Goal: Task Accomplishment & Management: Manage account settings

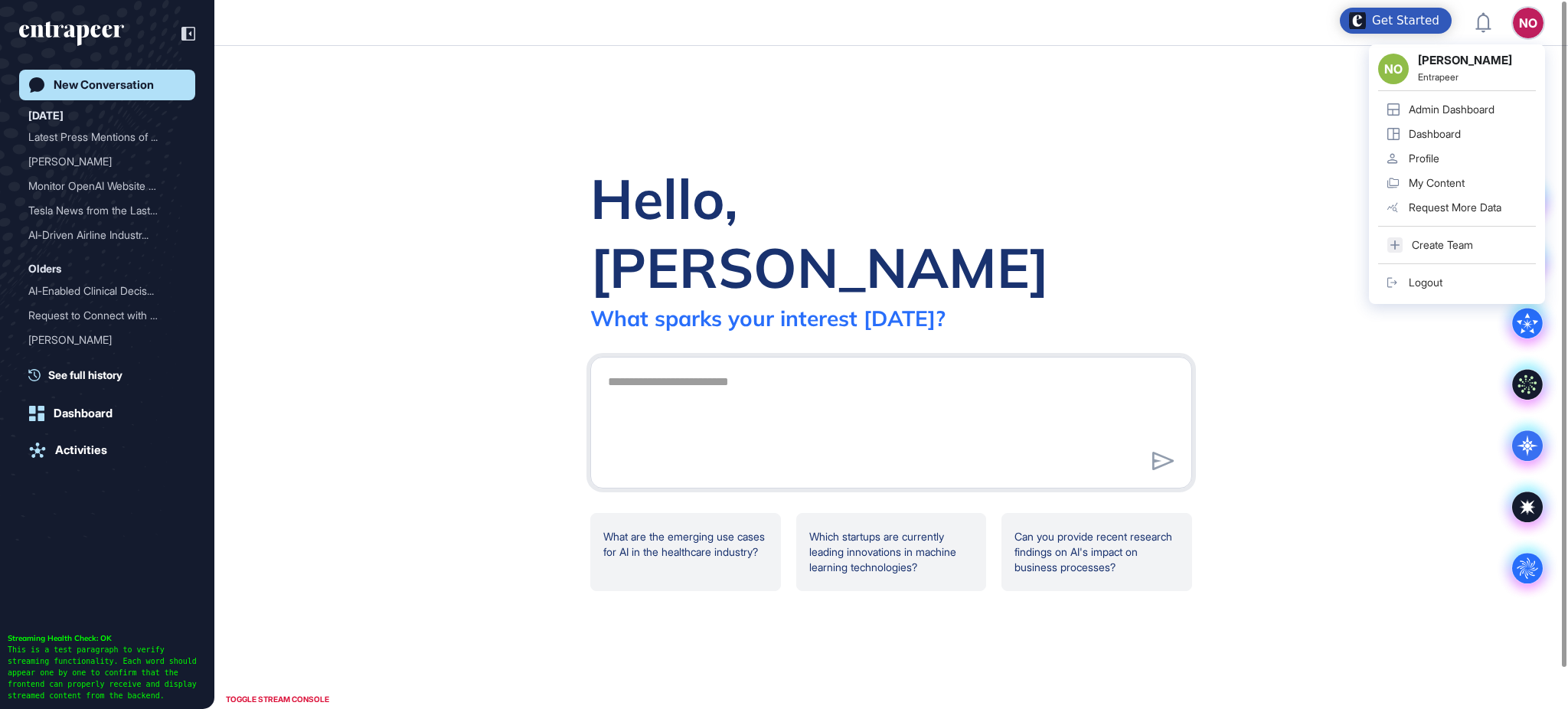
click at [1469, 103] on div "Admin Dashboard" at bounding box center [1452, 109] width 86 height 12
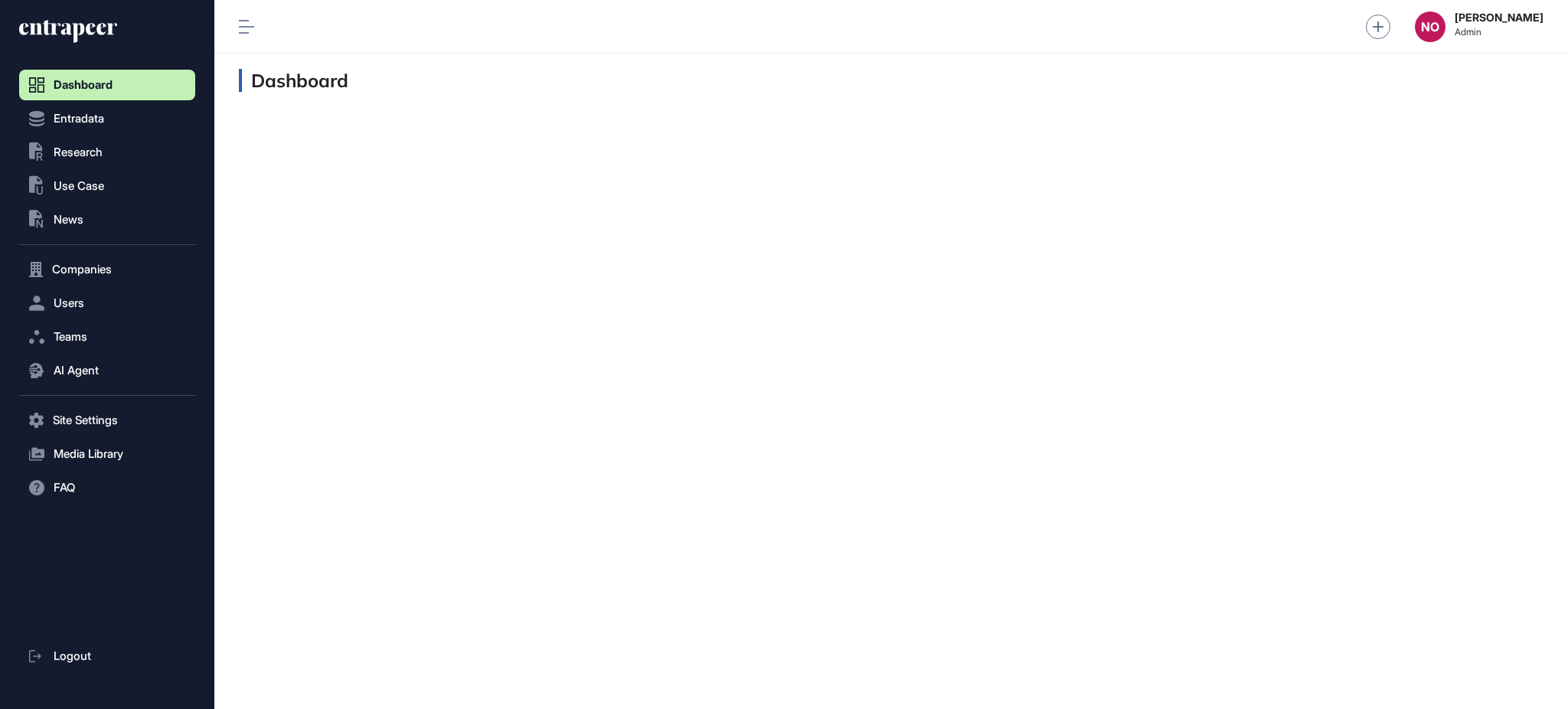
scroll to position [1, 1]
click at [123, 124] on button "Entradata" at bounding box center [108, 119] width 176 height 31
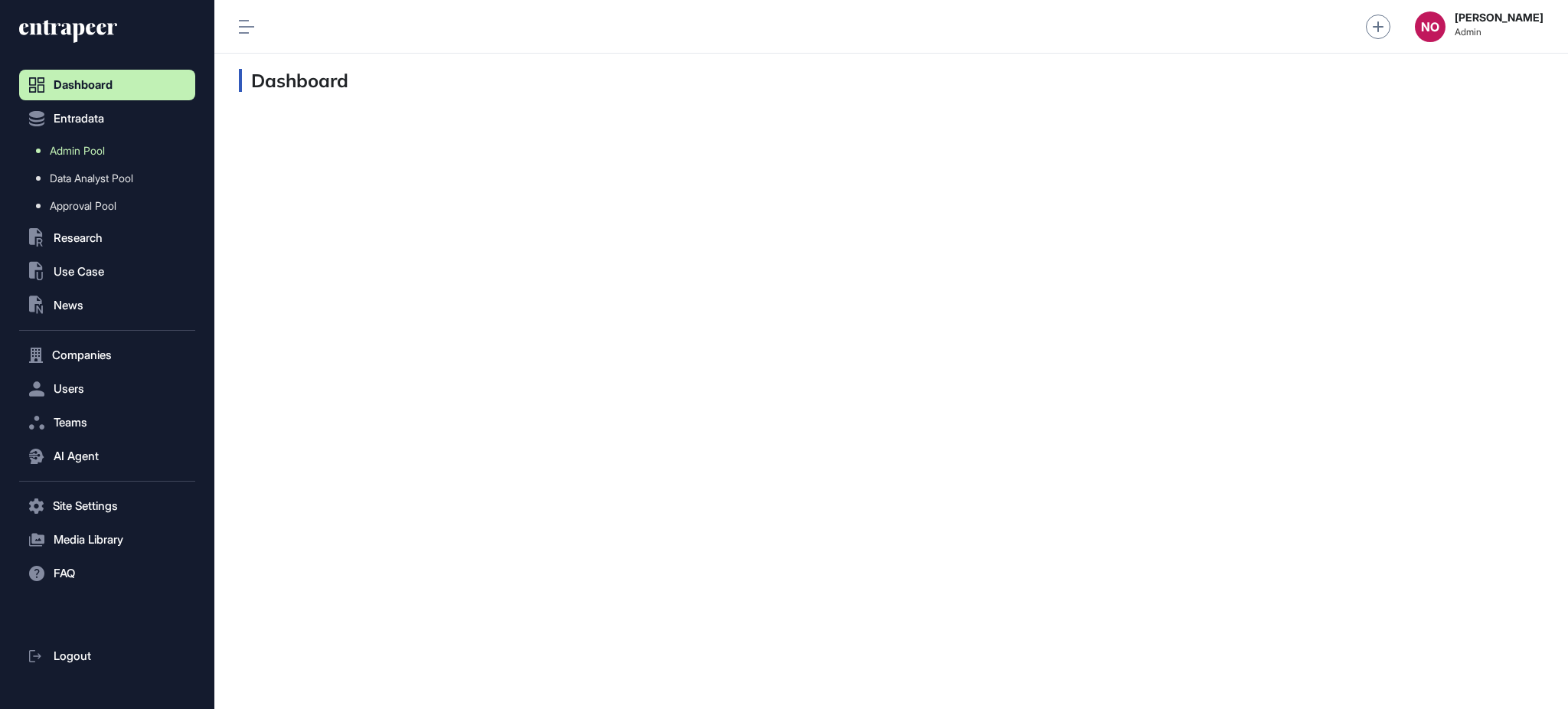
click at [118, 147] on link "Admin Pool" at bounding box center [111, 151] width 169 height 27
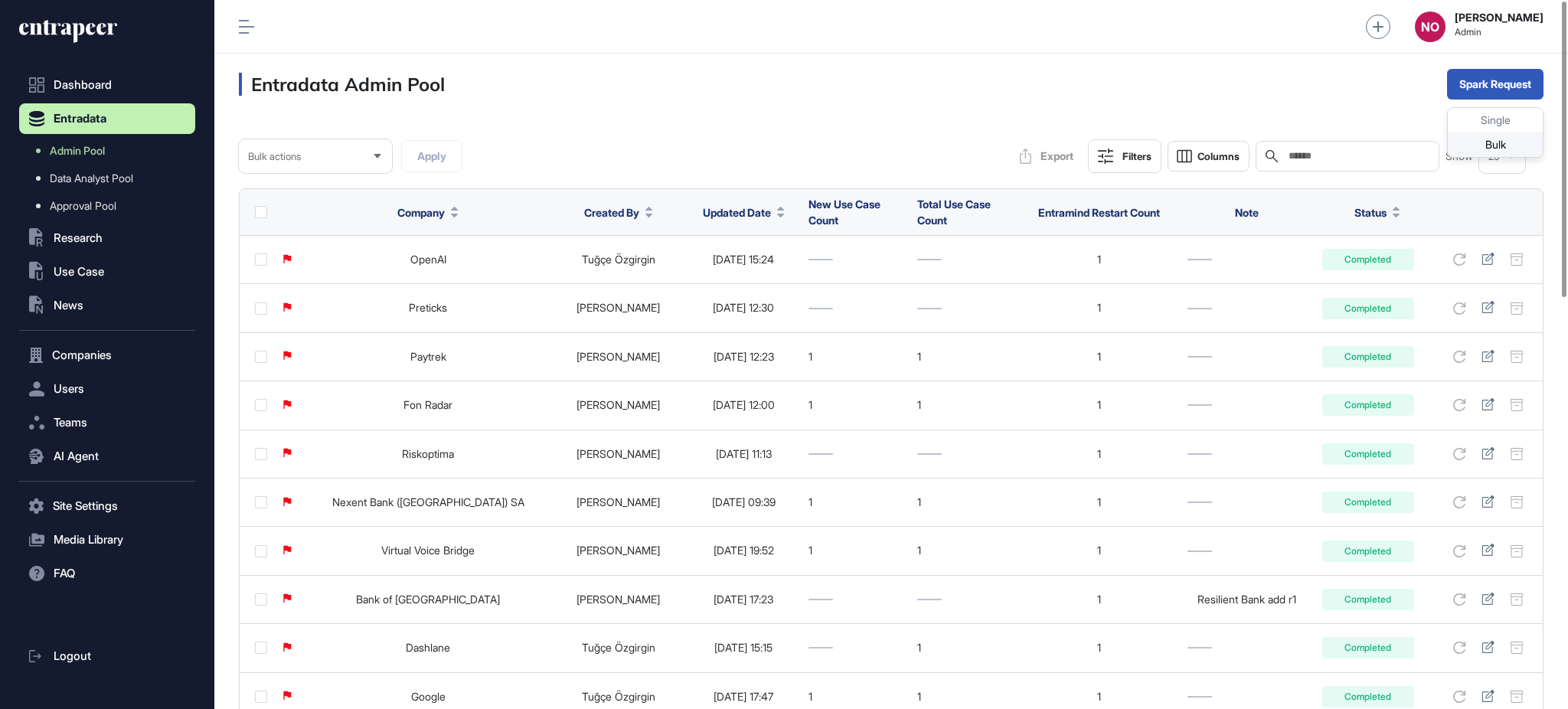
click at [1492, 142] on div "Bulk" at bounding box center [1496, 144] width 95 height 25
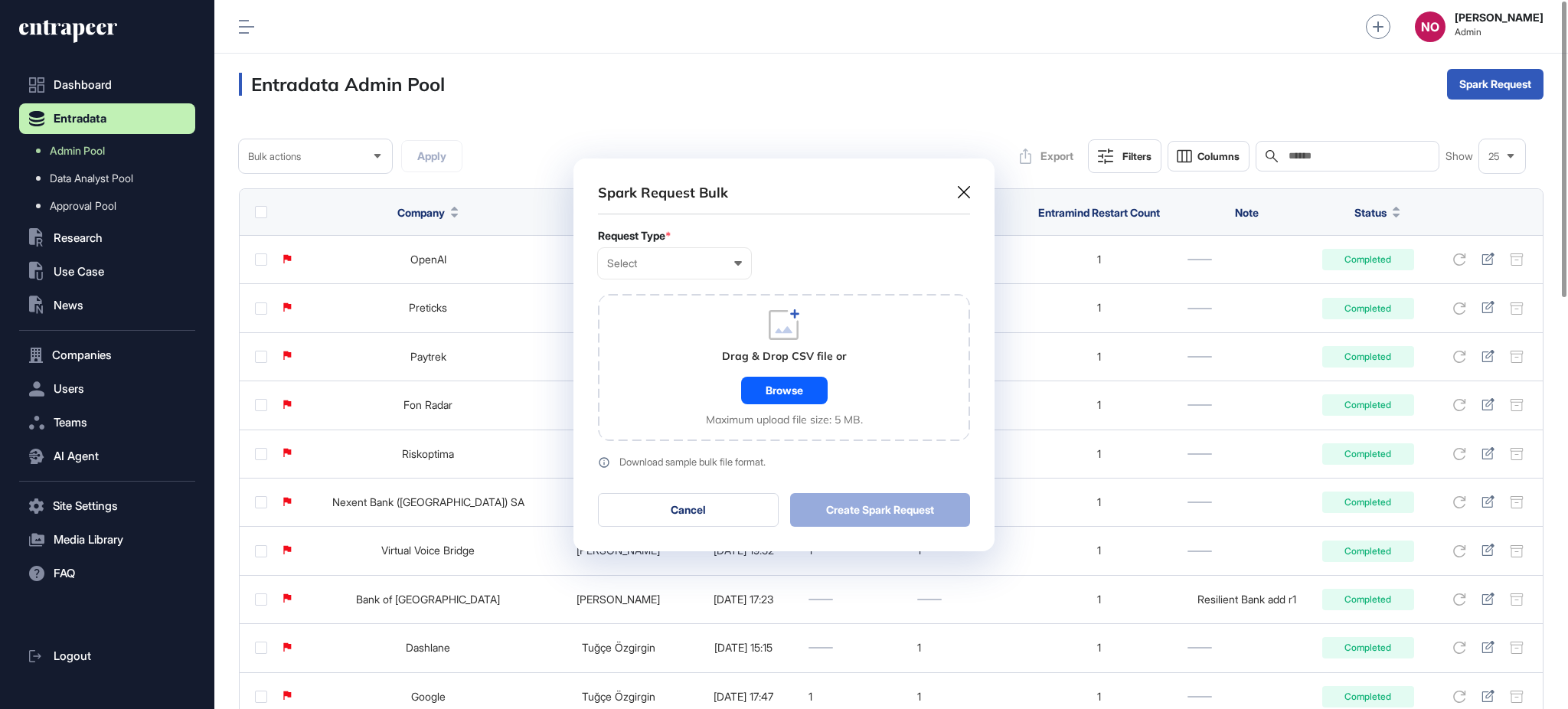
scroll to position [1, 6]
click at [647, 270] on div "Select User Company Customer Request ID" at bounding box center [675, 263] width 153 height 31
click at [0, 0] on div "Company" at bounding box center [0, 0] width 0 height 0
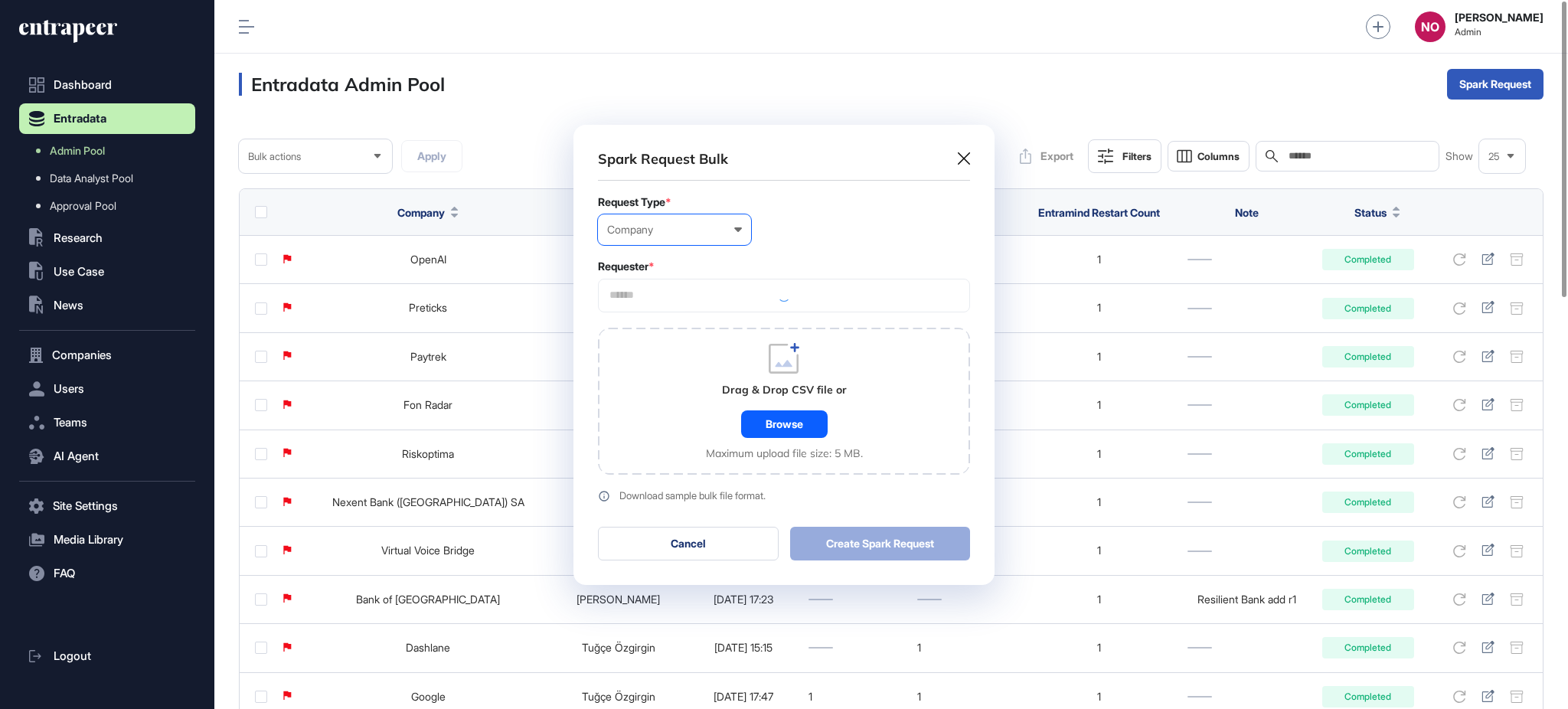
scroll to position [460, 420]
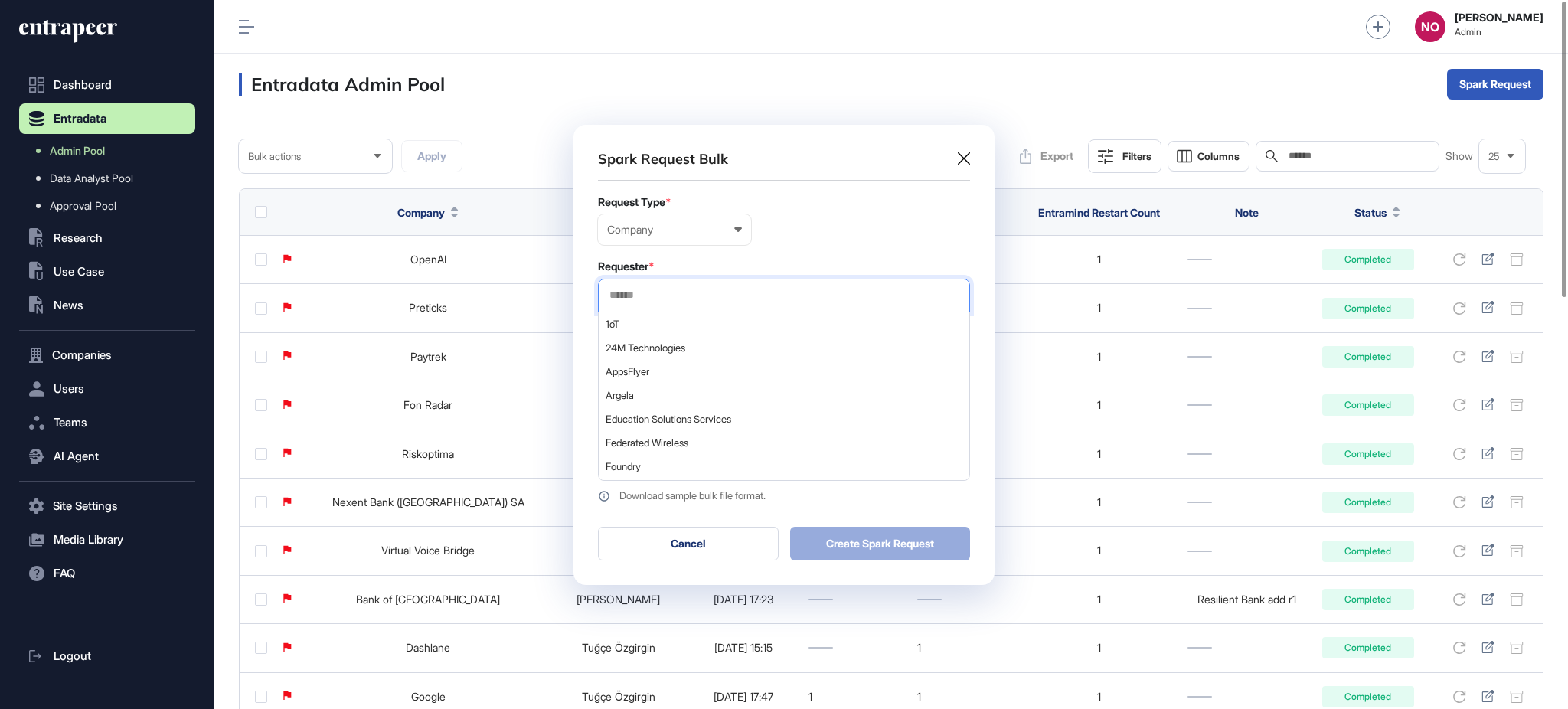
click at [699, 294] on input "text" at bounding box center [784, 294] width 352 height 13
type input "******"
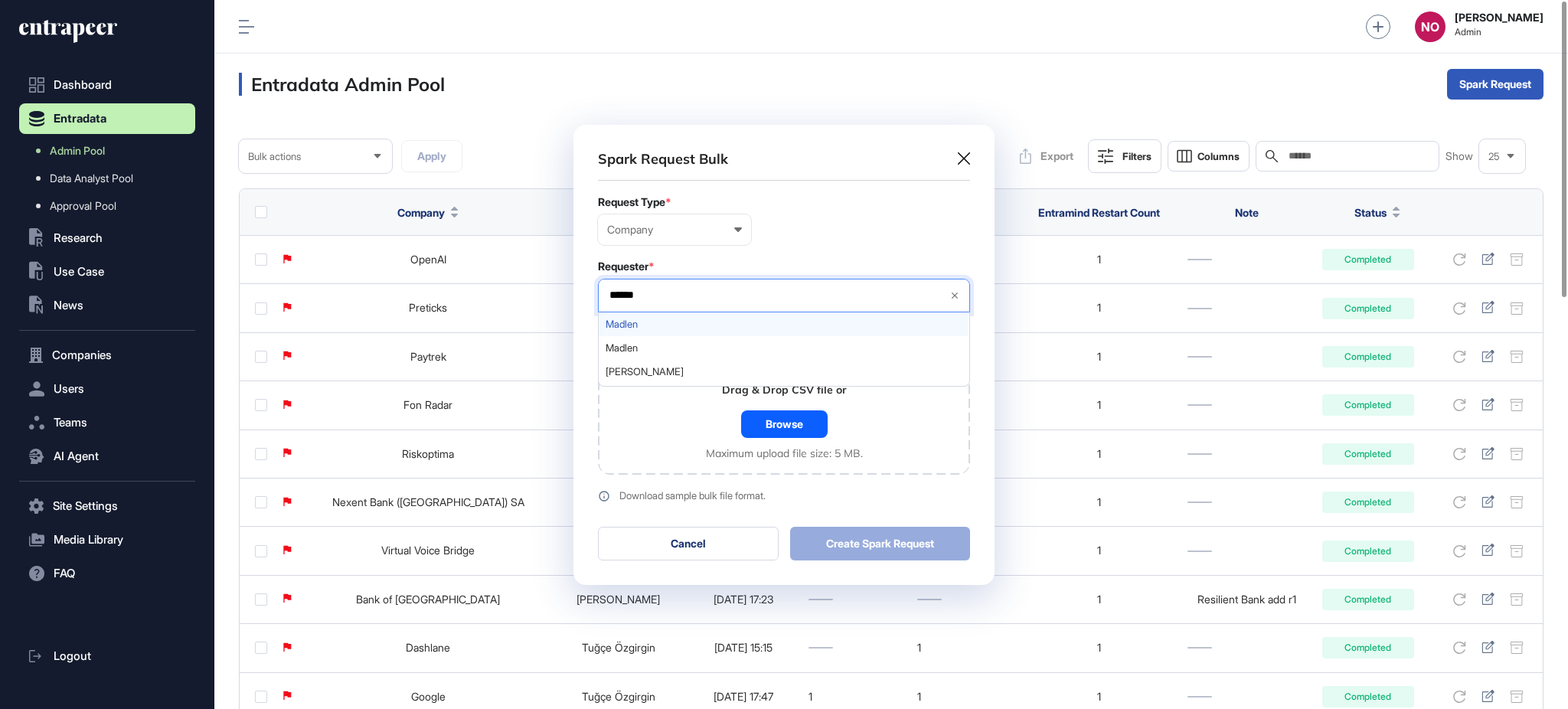
click at [700, 327] on span "Madlen" at bounding box center [783, 324] width 356 height 12
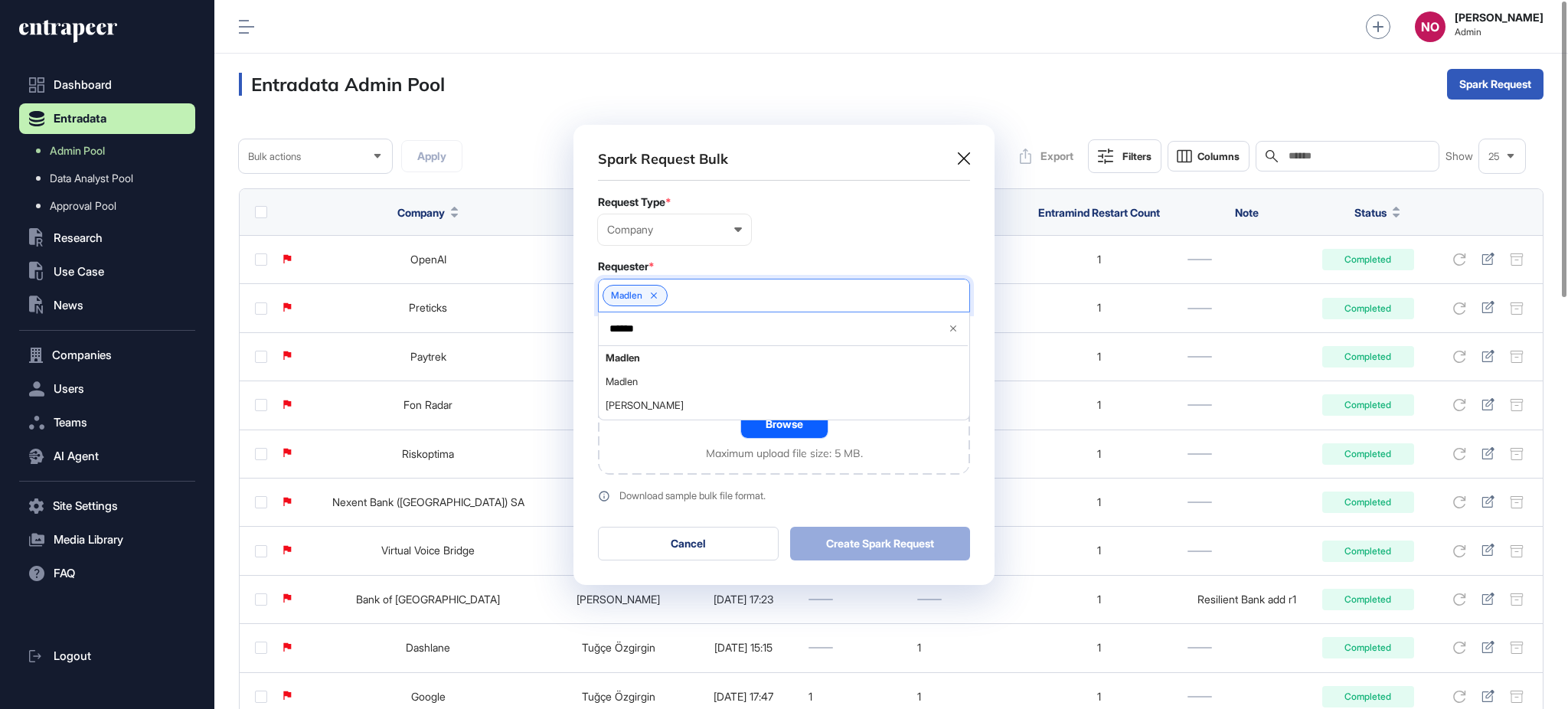
click at [817, 427] on div "Browse" at bounding box center [785, 424] width 87 height 27
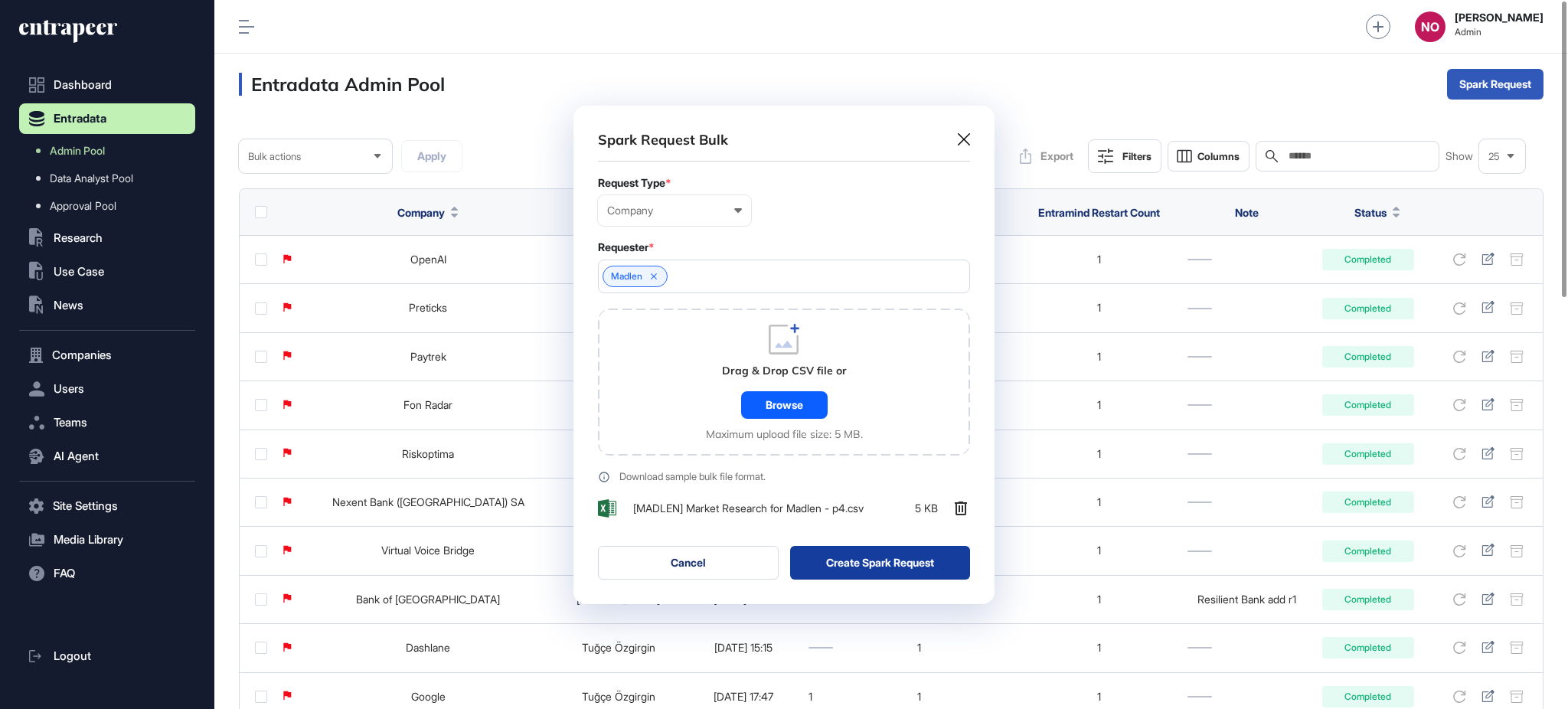
click at [871, 561] on button "Create Spark Request" at bounding box center [880, 562] width 181 height 34
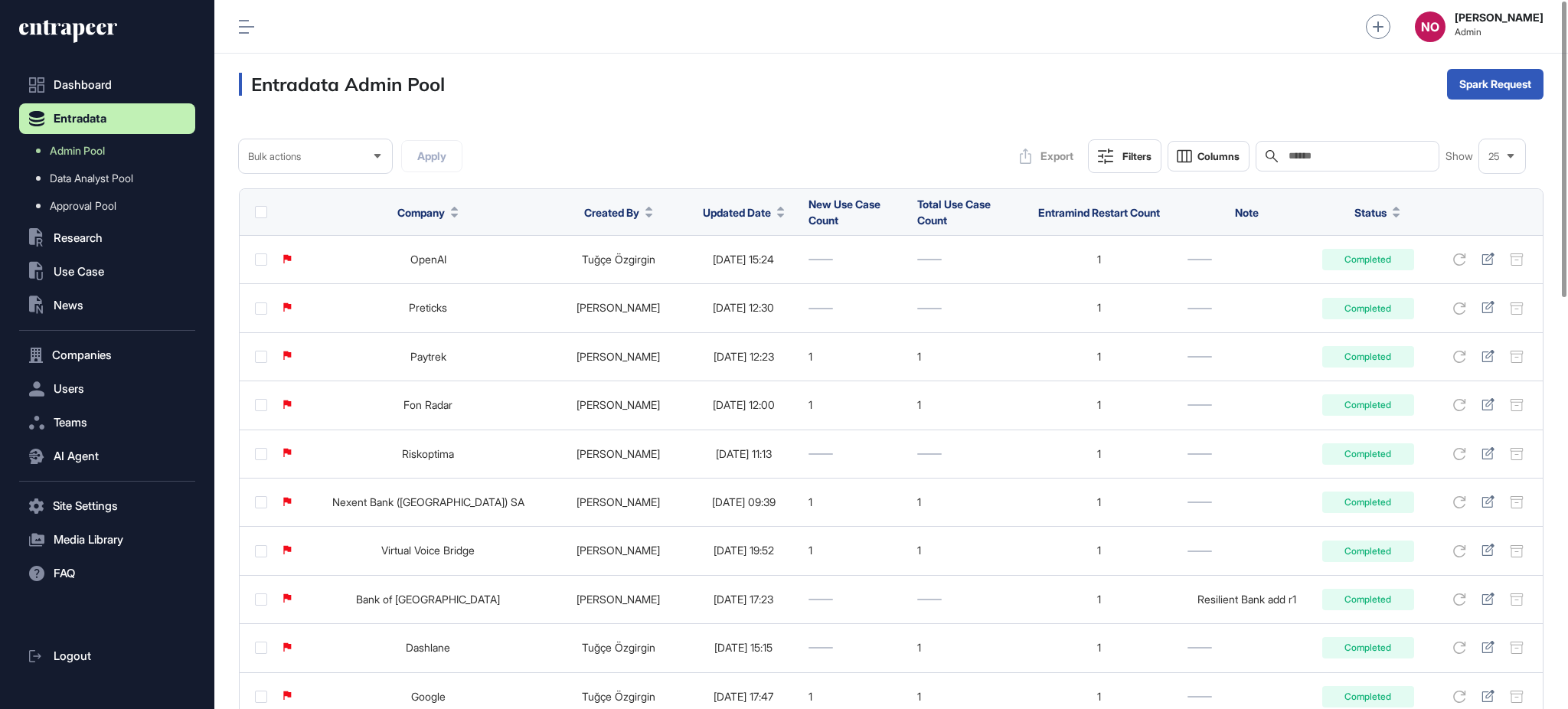
click at [719, 208] on span "Updated Date" at bounding box center [736, 212] width 68 height 16
click at [726, 279] on span "Sort Descending" at bounding box center [713, 276] width 61 height 13
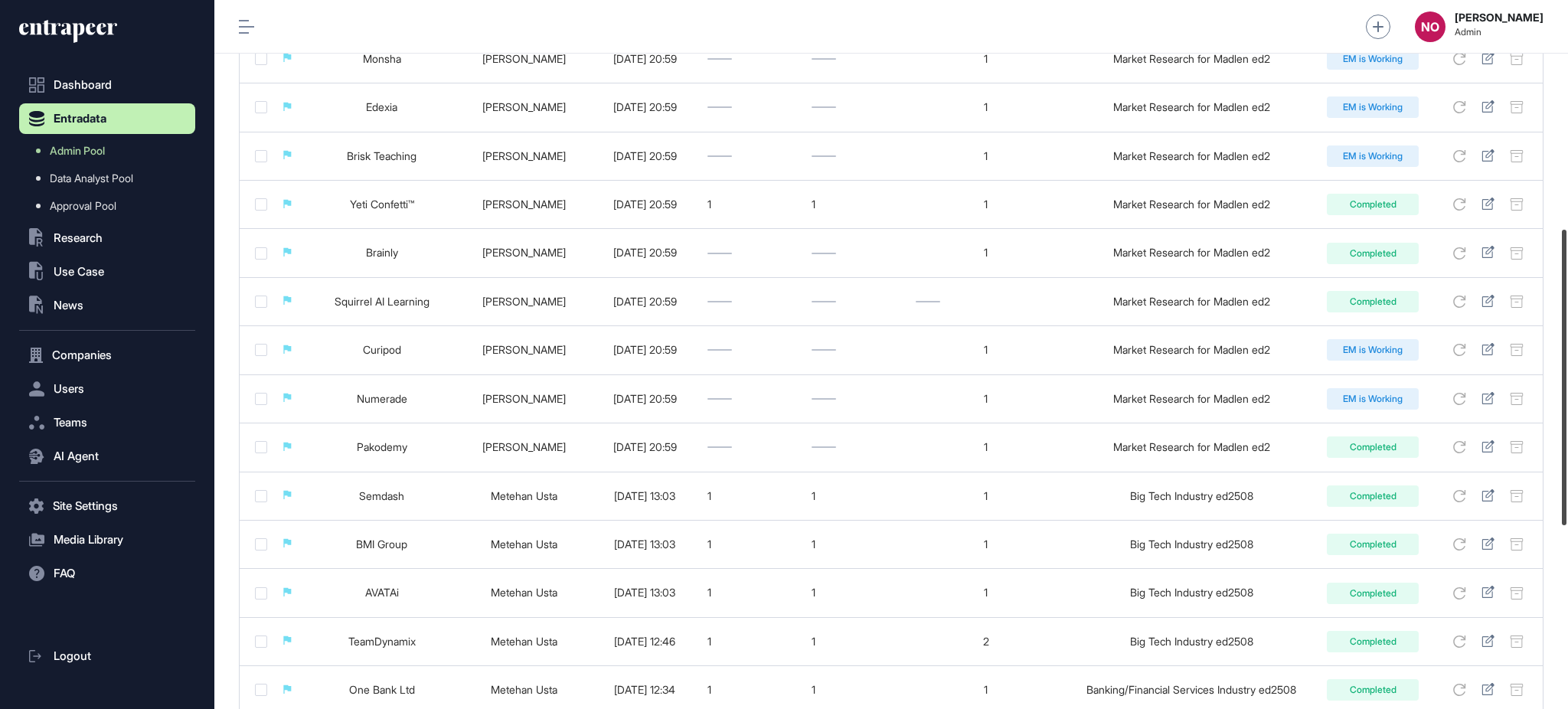
scroll to position [551, 0]
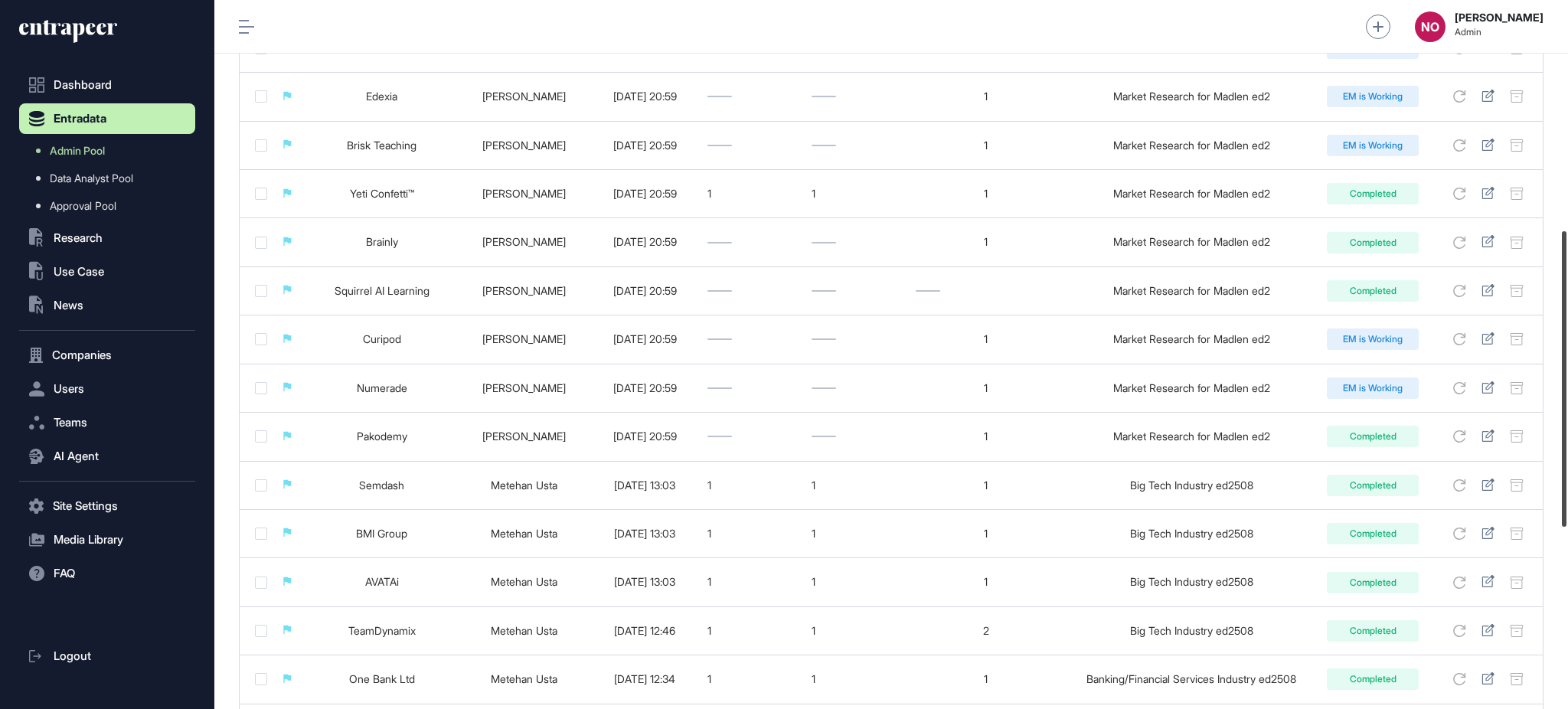
drag, startPoint x: 1566, startPoint y: 204, endPoint x: 1566, endPoint y: 434, distance: 230.0
click at [1566, 434] on div at bounding box center [1564, 379] width 4 height 295
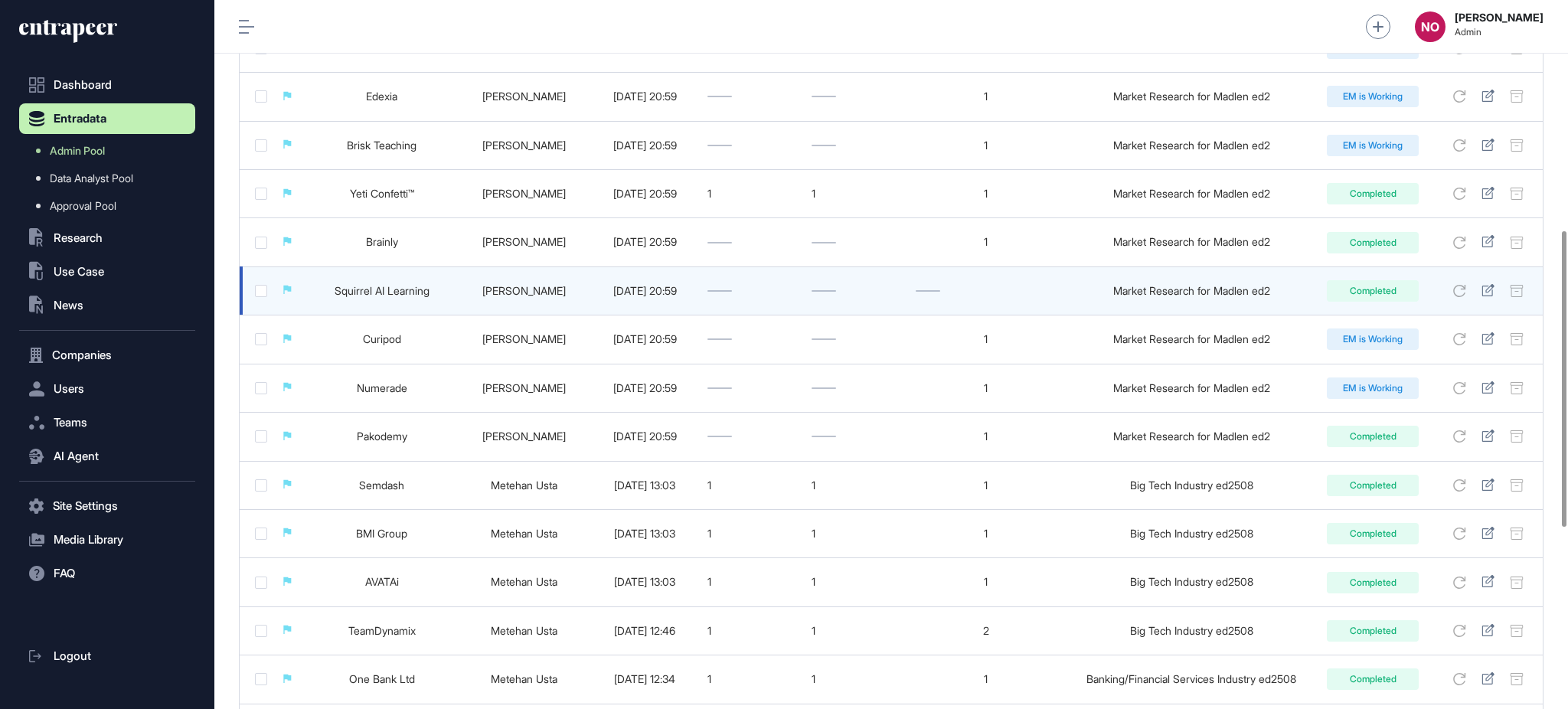
click at [372, 291] on link "Squirrel AI Learning" at bounding box center [382, 290] width 95 height 13
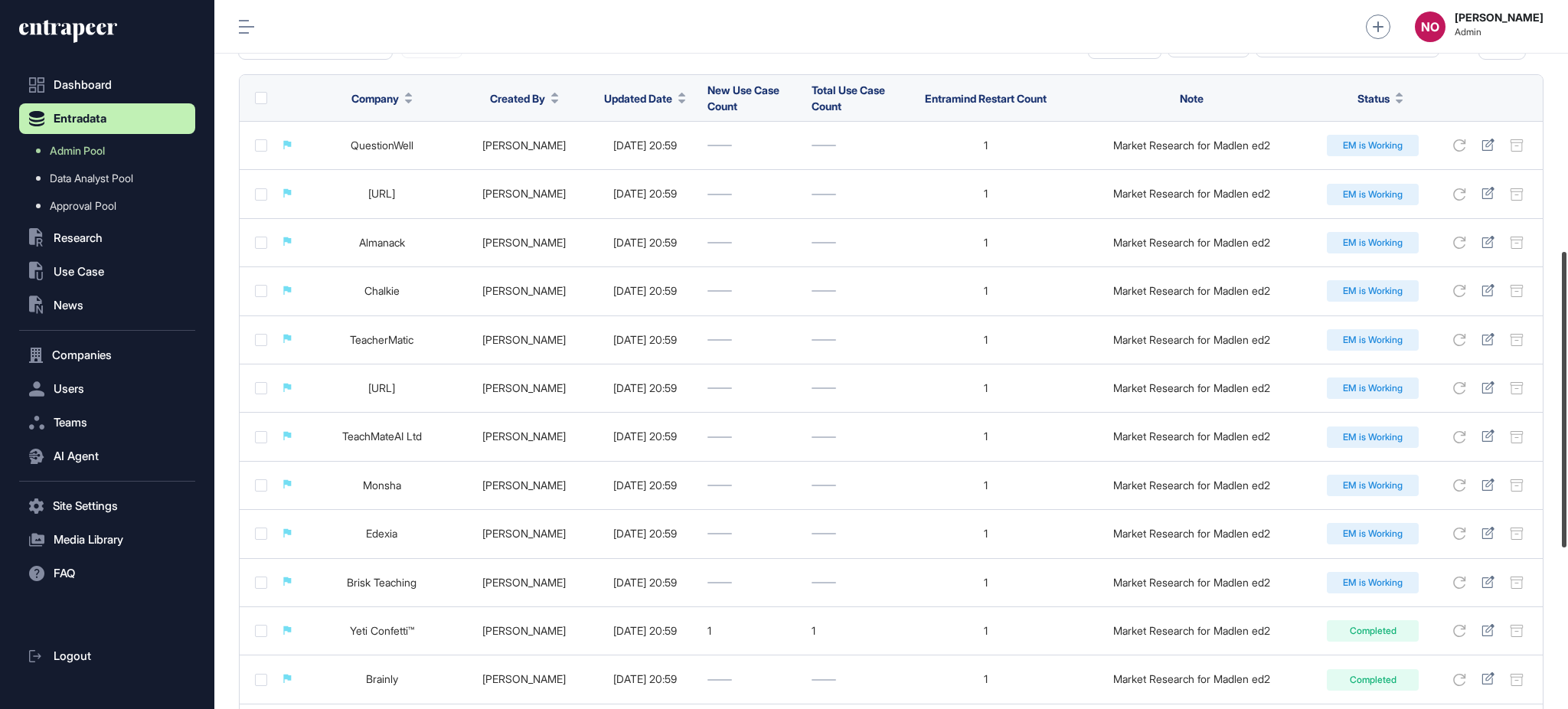
scroll to position [0, 0]
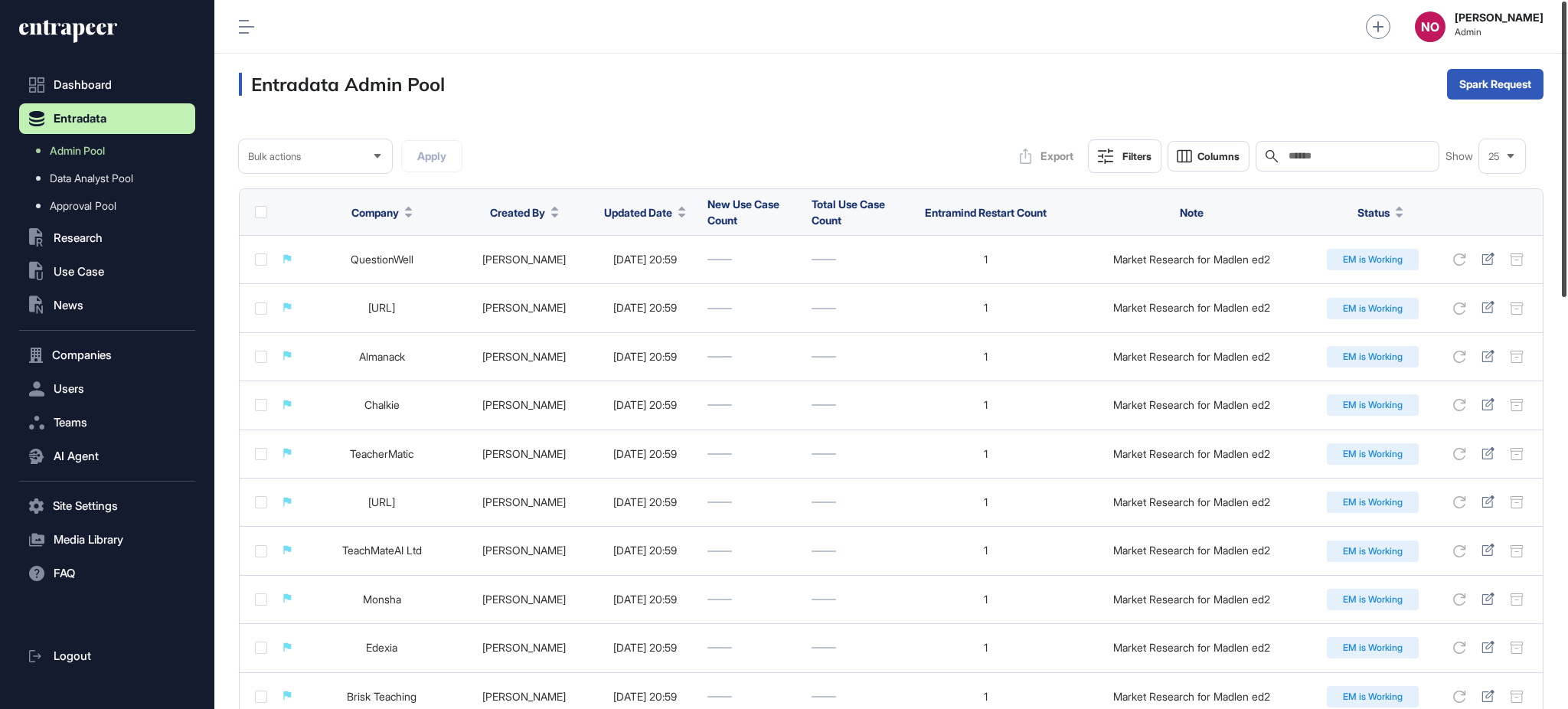
drag, startPoint x: 1566, startPoint y: 237, endPoint x: 1561, endPoint y: 5, distance: 232.1
click at [1562, 5] on div at bounding box center [1564, 149] width 4 height 295
click at [1487, 153] on div "Bulk" at bounding box center [1496, 144] width 95 height 25
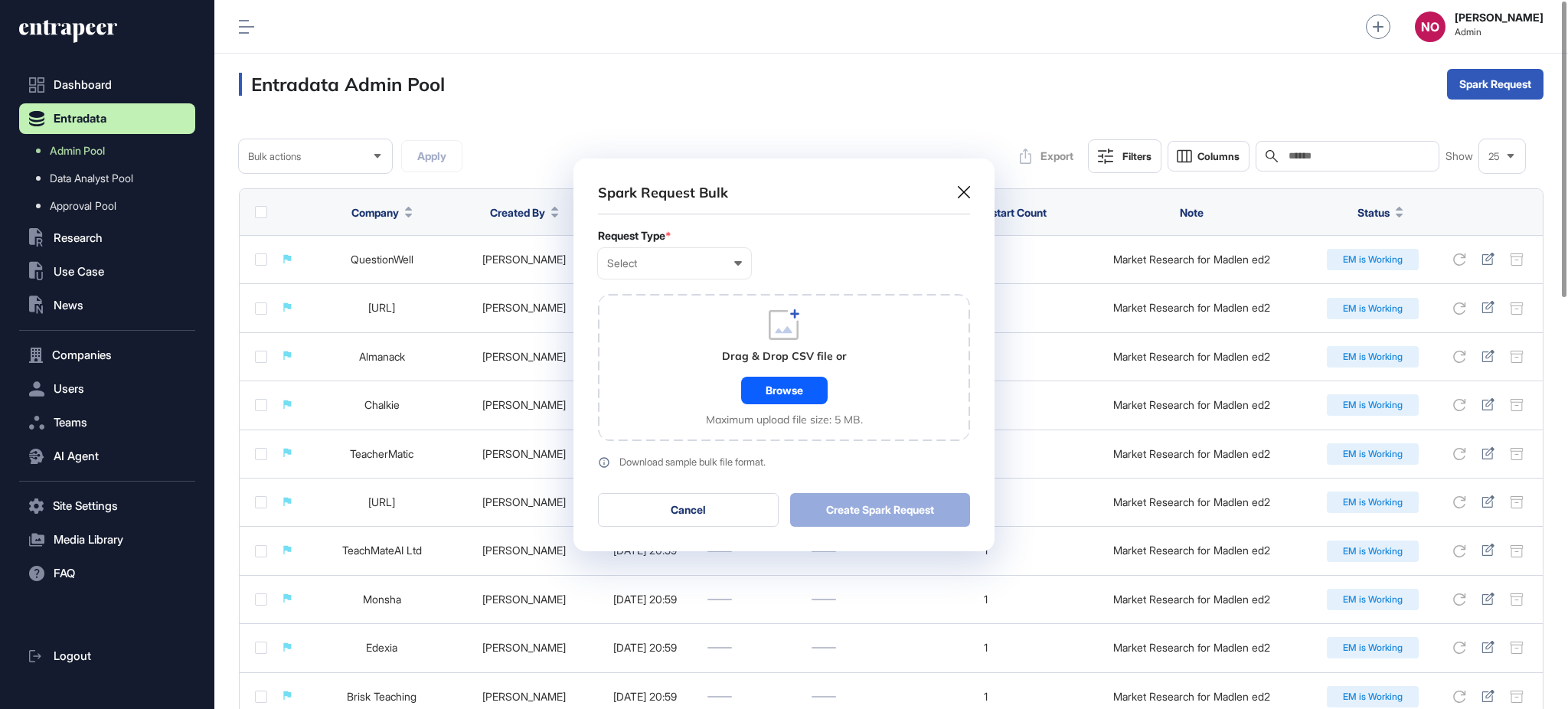
scroll to position [1, 6]
click at [709, 270] on div "Select User Company Customer Request ID" at bounding box center [675, 263] width 153 height 31
click at [0, 0] on div "Company" at bounding box center [0, 0] width 0 height 0
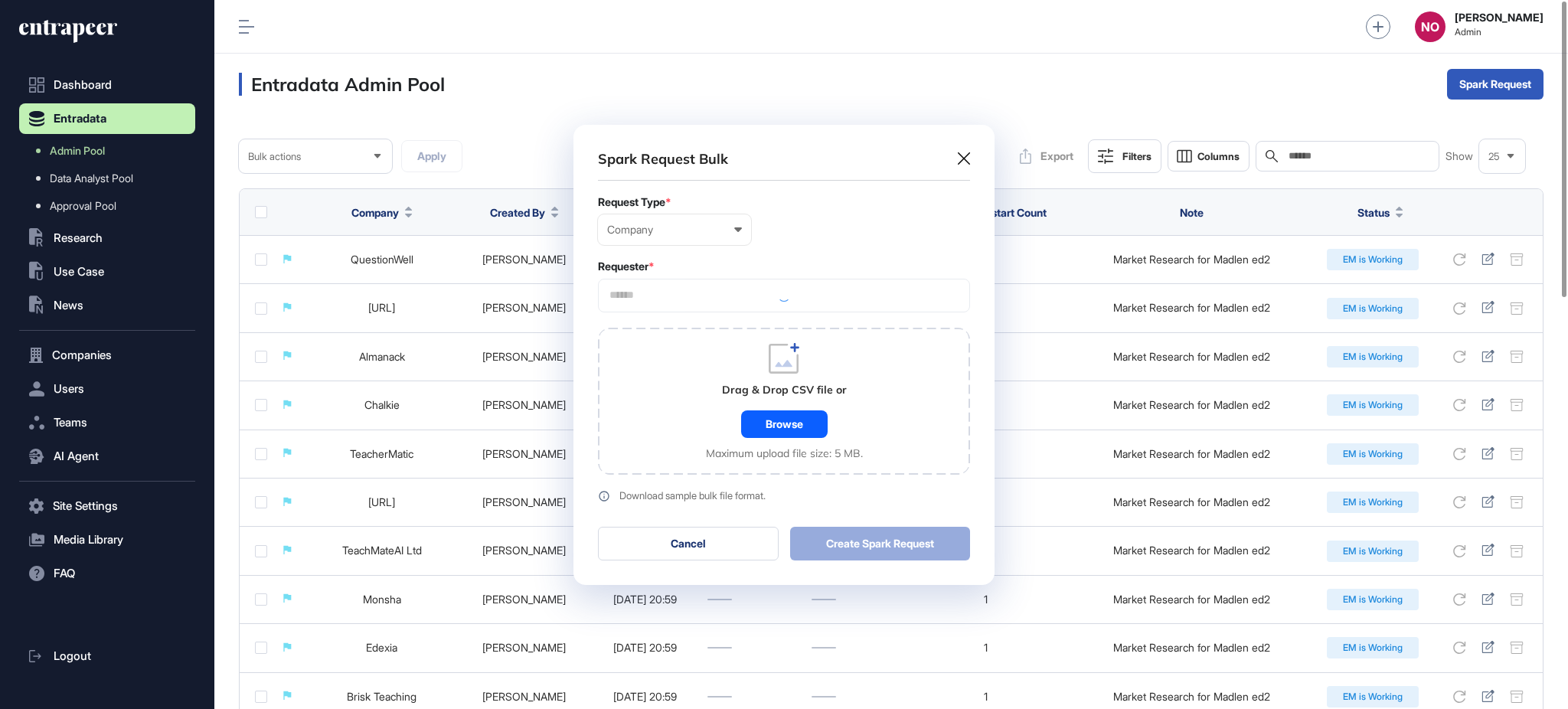
scroll to position [460, 420]
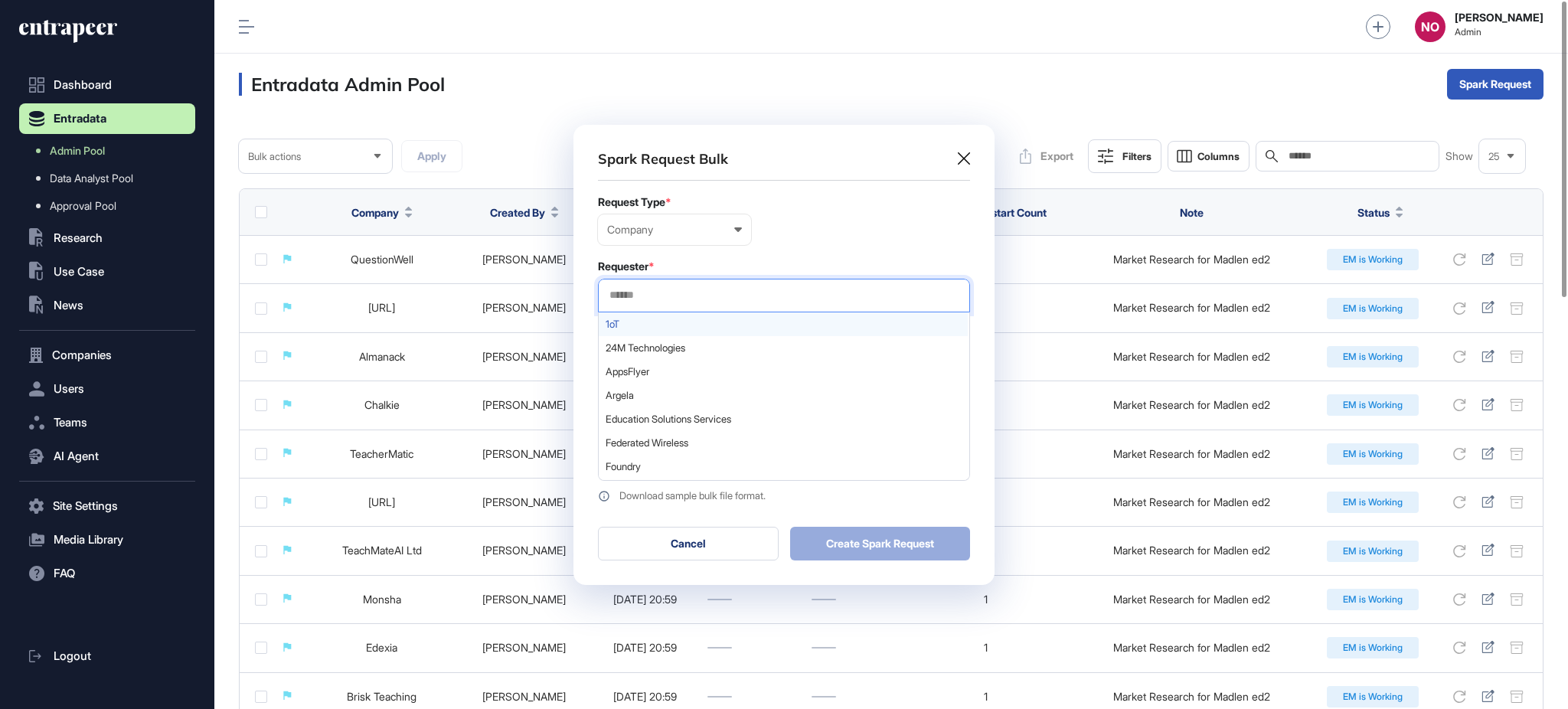
drag, startPoint x: 671, startPoint y: 301, endPoint x: 656, endPoint y: 329, distance: 31.8
click at [671, 302] on div at bounding box center [784, 295] width 372 height 34
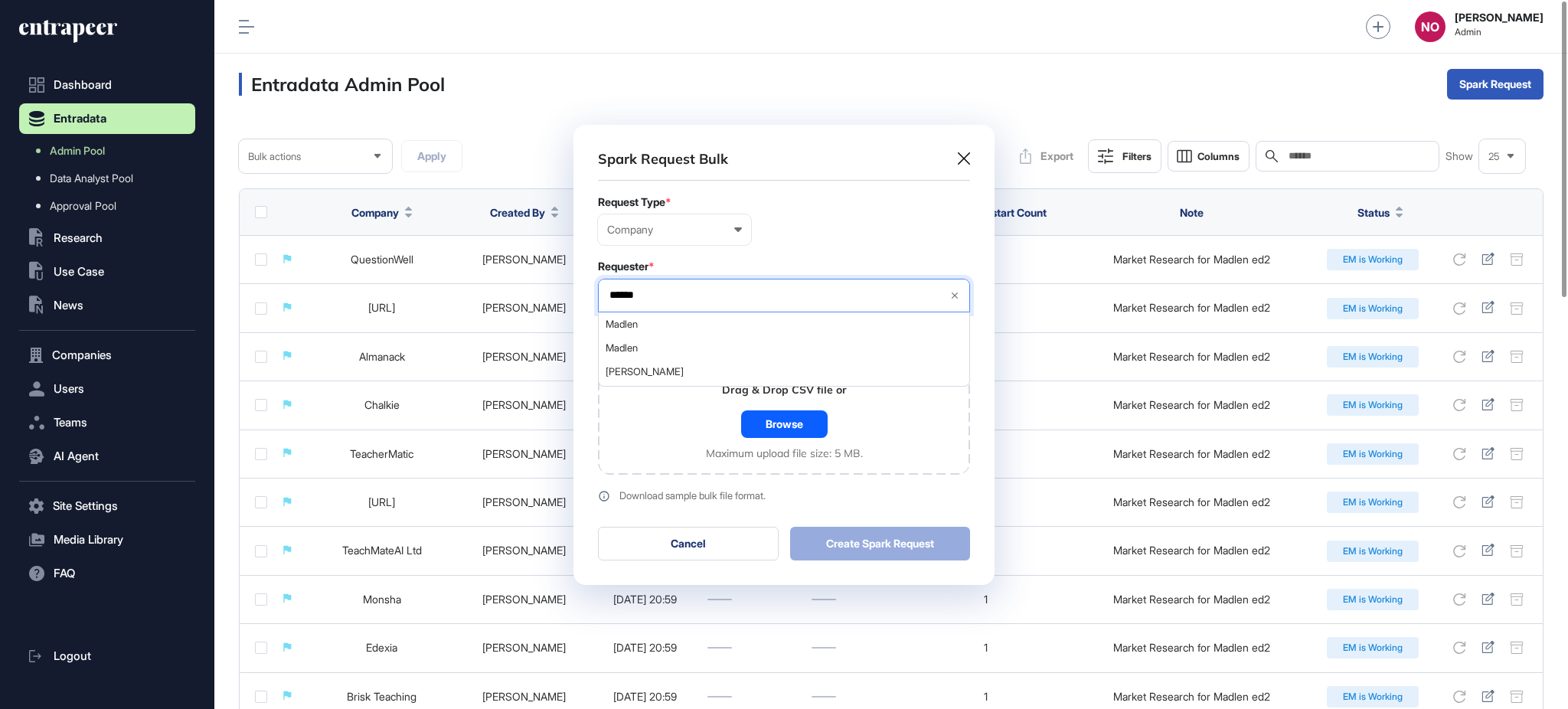
type input "******"
click at [680, 328] on span "Madlen" at bounding box center [783, 324] width 356 height 12
click at [764, 460] on div "Drag & Drop CSV file or Browse Maximum upload file size: 5 MB." at bounding box center [784, 400] width 372 height 147
click at [775, 430] on div "Browse" at bounding box center [785, 424] width 87 height 27
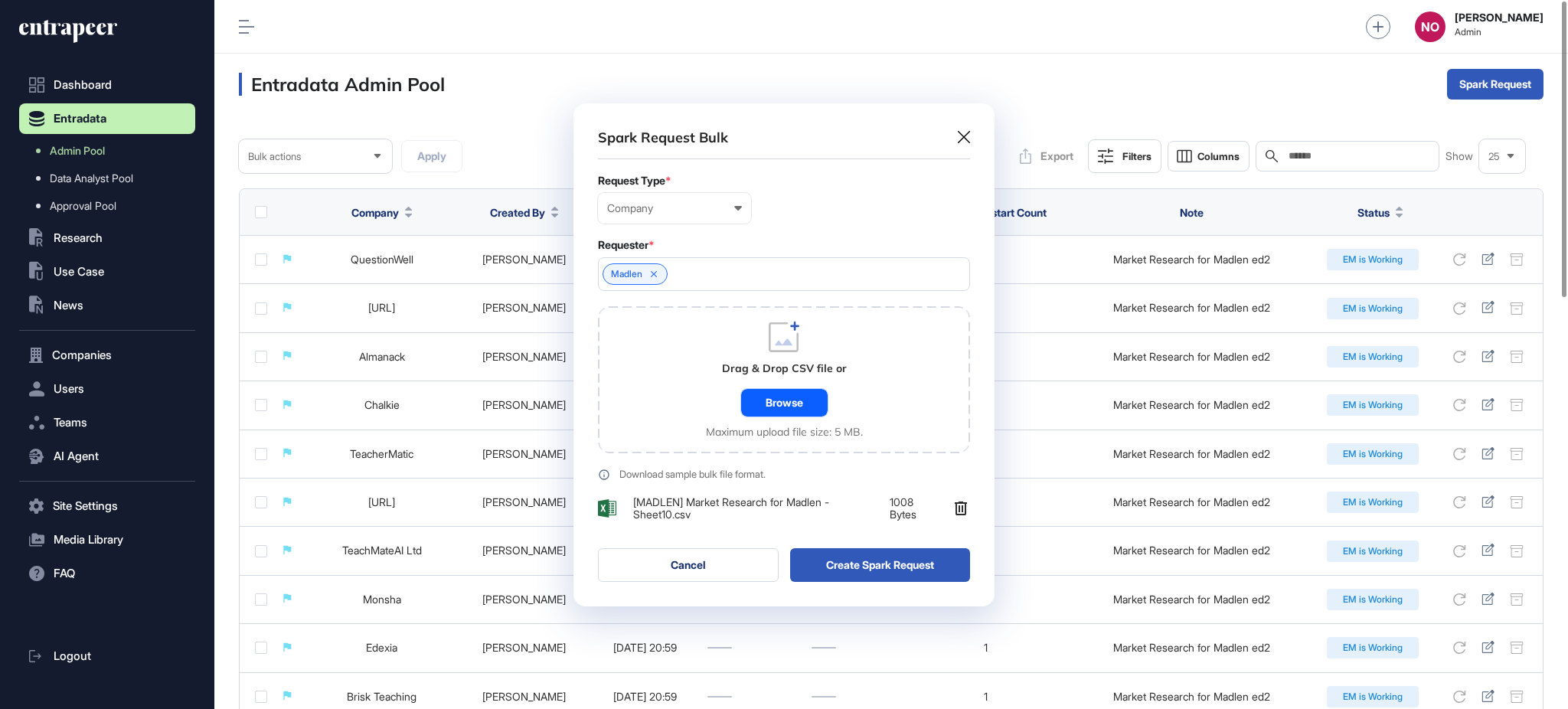
scroll to position [503, 420]
click at [916, 561] on button "Create Spark Request" at bounding box center [880, 565] width 181 height 34
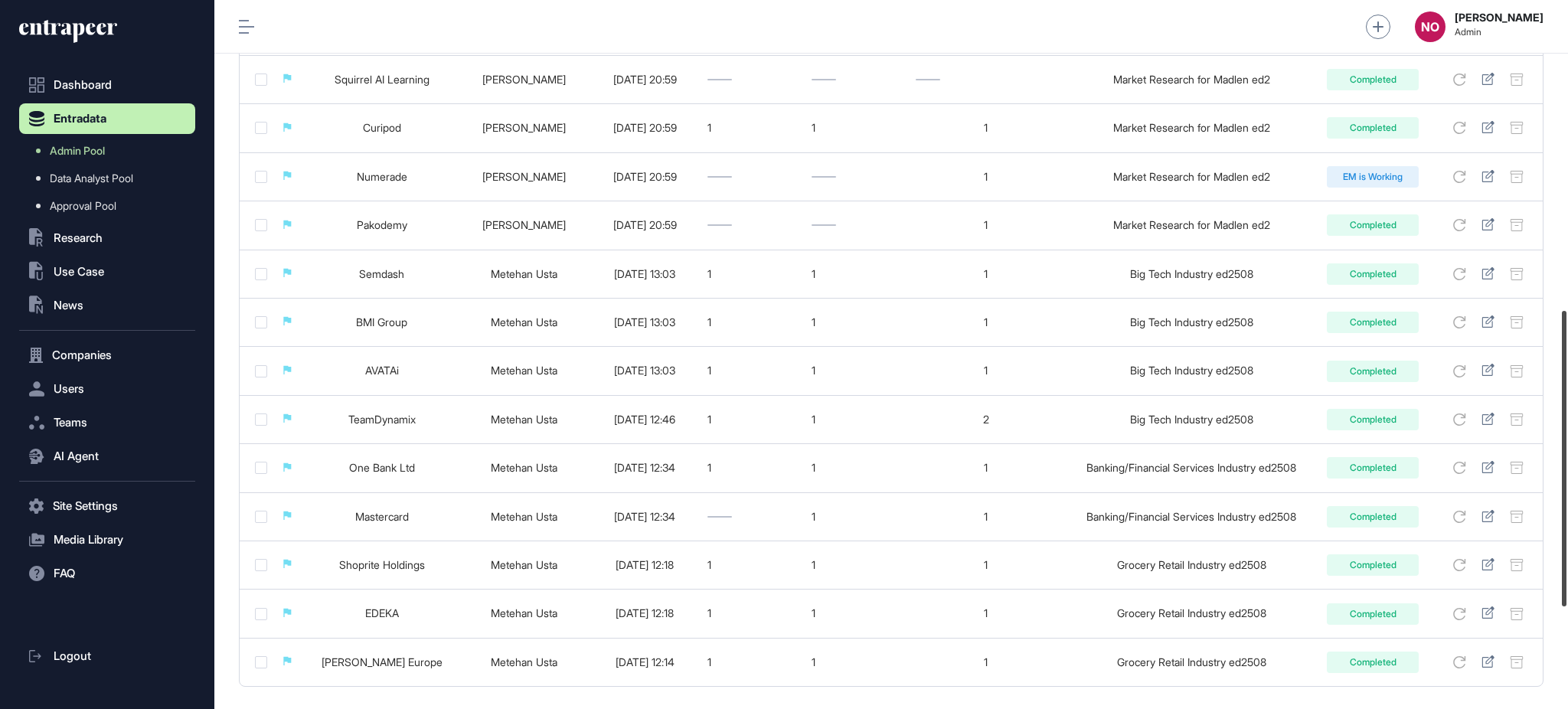
scroll to position [687, 0]
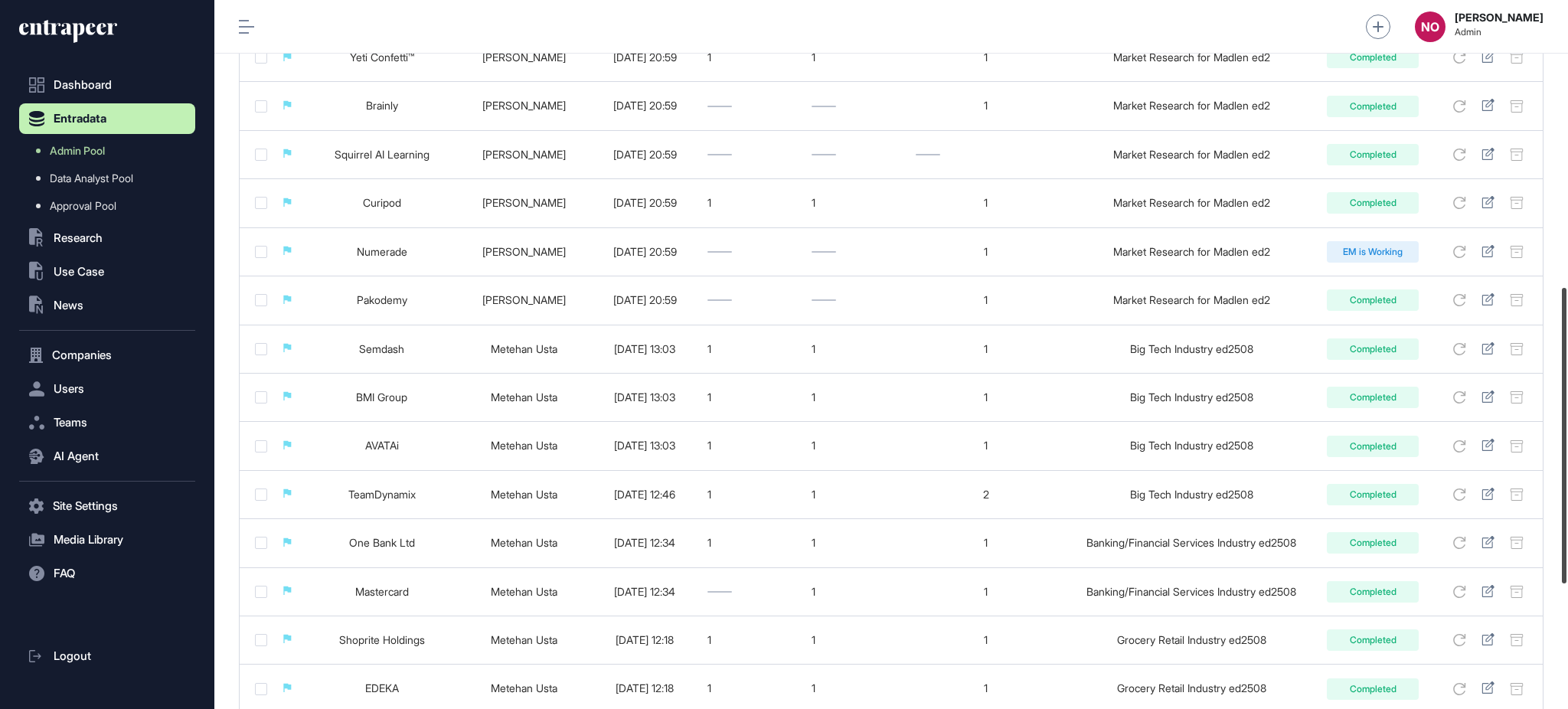
drag, startPoint x: 1566, startPoint y: 249, endPoint x: 1559, endPoint y: 536, distance: 287.1
click at [1562, 536] on div at bounding box center [1564, 435] width 4 height 295
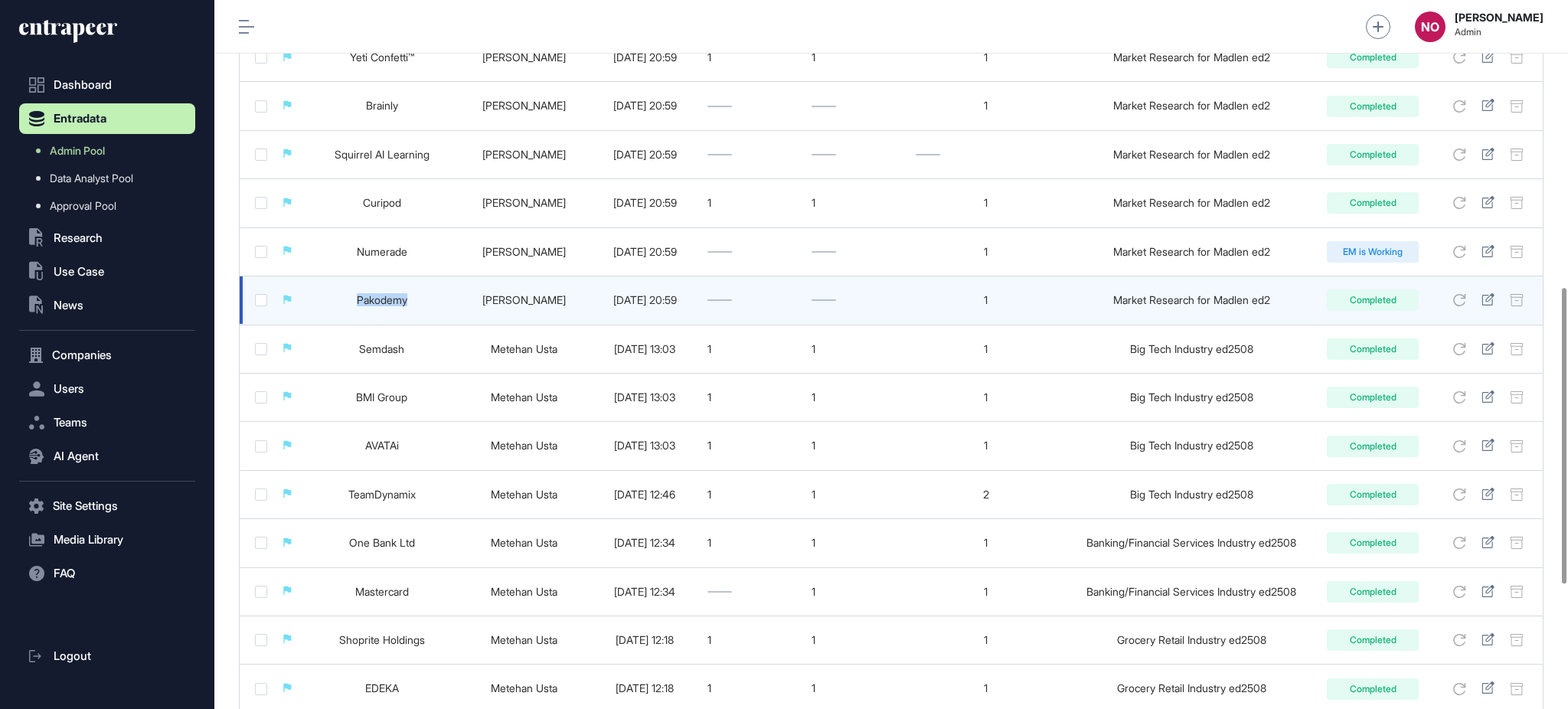
drag, startPoint x: 333, startPoint y: 299, endPoint x: 401, endPoint y: 299, distance: 68.0
click at [401, 299] on td "Pakodemy" at bounding box center [382, 300] width 154 height 48
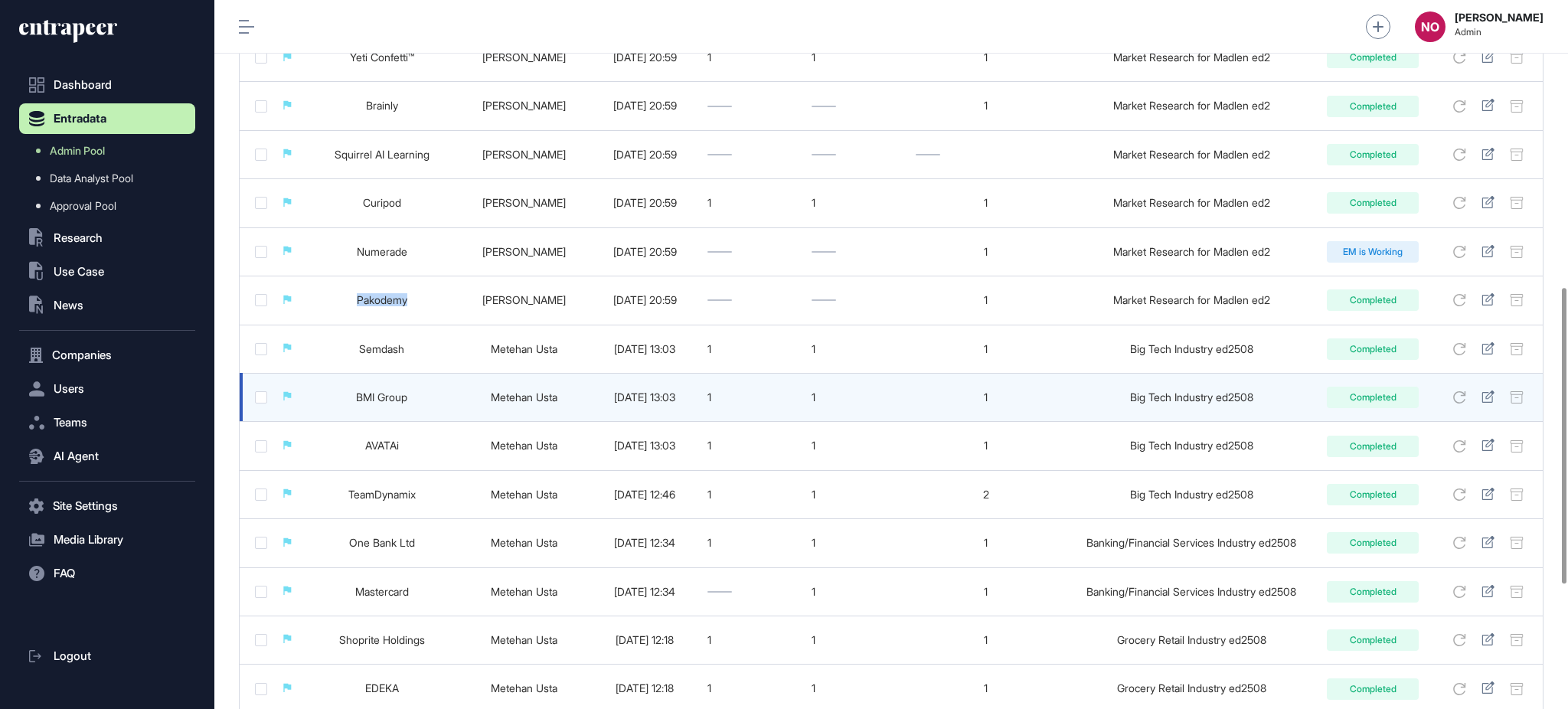
copy link "Pakodemy"
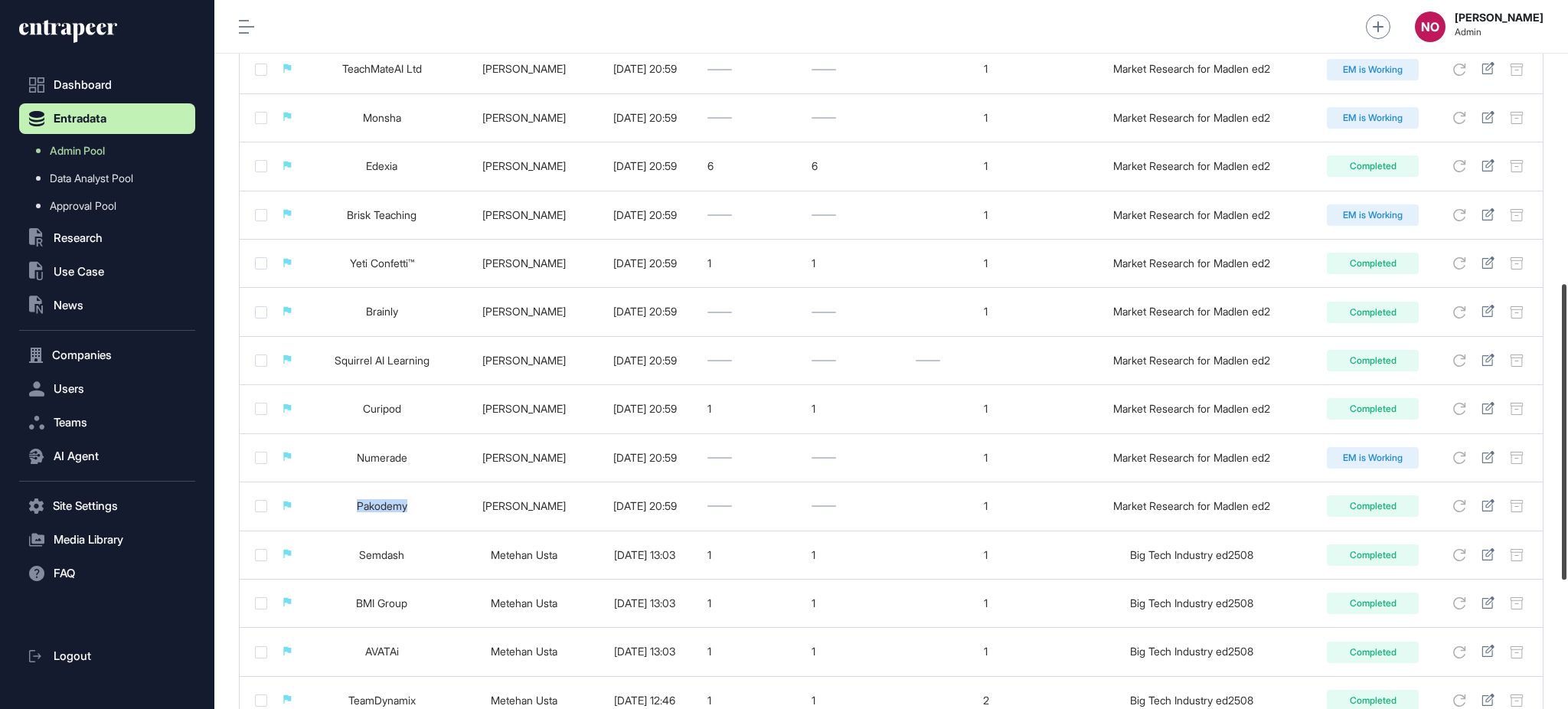
scroll to position [0, 0]
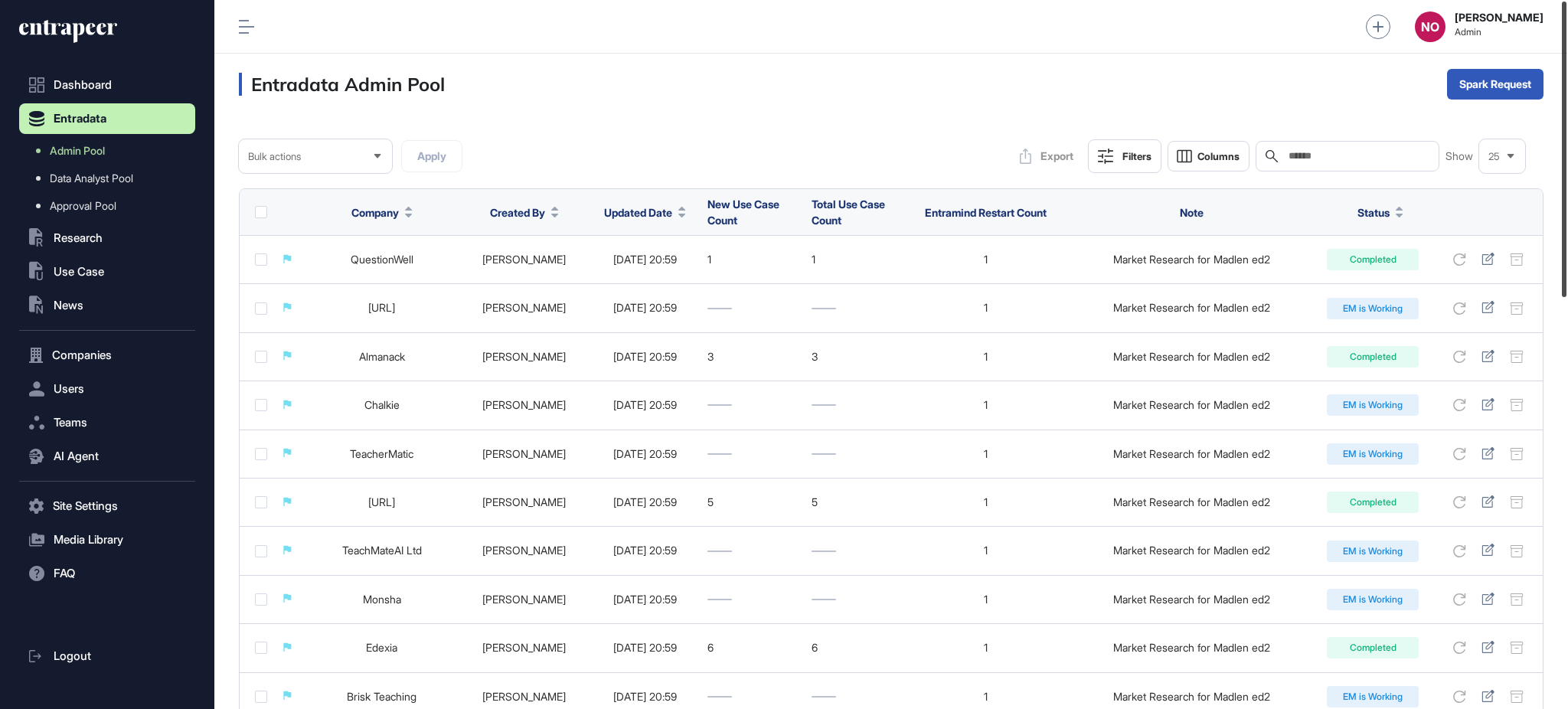
drag, startPoint x: 1566, startPoint y: 436, endPoint x: 1554, endPoint y: 53, distance: 383.2
click at [1554, 53] on div "Admin Dashboard Dashboard Profile My Content Request More Data NO Naciye Ozcan …" at bounding box center [892, 354] width 1354 height 709
click at [1473, 155] on div "Bulk" at bounding box center [1496, 144] width 95 height 25
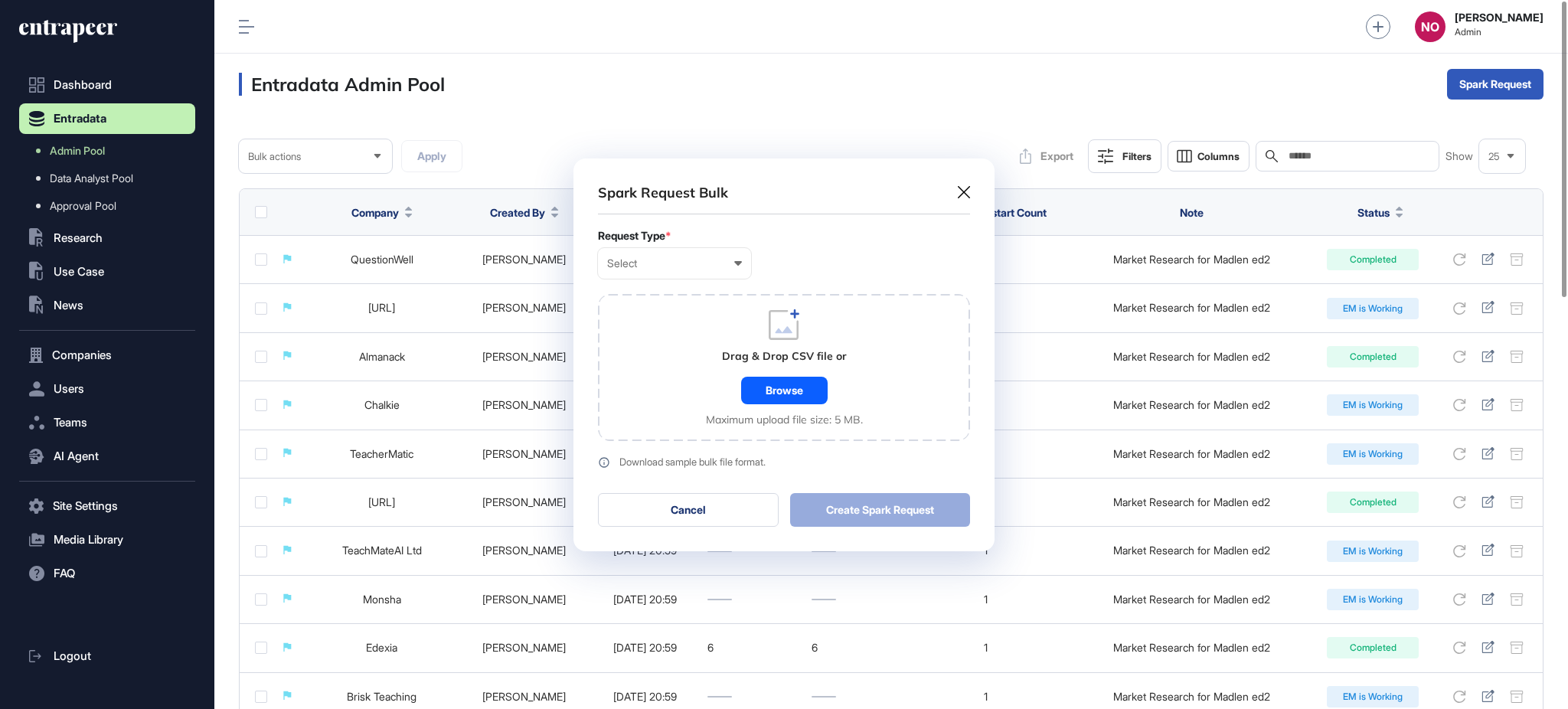
scroll to position [1, 6]
click at [611, 257] on div "Select" at bounding box center [675, 263] width 135 height 12
click at [0, 0] on div "Company" at bounding box center [0, 0] width 0 height 0
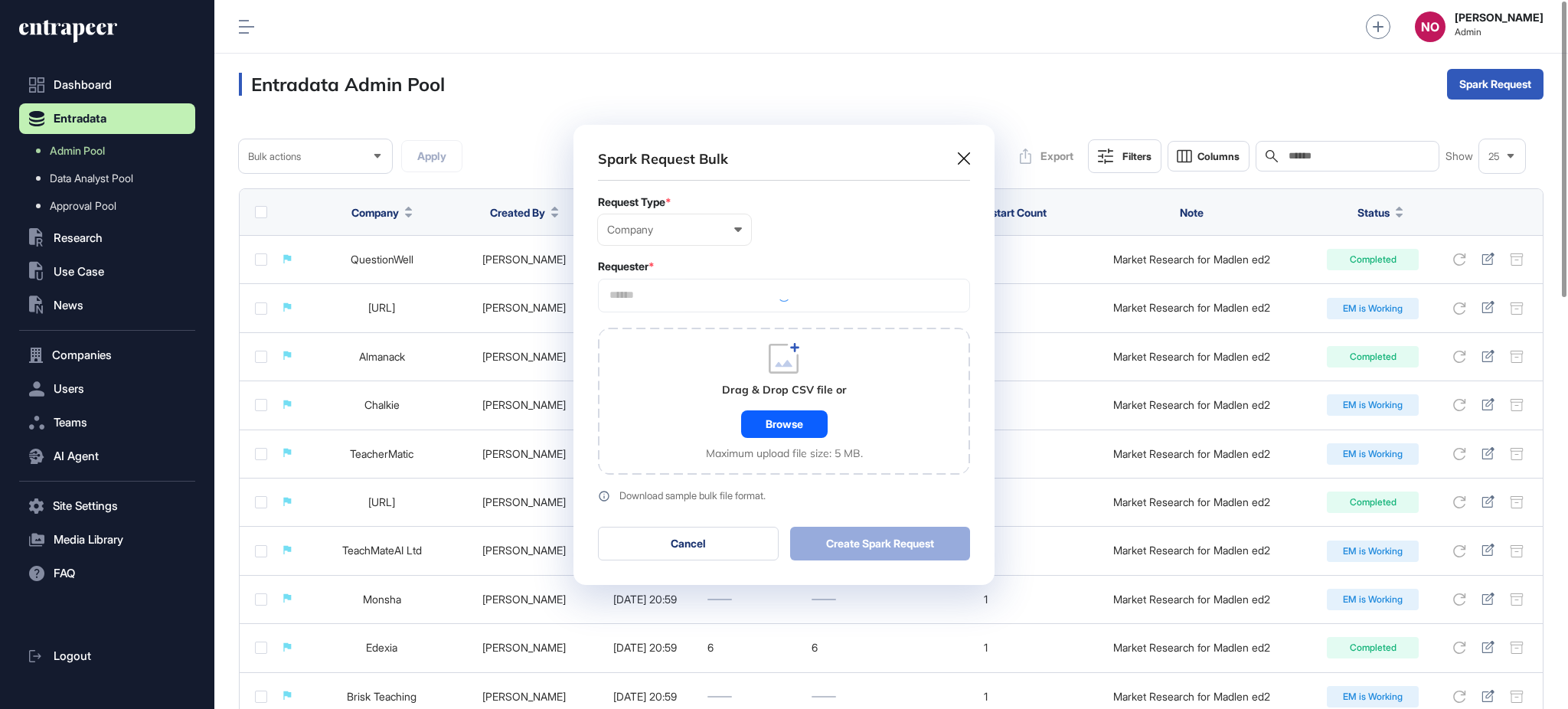
scroll to position [460, 420]
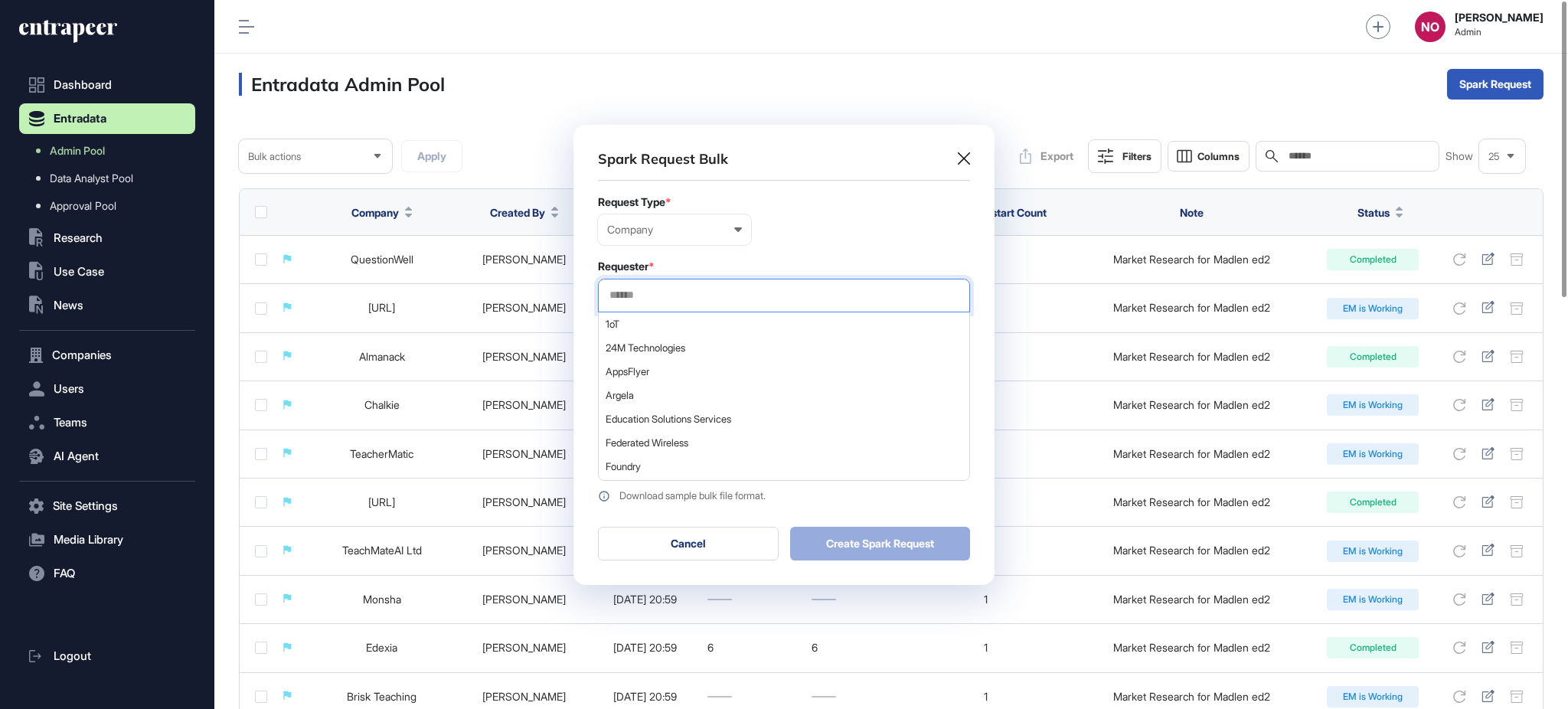
click at [658, 291] on input "text" at bounding box center [784, 294] width 352 height 13
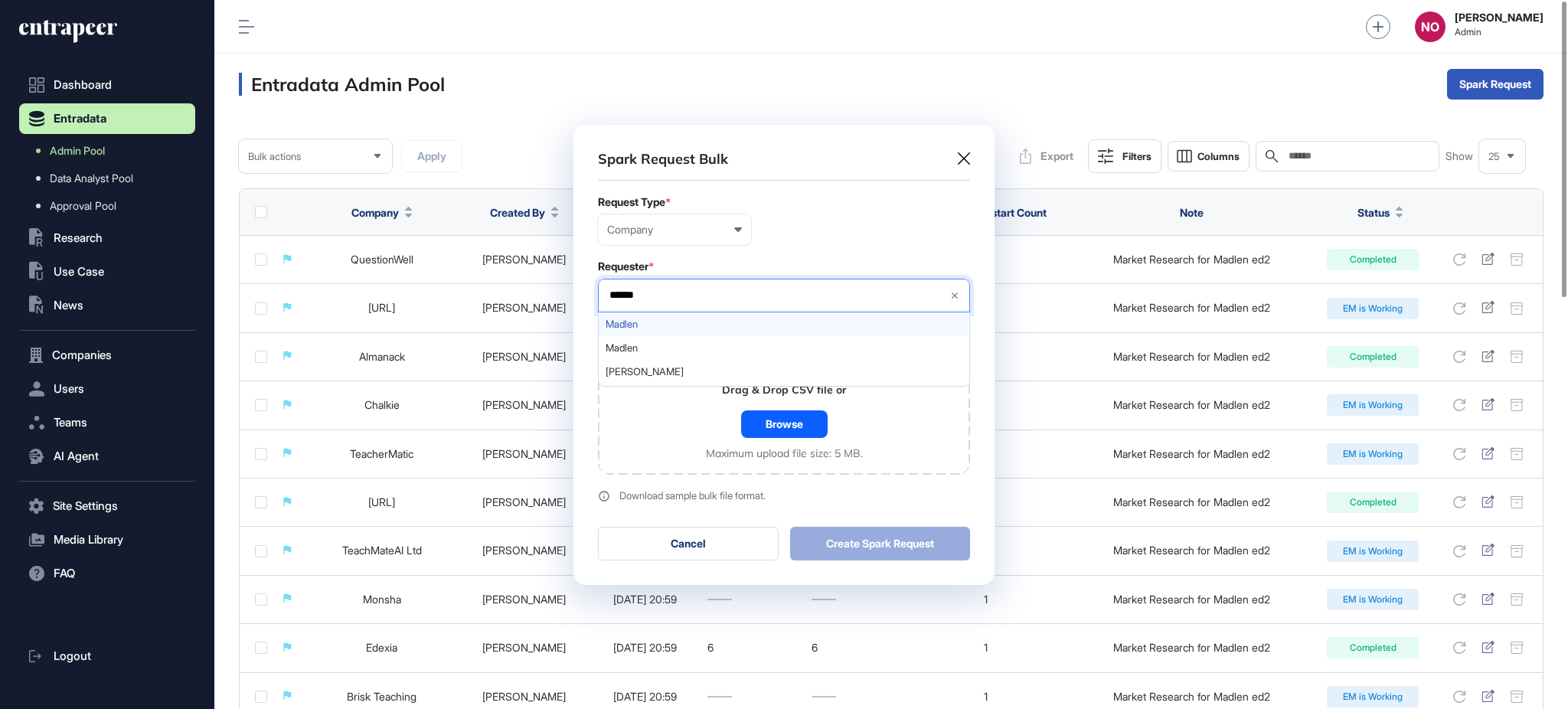
type input "******"
drag, startPoint x: 660, startPoint y: 327, endPoint x: 685, endPoint y: 372, distance: 51.5
click at [662, 327] on span "Madlen" at bounding box center [783, 324] width 356 height 12
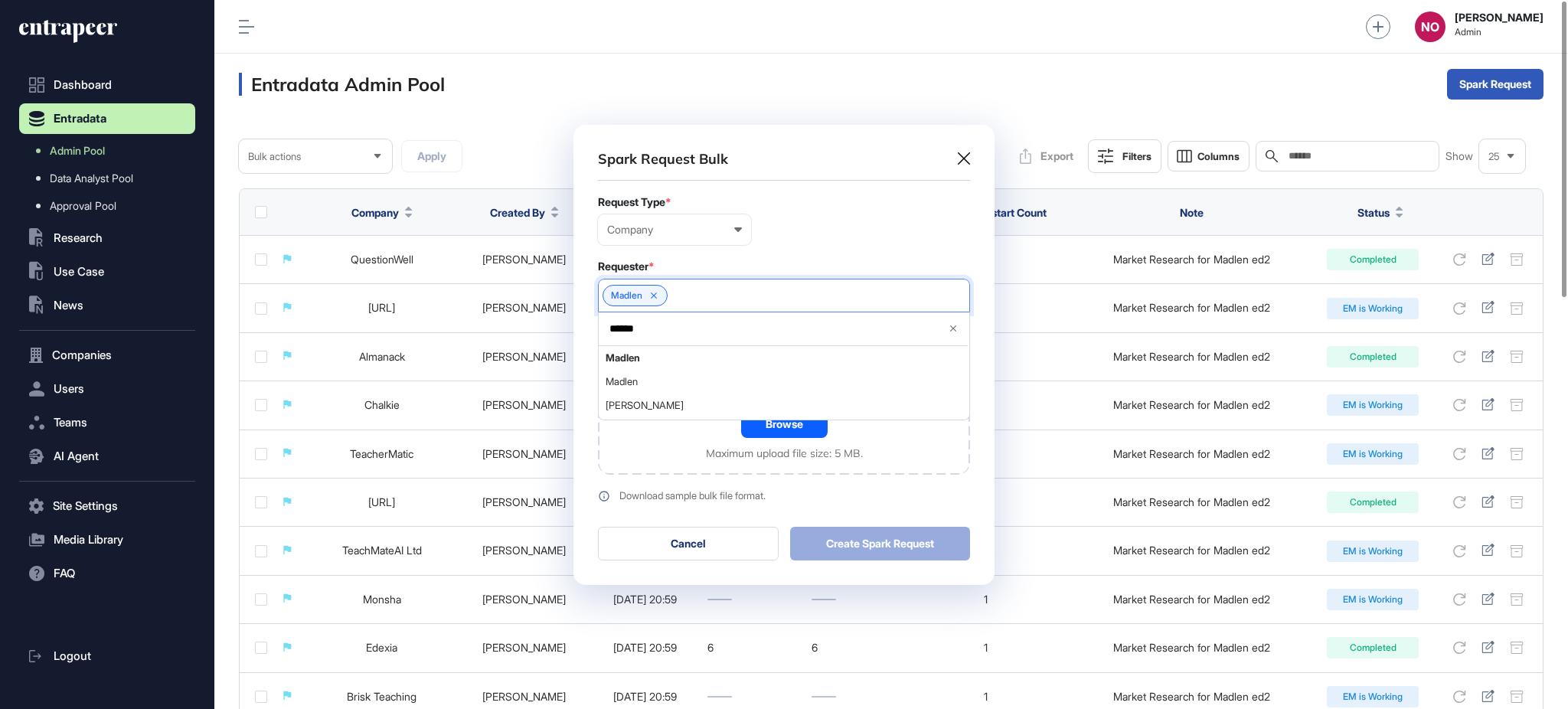
drag, startPoint x: 679, startPoint y: 451, endPoint x: 781, endPoint y: 428, distance: 104.6
click at [680, 451] on div "Drag & Drop CSV file or Browse Maximum upload file size: 5 MB." at bounding box center [784, 400] width 372 height 147
click at [784, 427] on div "Browse" at bounding box center [785, 424] width 87 height 27
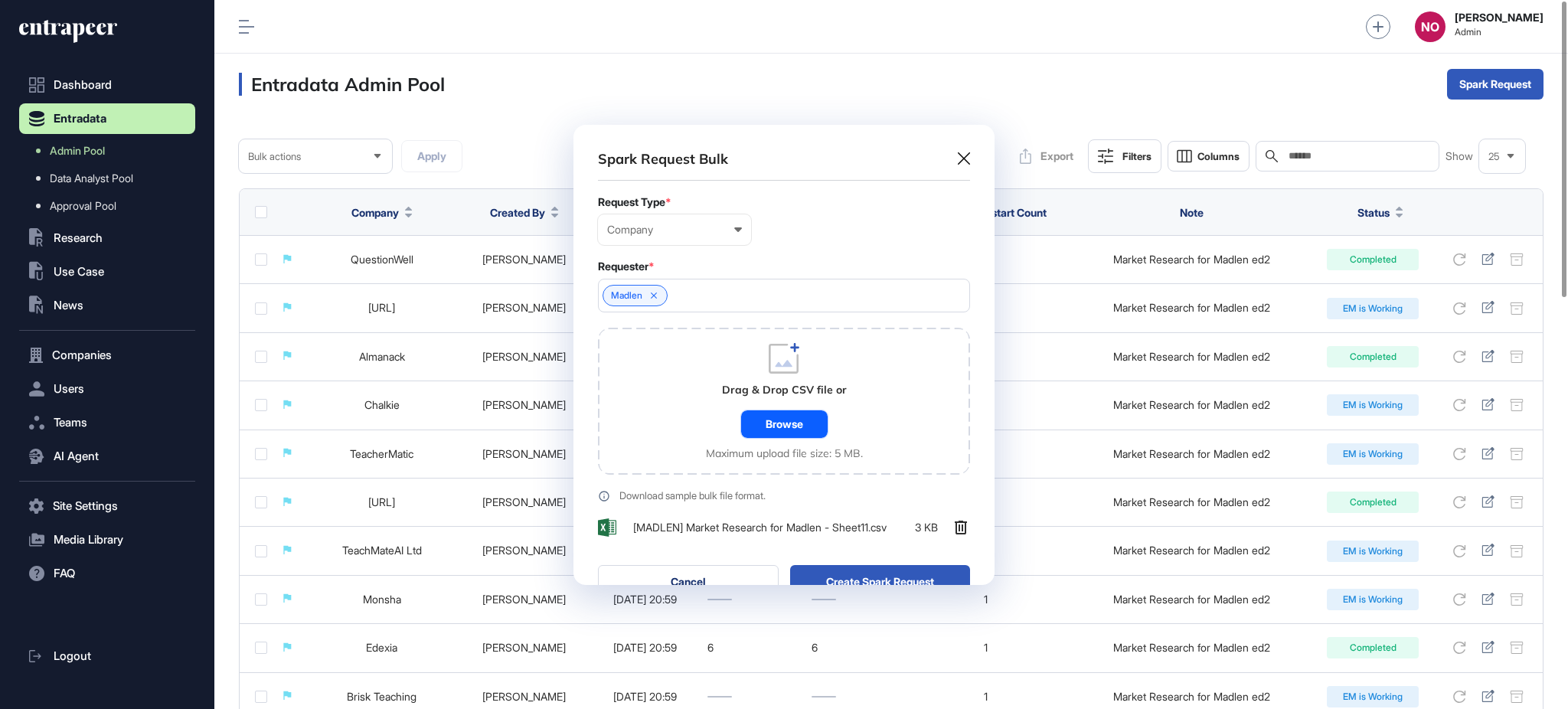
scroll to position [503, 420]
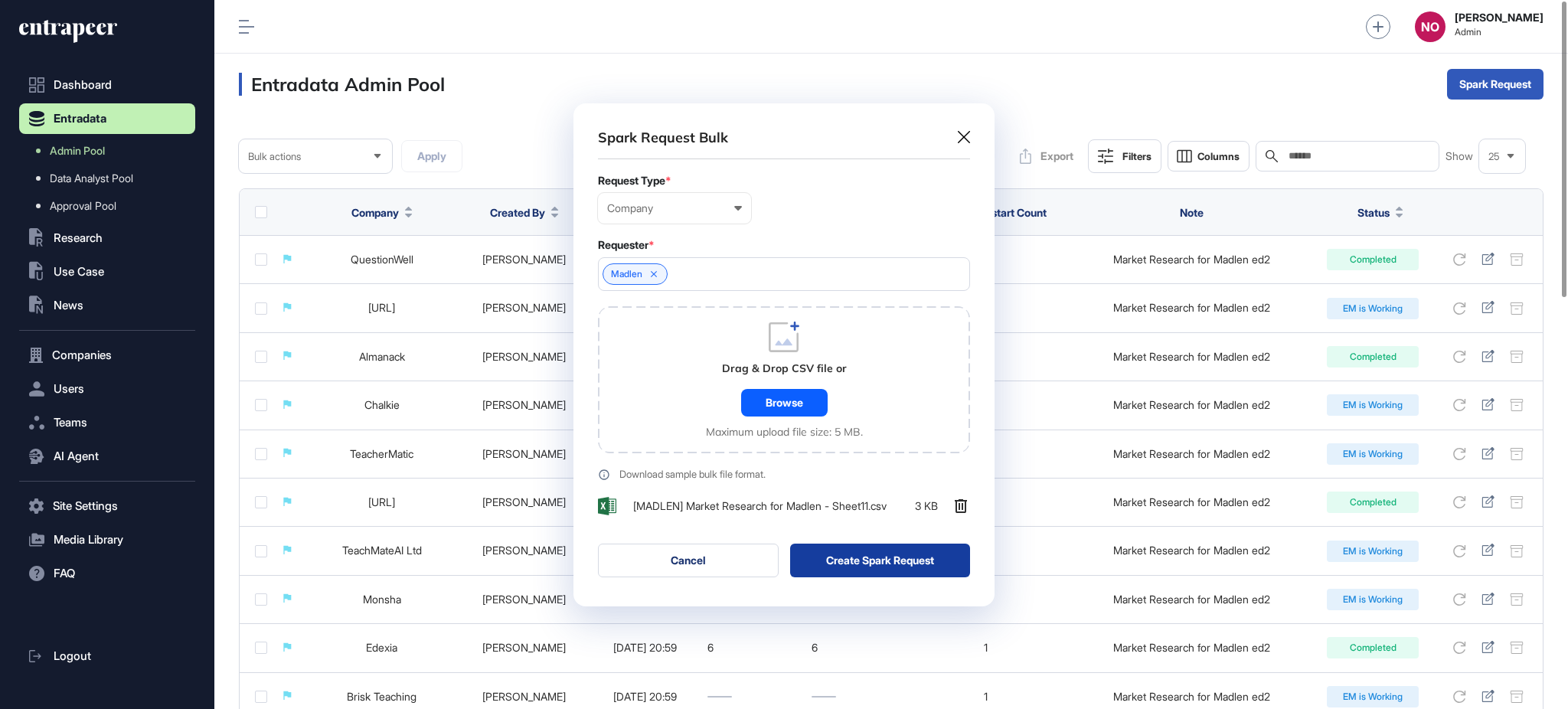
click at [861, 561] on button "Create Spark Request" at bounding box center [880, 561] width 181 height 34
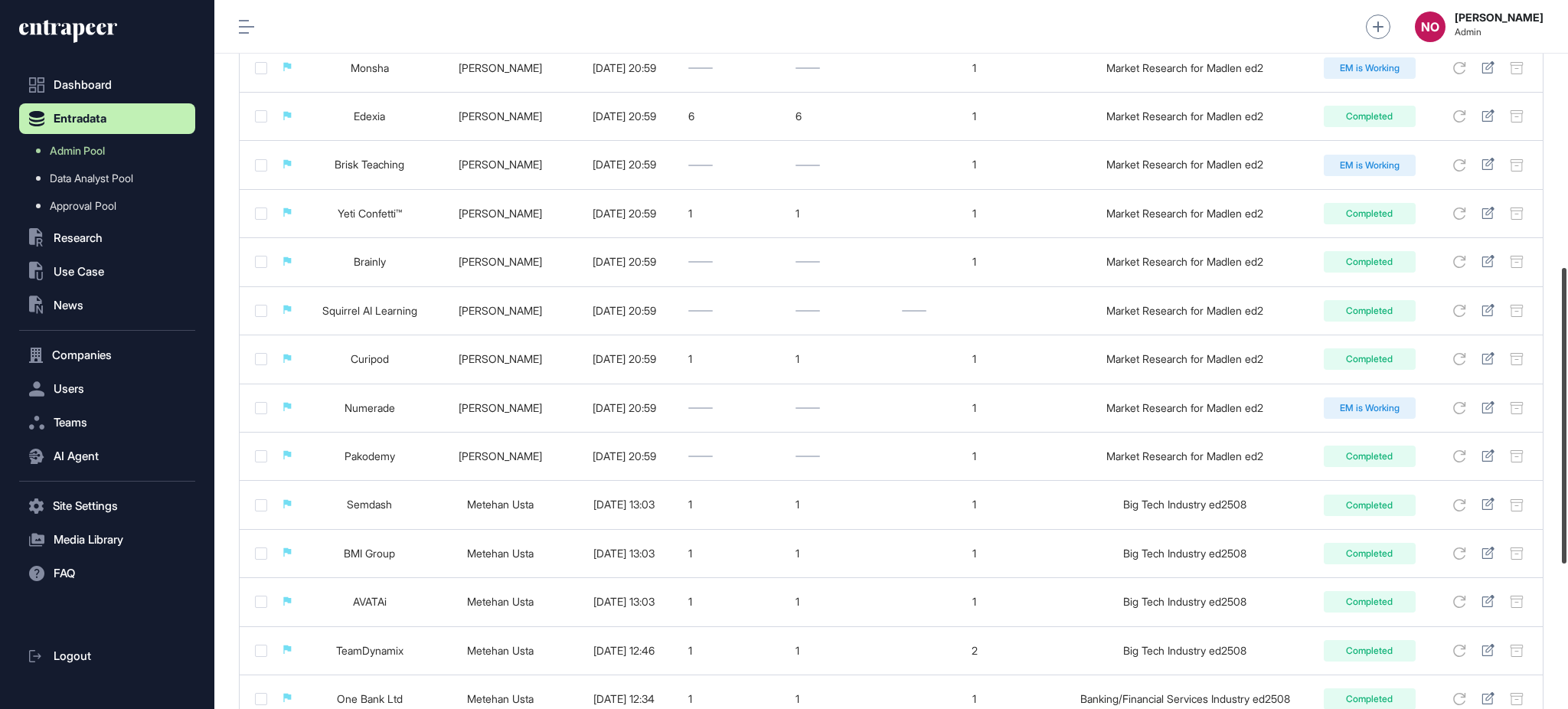
scroll to position [639, 0]
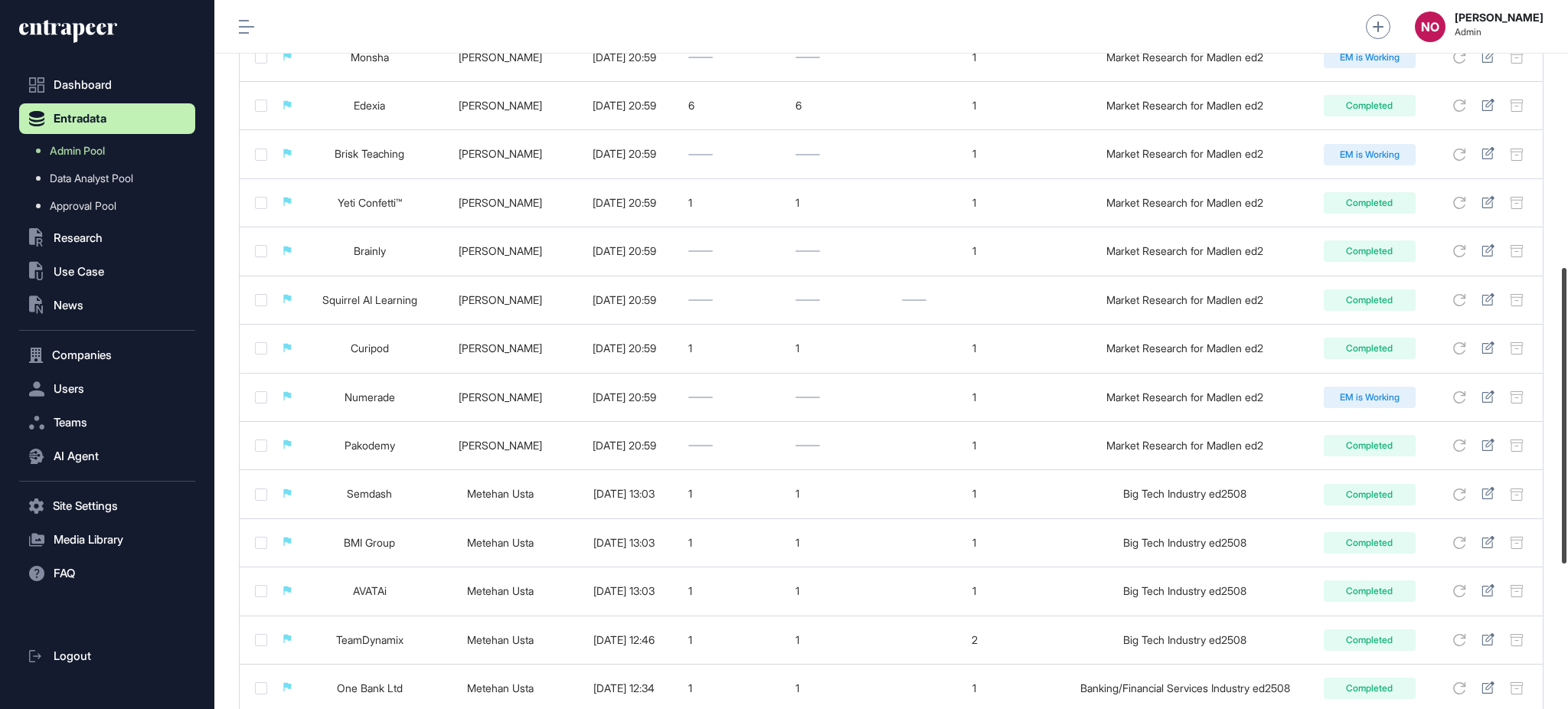
drag, startPoint x: 1566, startPoint y: 220, endPoint x: 1566, endPoint y: 486, distance: 266.0
click at [1566, 486] on div at bounding box center [1564, 416] width 4 height 295
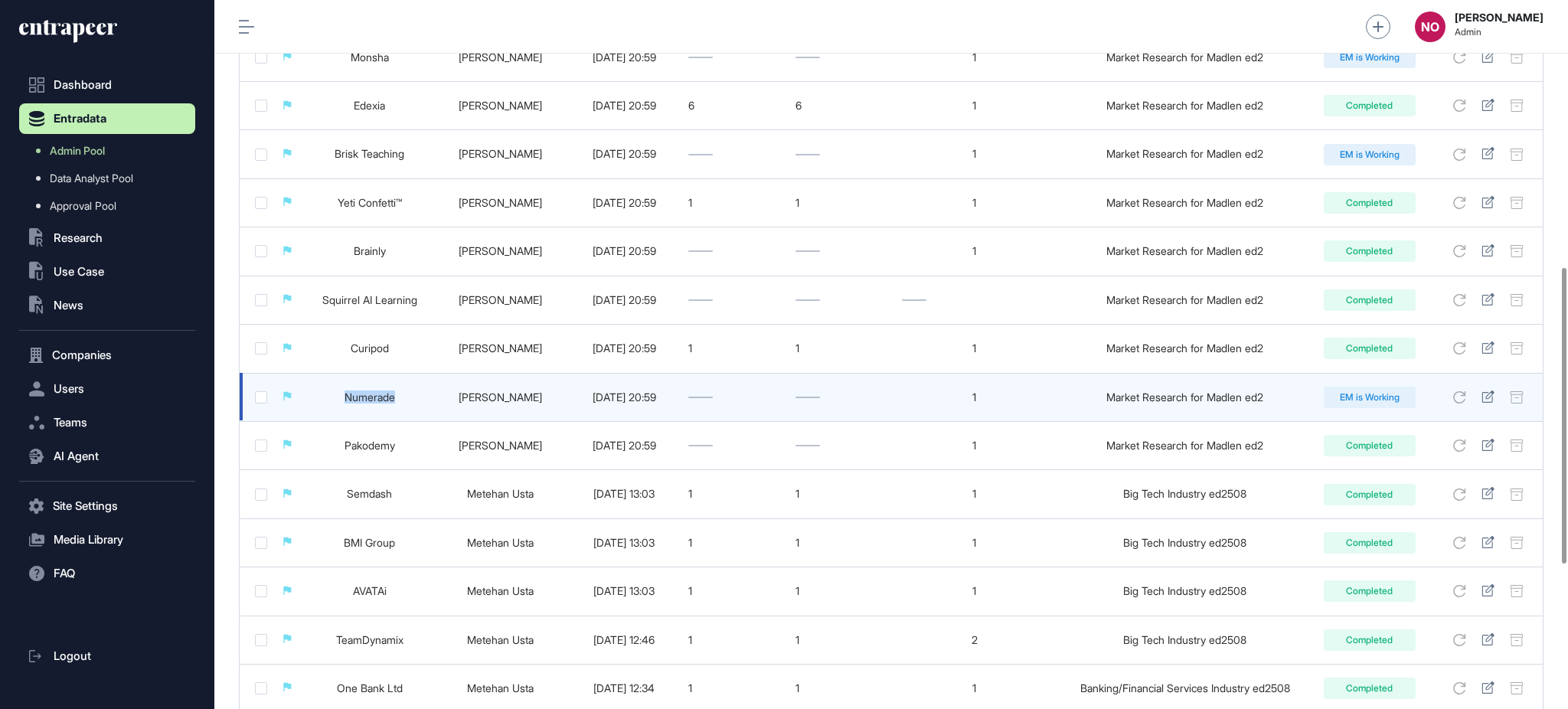
drag, startPoint x: 409, startPoint y: 405, endPoint x: 329, endPoint y: 407, distance: 80.0
click at [329, 407] on td "Numerade" at bounding box center [370, 396] width 129 height 48
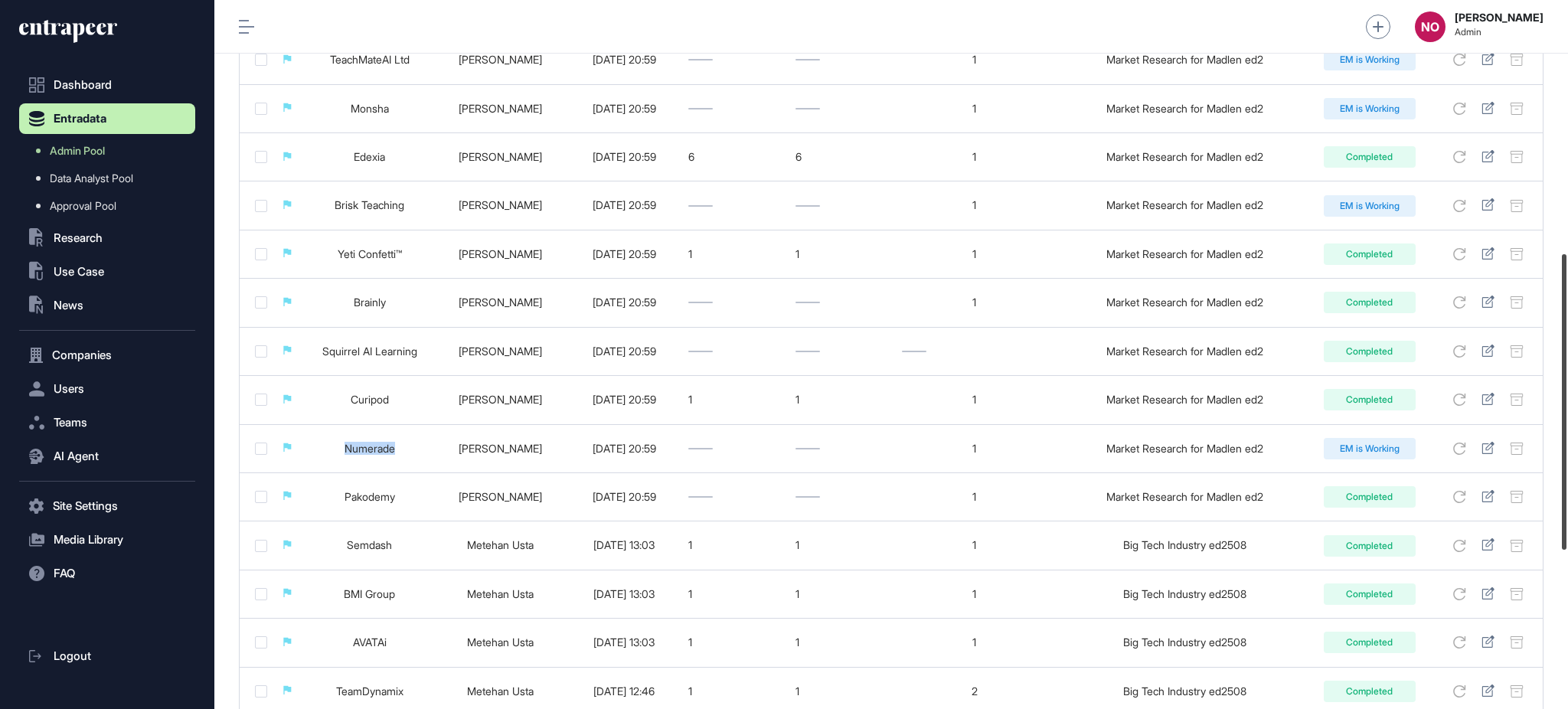
scroll to position [585, 0]
drag, startPoint x: 1566, startPoint y: 427, endPoint x: 1566, endPoint y: 405, distance: 22.0
click at [1566, 405] on div at bounding box center [1564, 394] width 4 height 295
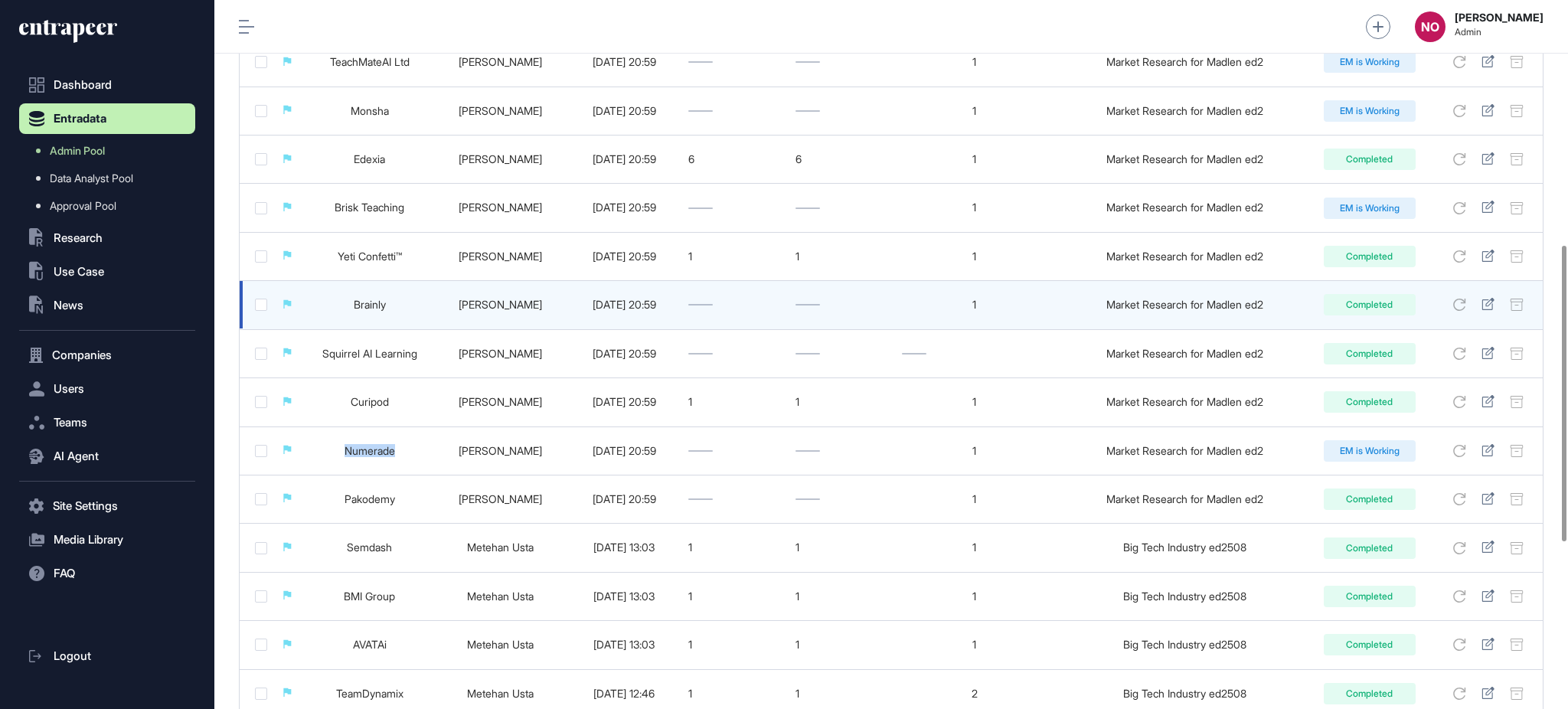
click at [301, 312] on tr "Brainly Naciye Ozcan 2025-08-25 20:59 1 Market Research for Madlen ed2 Completed" at bounding box center [891, 304] width 1303 height 48
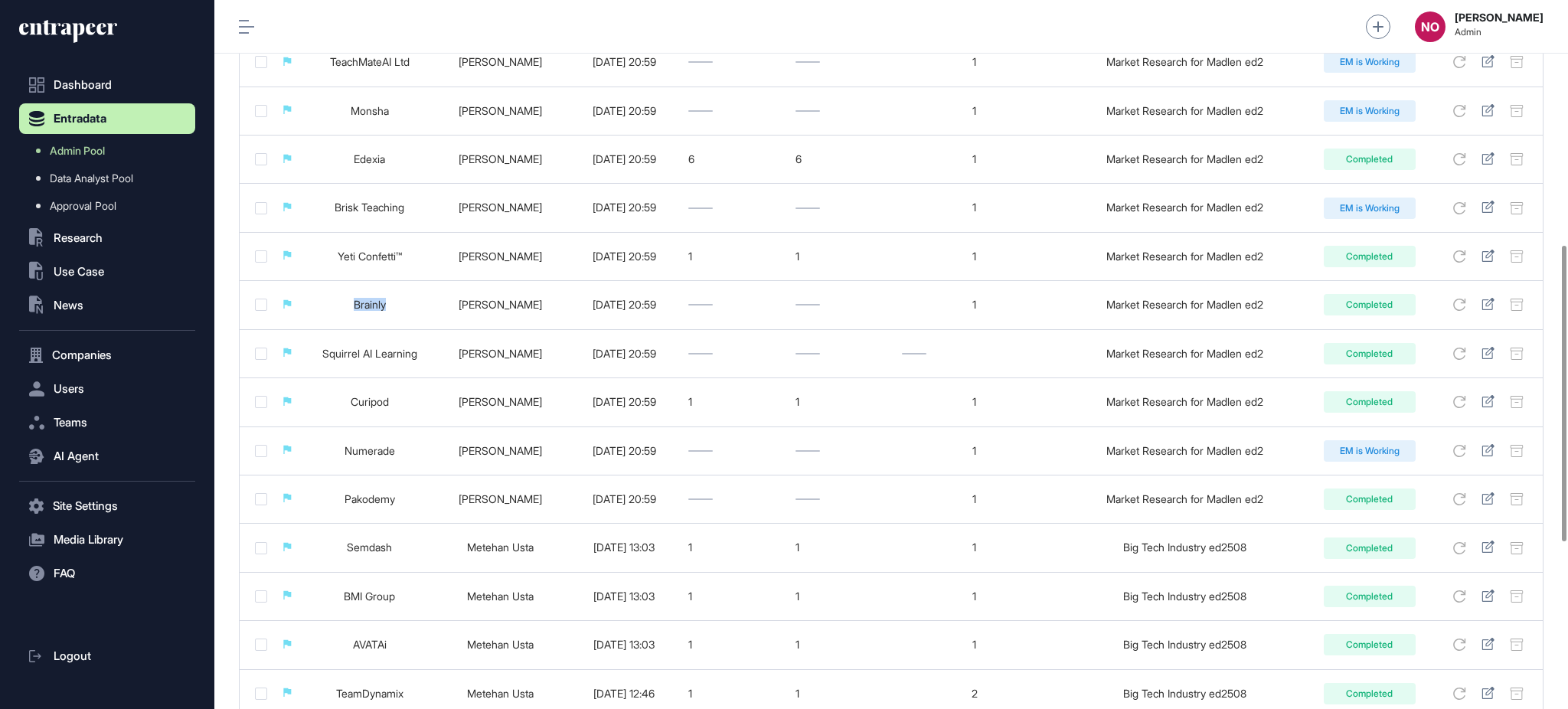
copy link "Brainly"
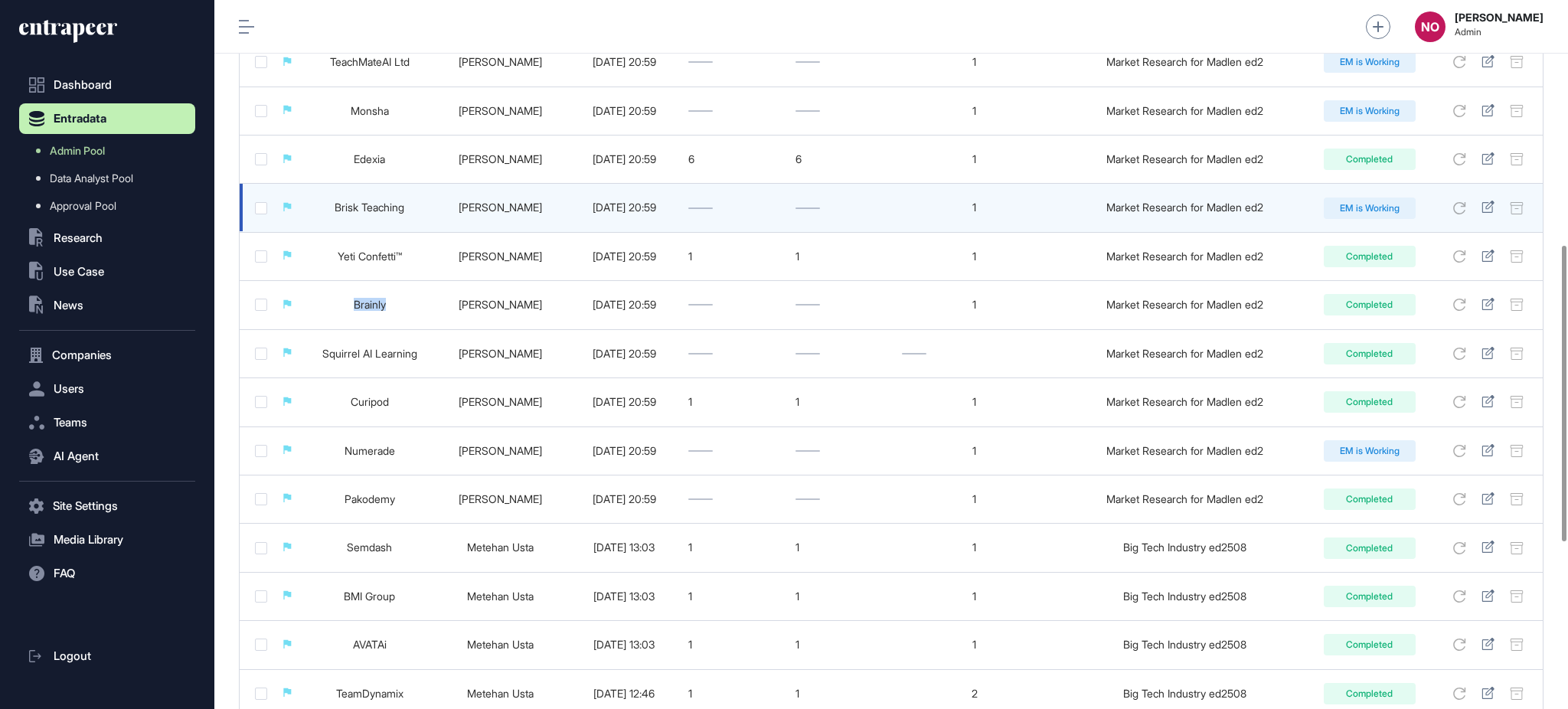
scroll to position [0, 0]
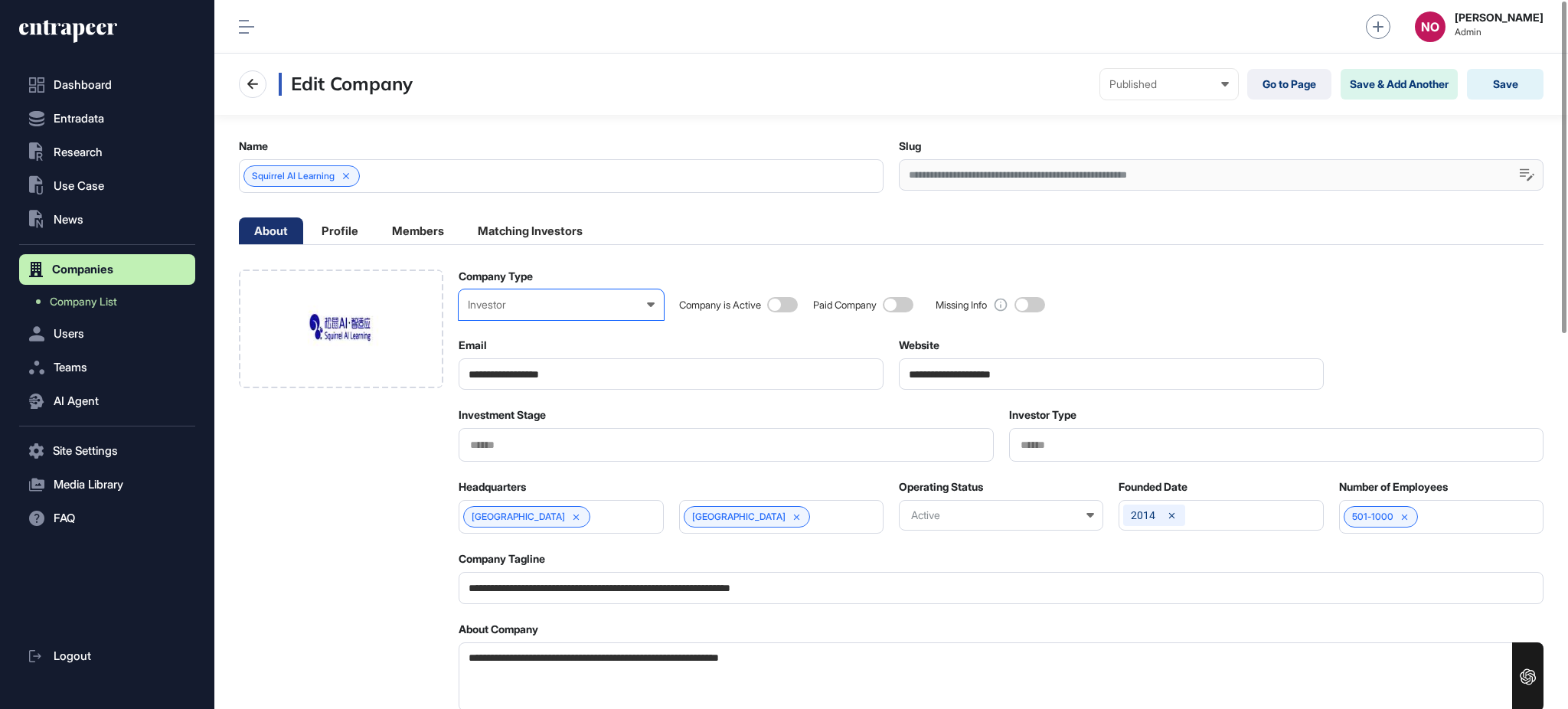
click at [505, 316] on div "Investor Enterprise Startup Investor Non-Profit Organization Government Not Yet…" at bounding box center [561, 304] width 204 height 31
click at [0, 0] on div "Enterprise" at bounding box center [0, 0] width 0 height 0
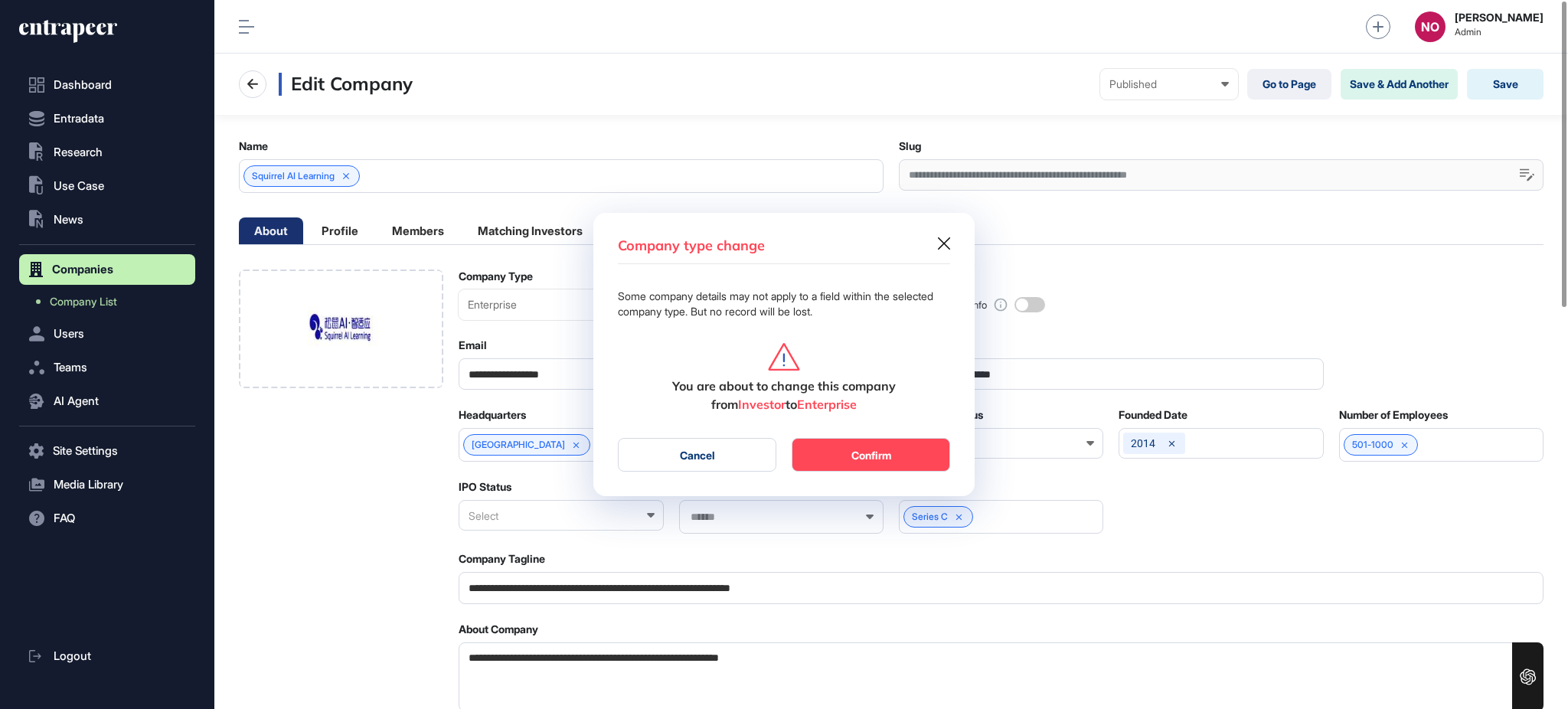
click at [862, 452] on button "Confirm" at bounding box center [871, 455] width 159 height 34
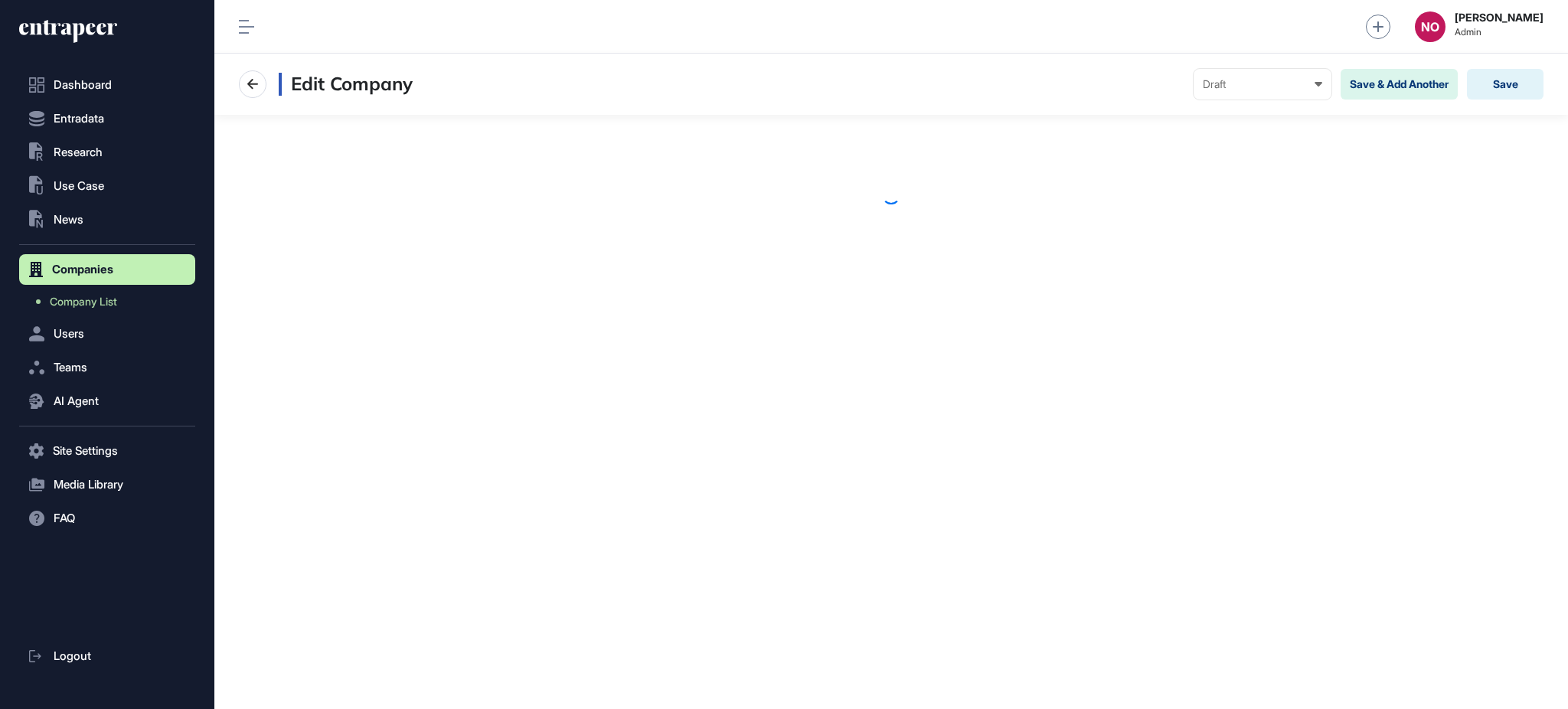
scroll to position [1, 1]
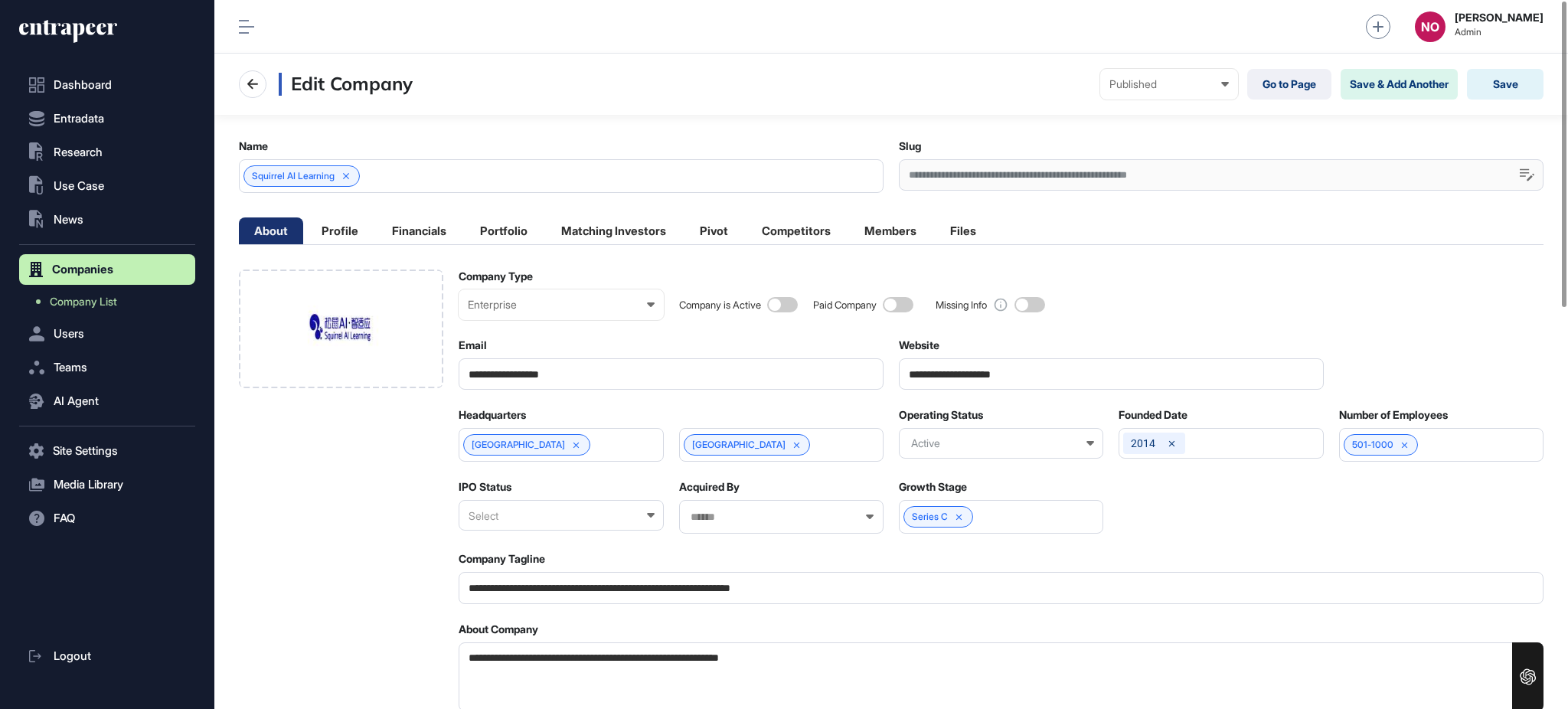
click at [935, 383] on input "**********" at bounding box center [1111, 373] width 425 height 31
click at [437, 302] on div at bounding box center [341, 329] width 204 height 119
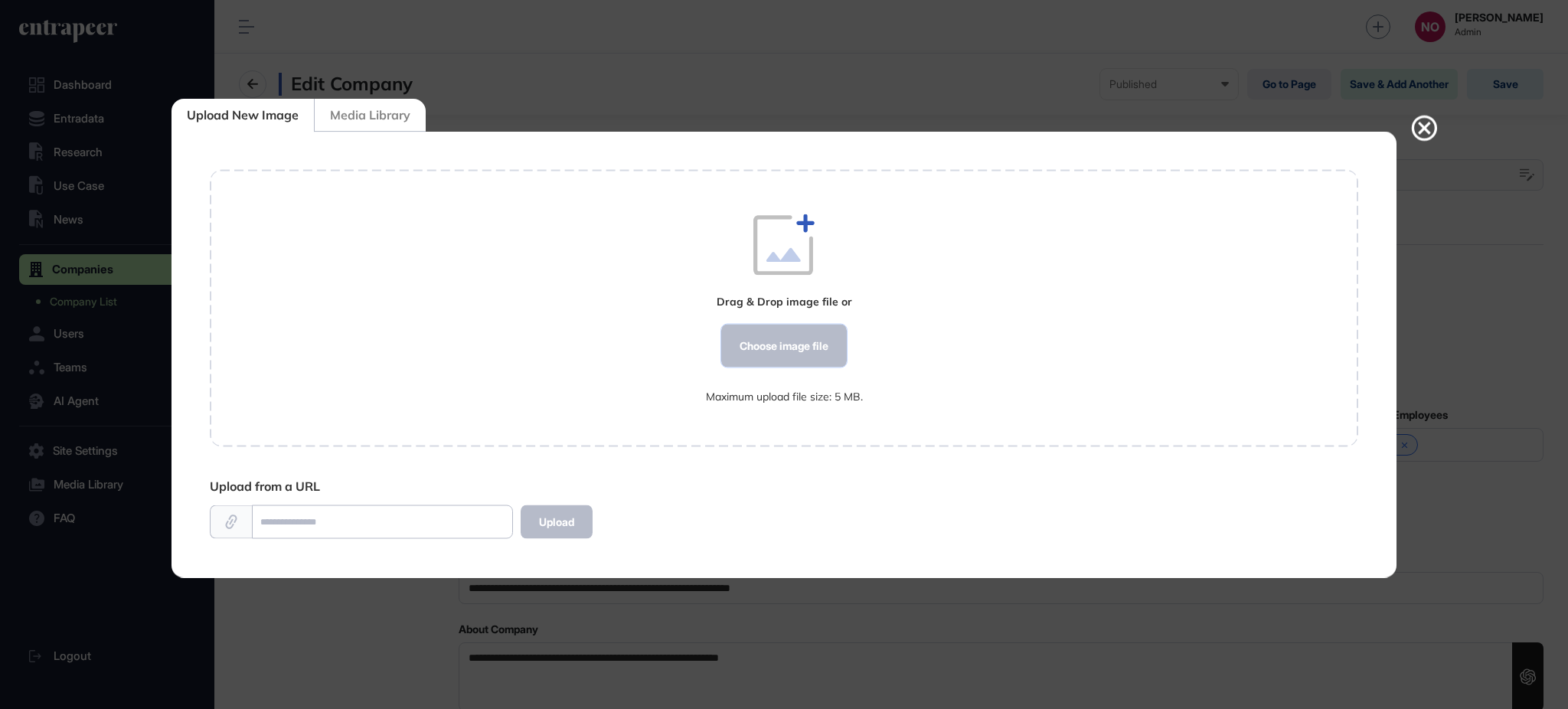
click at [776, 351] on div "Choose image file" at bounding box center [784, 346] width 126 height 43
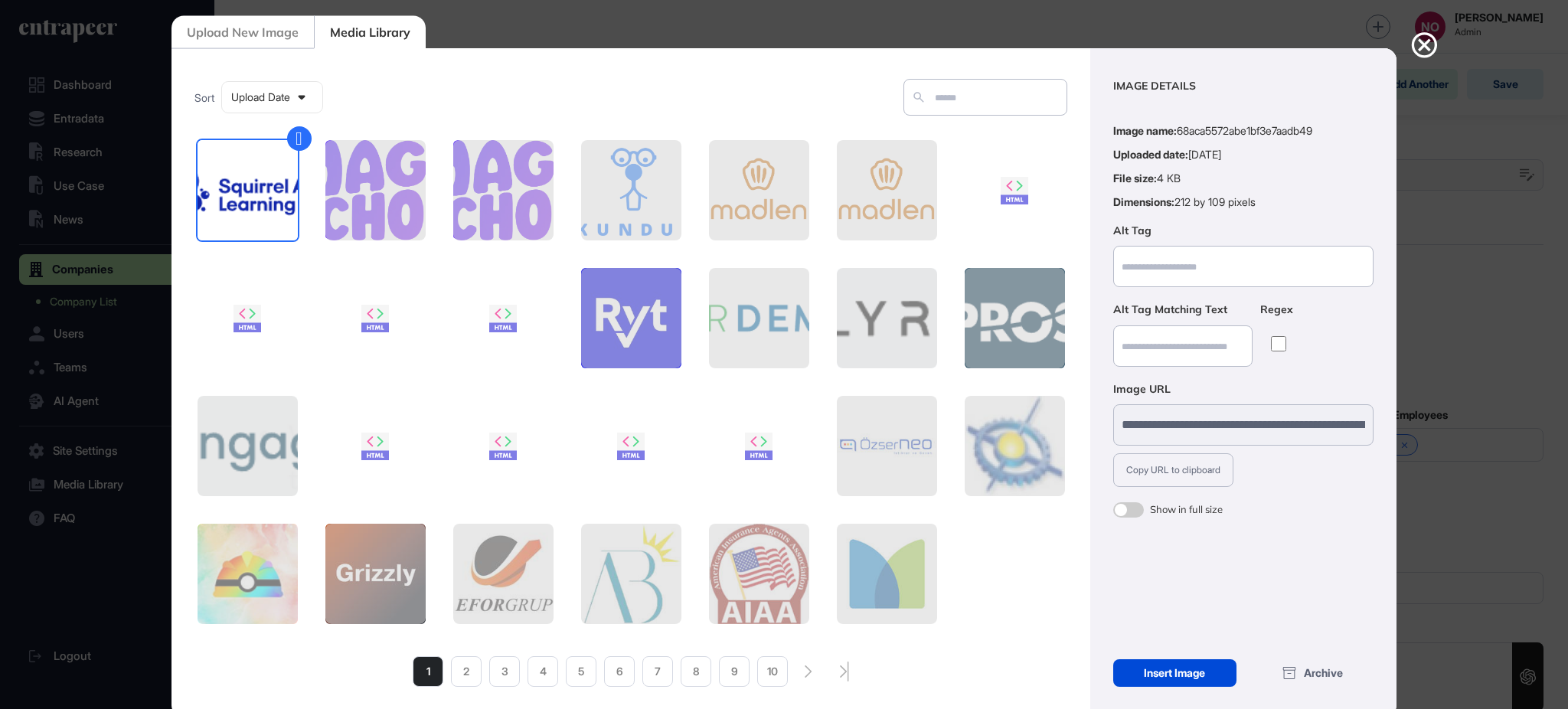
click at [1198, 673] on div "Insert Image" at bounding box center [1174, 673] width 123 height 27
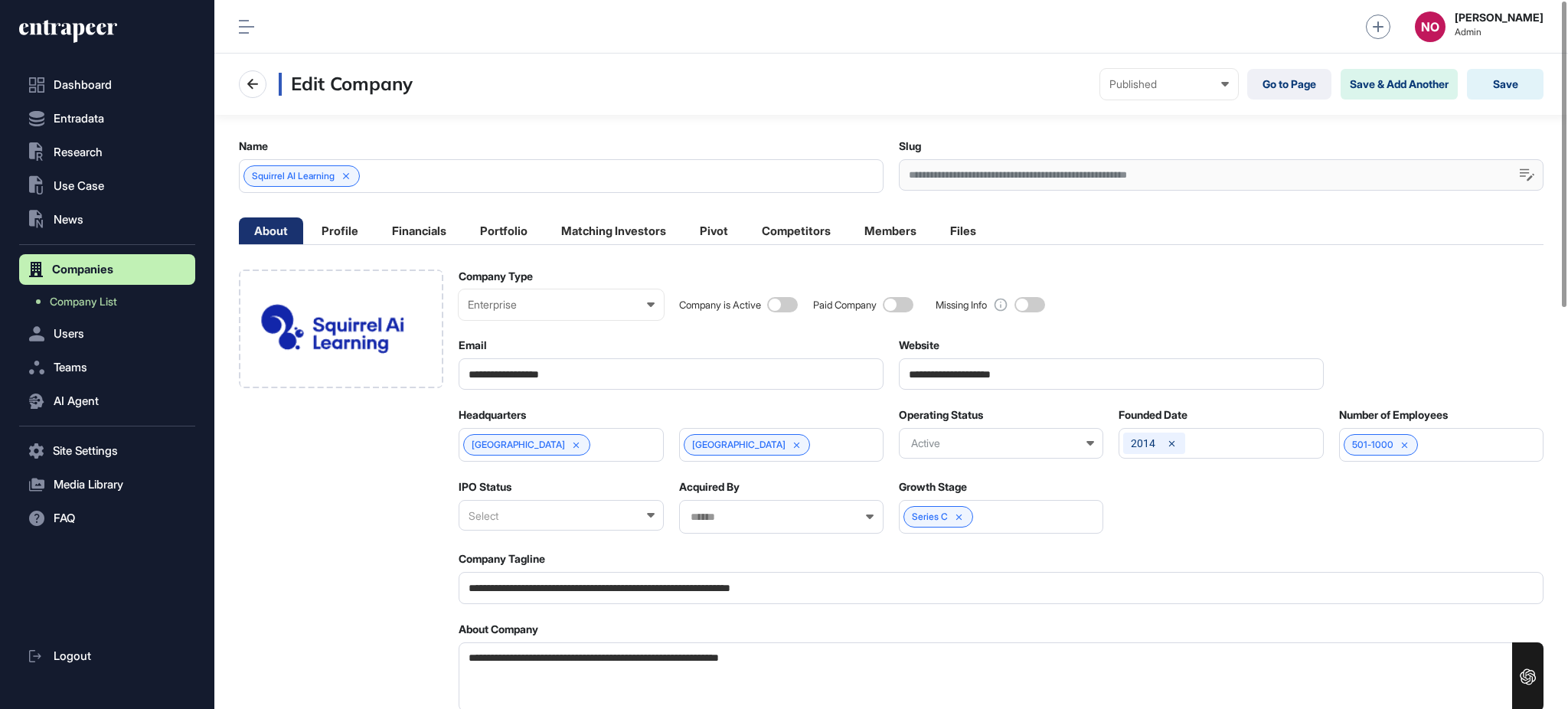
click at [791, 301] on span at bounding box center [782, 304] width 31 height 15
click at [1000, 371] on input "**********" at bounding box center [1111, 373] width 425 height 31
paste input "**"
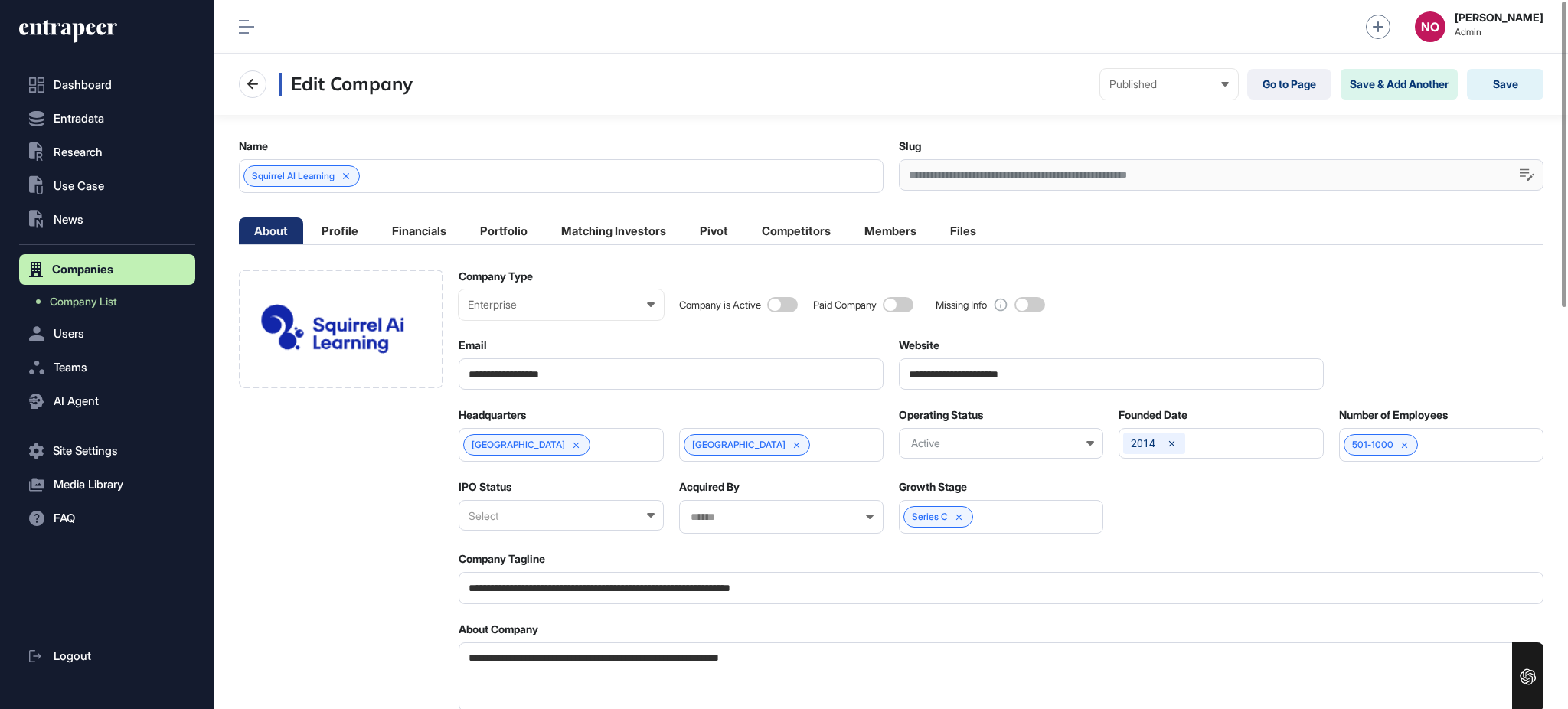
type input "**********"
click at [682, 588] on input "**********" at bounding box center [1001, 587] width 1085 height 31
paste input "text"
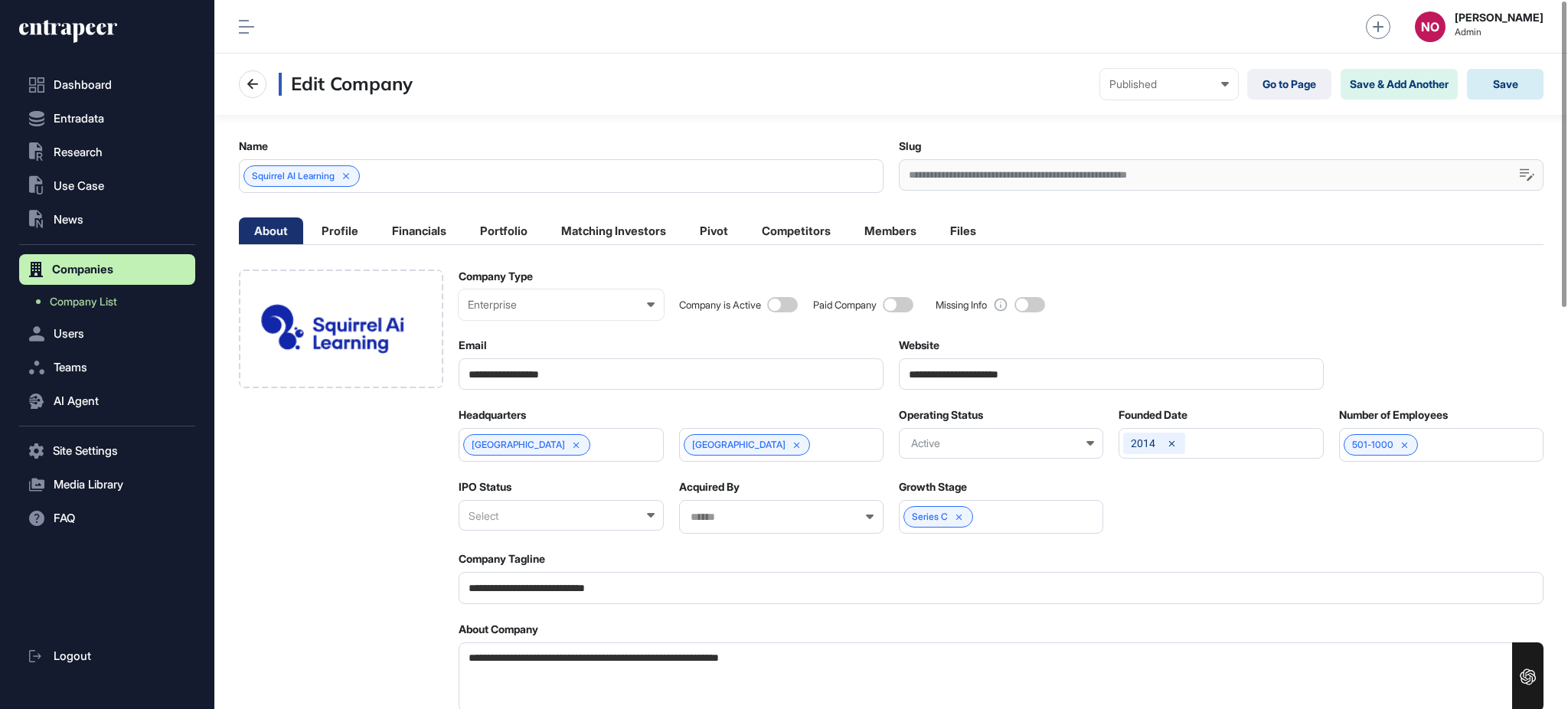
type input "**********"
click at [1487, 85] on button "Save" at bounding box center [1505, 84] width 76 height 31
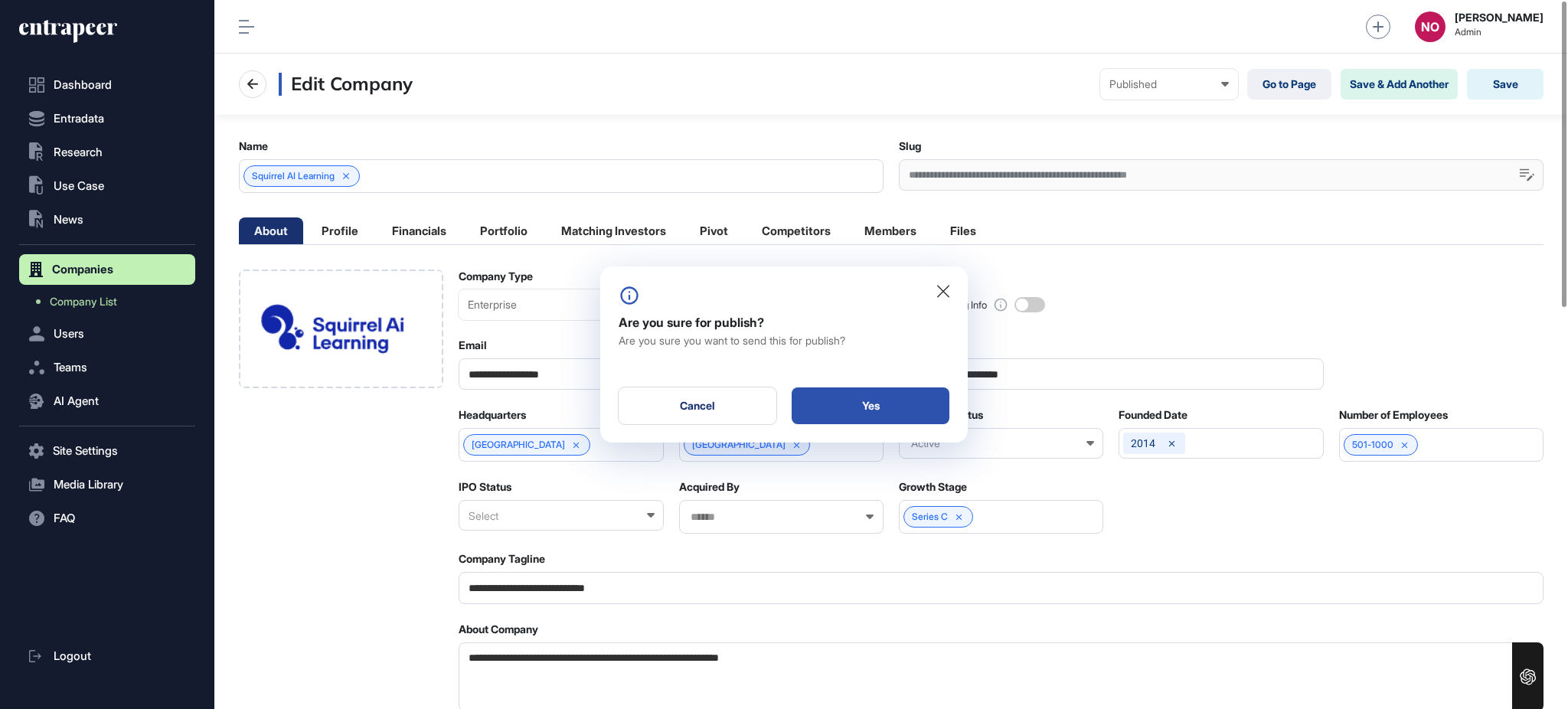
click at [868, 410] on div "Yes" at bounding box center [871, 405] width 158 height 36
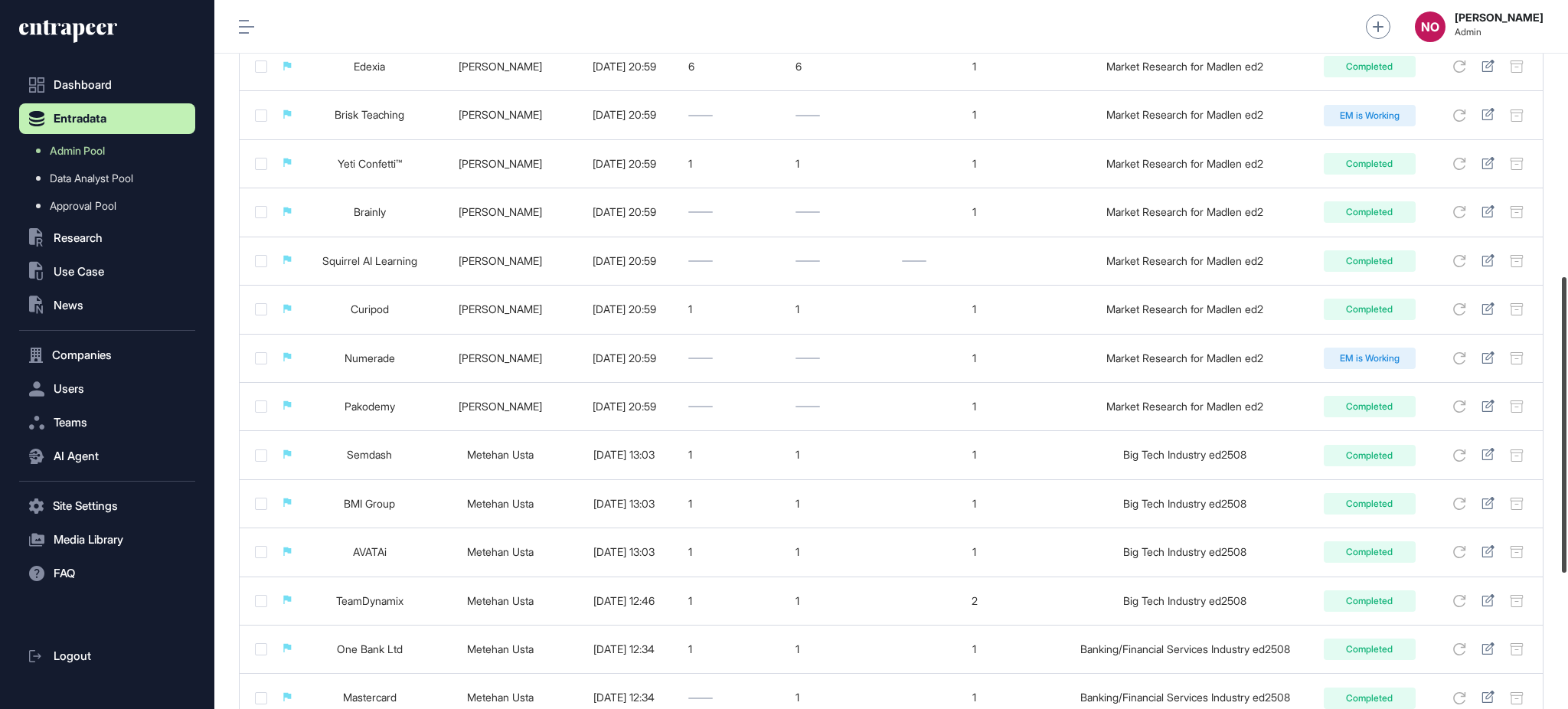
scroll to position [687, 0]
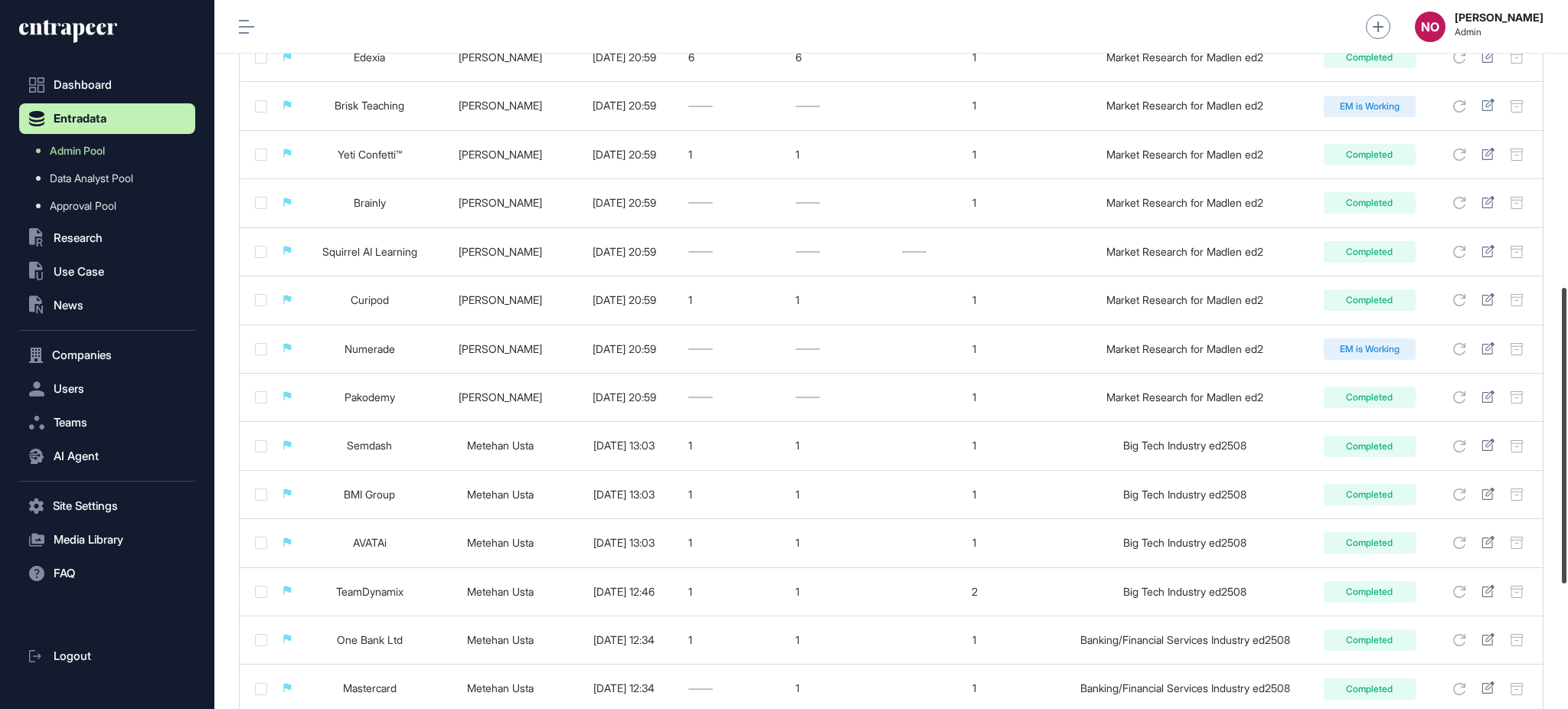
drag, startPoint x: 1566, startPoint y: 257, endPoint x: 1566, endPoint y: 544, distance: 287.0
click at [1566, 544] on div at bounding box center [1564, 435] width 4 height 295
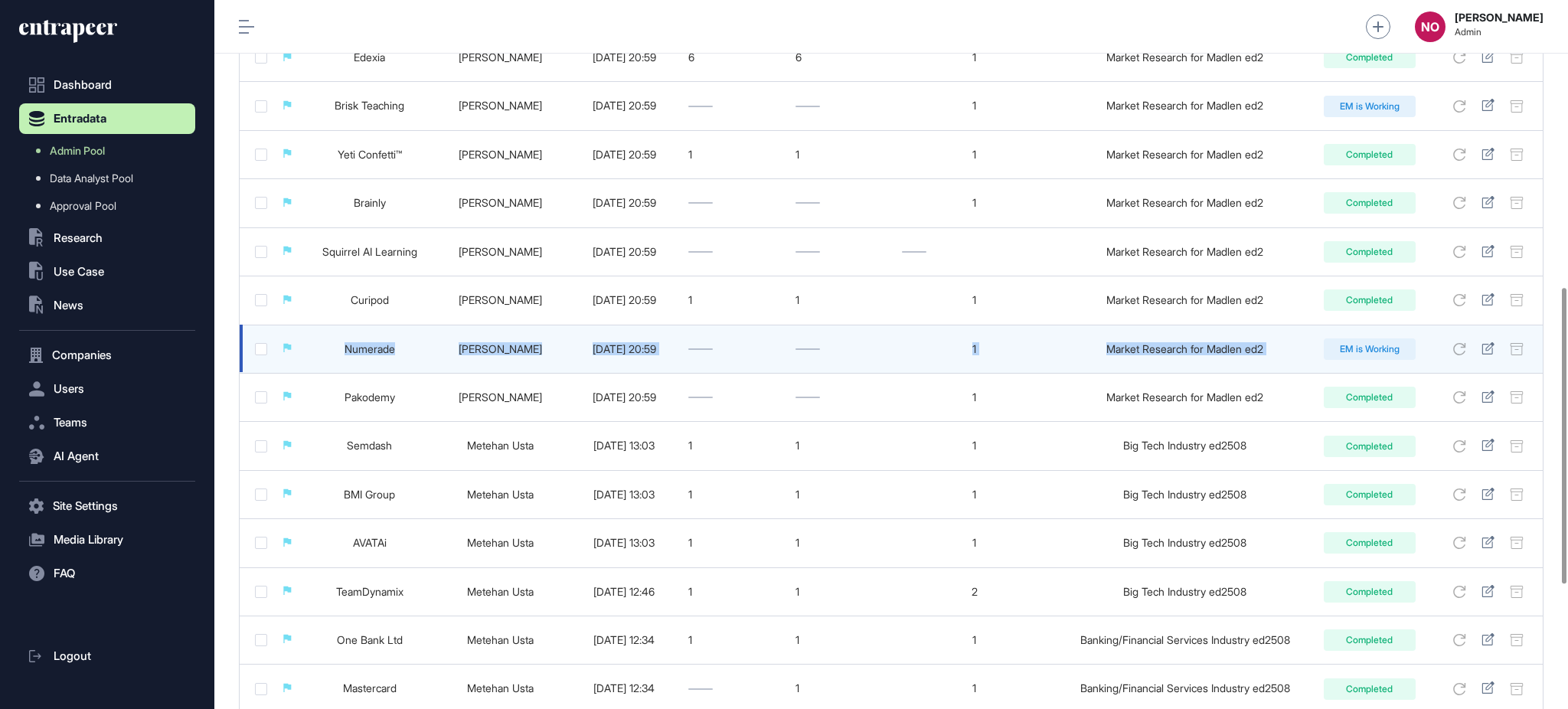
drag, startPoint x: 333, startPoint y: 350, endPoint x: 1370, endPoint y: 339, distance: 1037.1
click at [1370, 339] on tr "Numerade Naciye Ozcan 2025-08-25 20:59 1 Market Research for Madlen ed2 EM is W…" at bounding box center [891, 349] width 1303 height 48
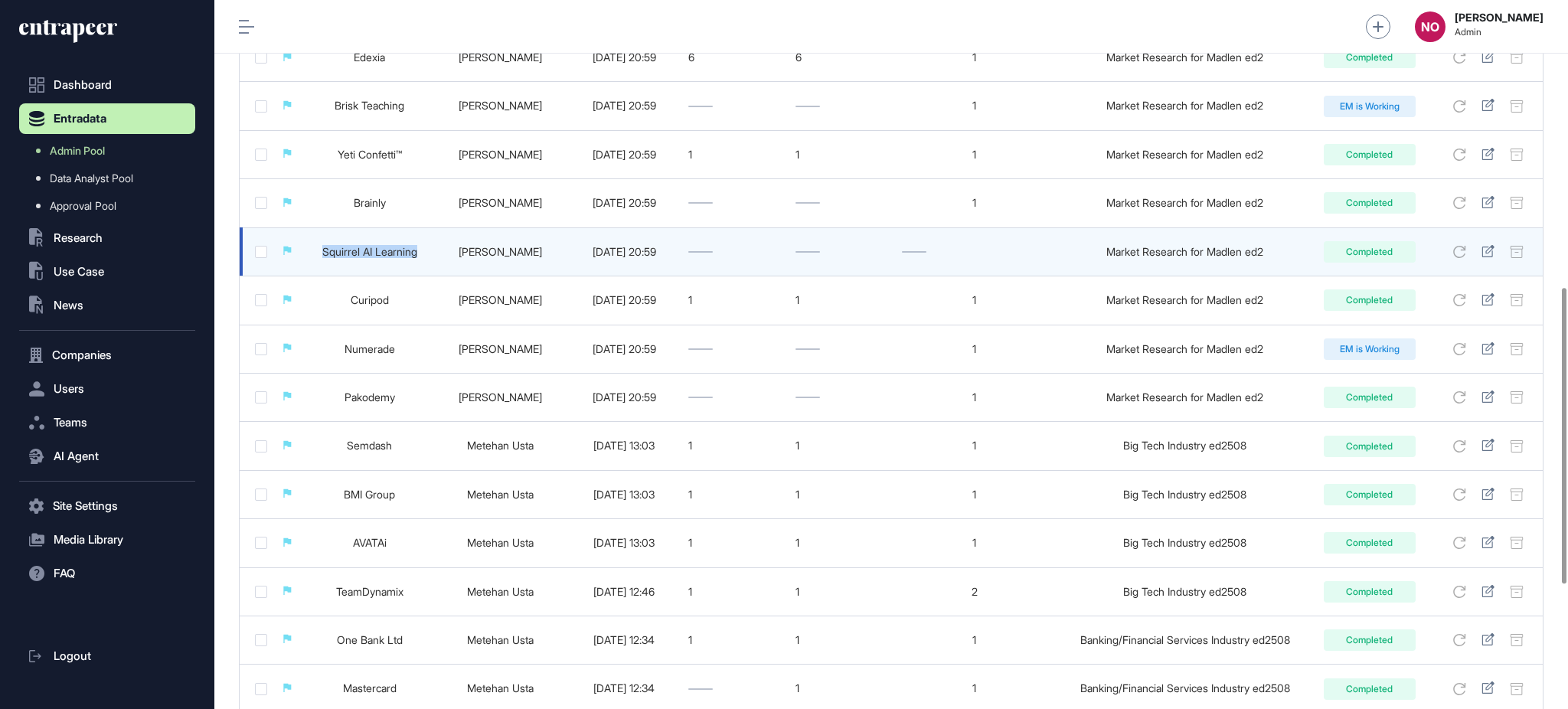
drag, startPoint x: 314, startPoint y: 259, endPoint x: 450, endPoint y: 266, distance: 136.2
click at [450, 266] on tr "Squirrel AI Learning Naciye Ozcan 2025-08-25 20:59 Market Research for Madlen e…" at bounding box center [891, 251] width 1303 height 48
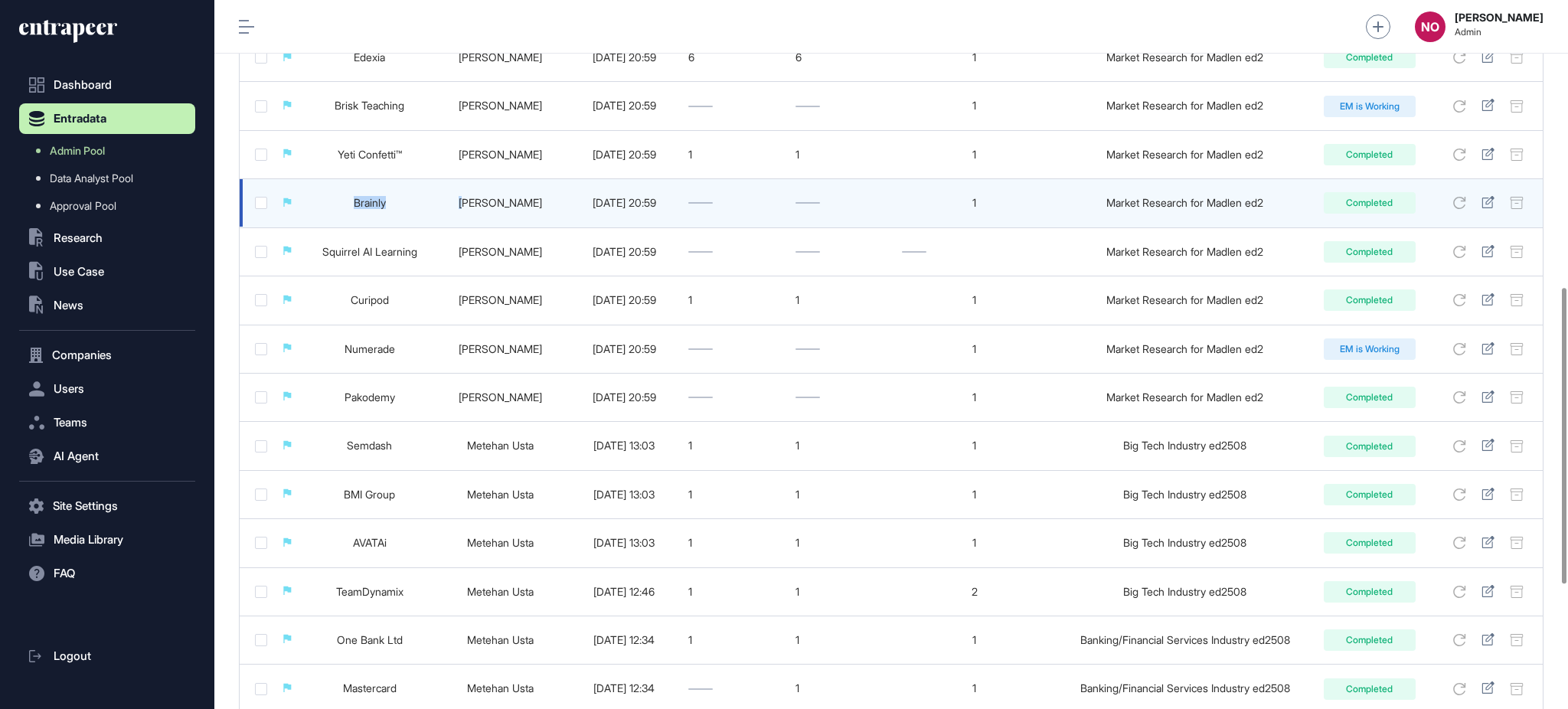
drag, startPoint x: 389, startPoint y: 206, endPoint x: 468, endPoint y: 215, distance: 79.5
click at [468, 215] on tr "Brainly Naciye Ozcan 2025-08-25 20:59 1 Market Research for Madlen ed2 Completed" at bounding box center [891, 203] width 1303 height 48
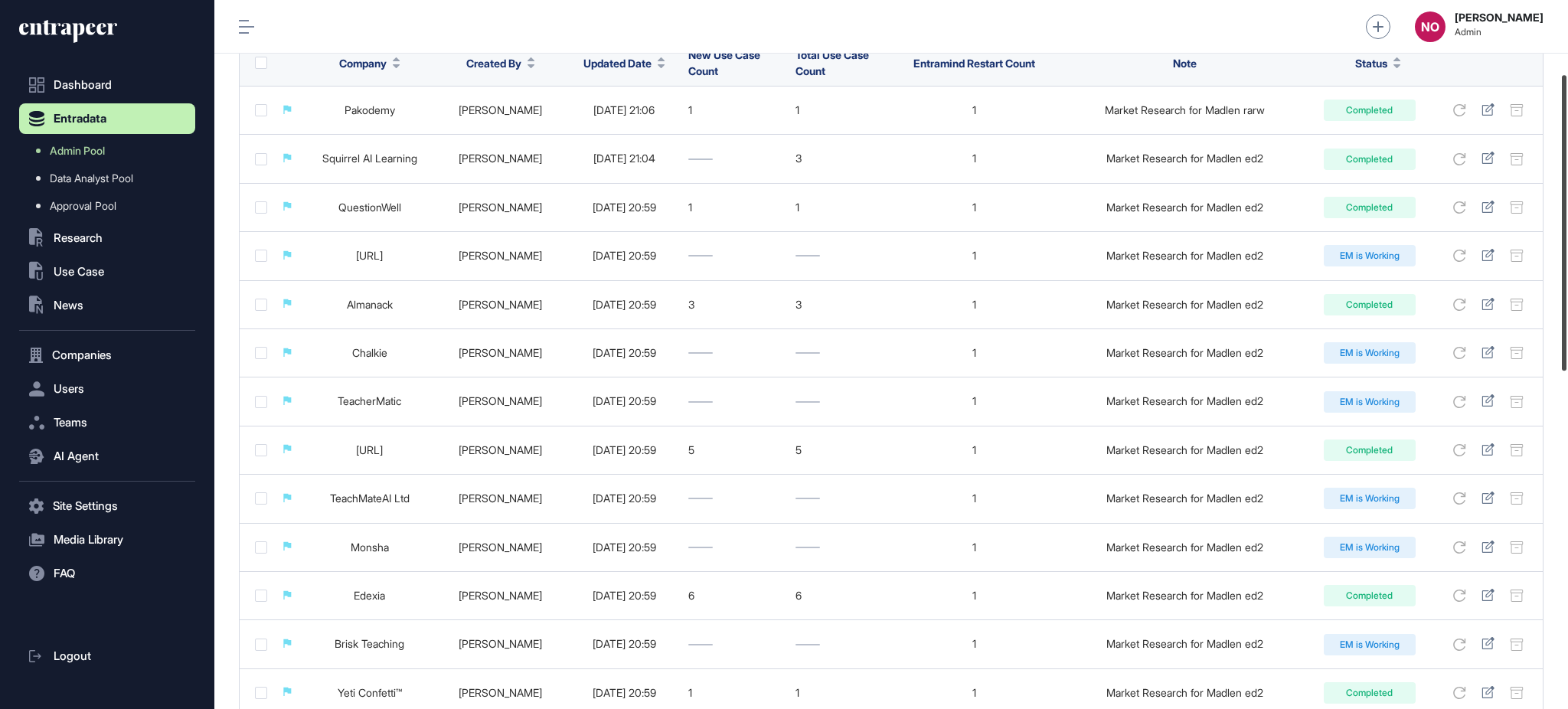
scroll to position [176, 0]
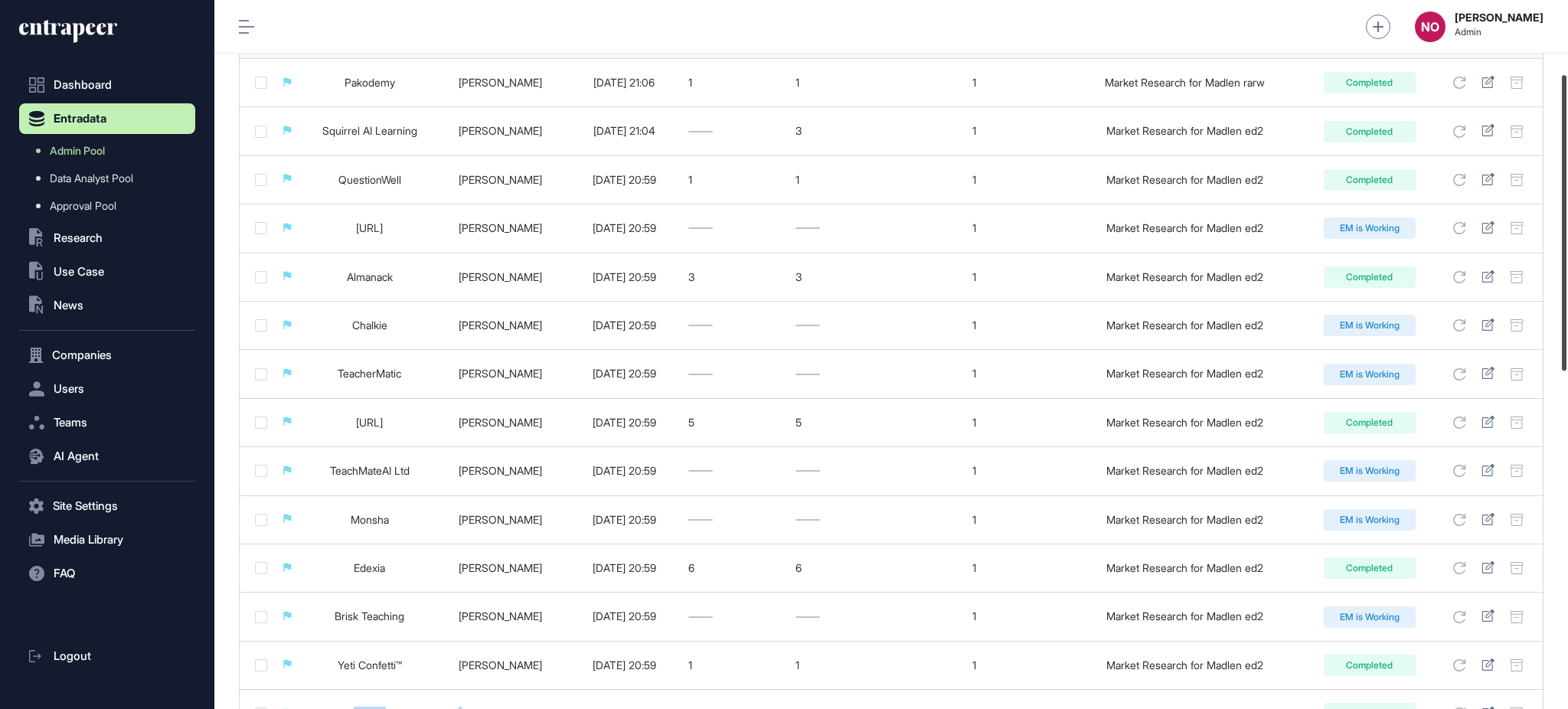
drag, startPoint x: 1566, startPoint y: 384, endPoint x: 1566, endPoint y: 170, distance: 214.0
click at [1566, 170] on div at bounding box center [1564, 222] width 4 height 295
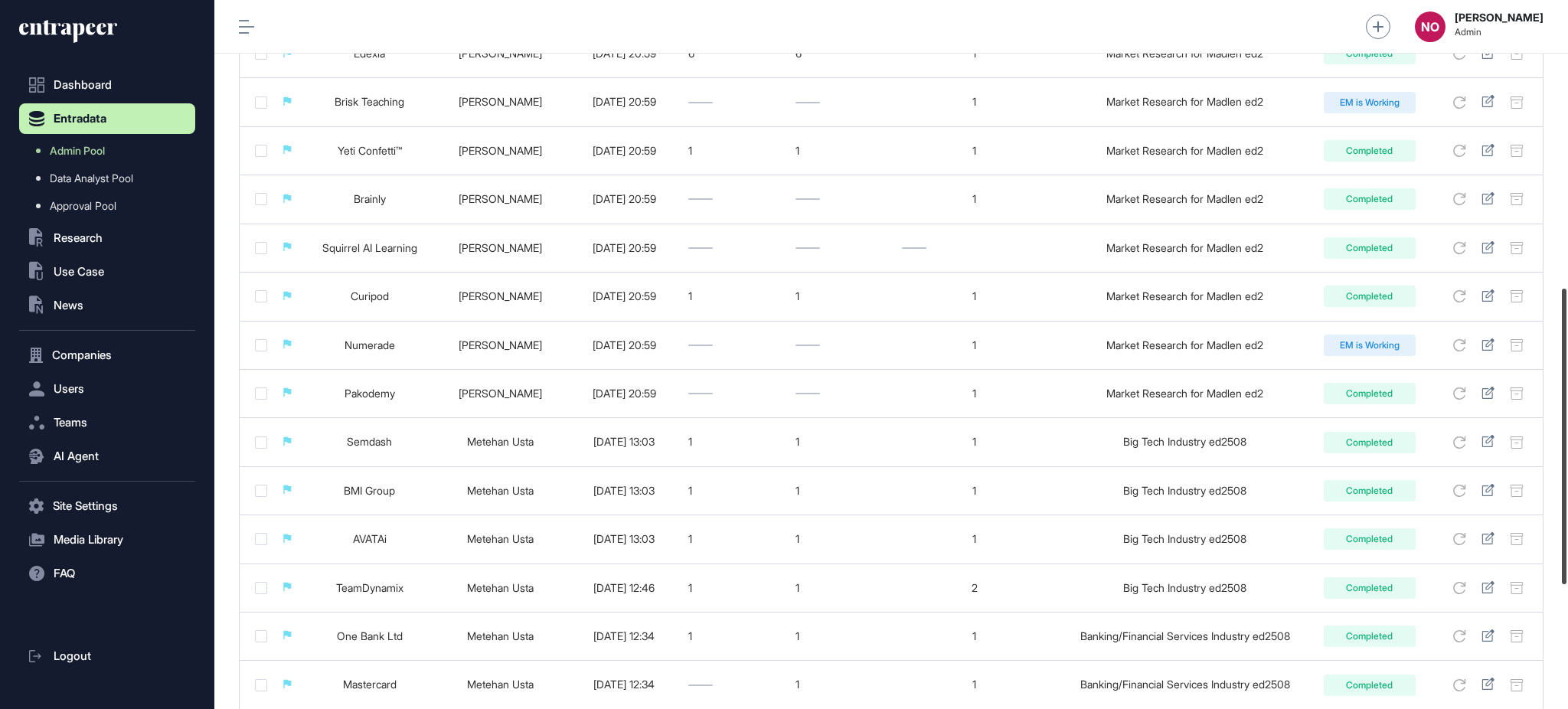
scroll to position [695, 0]
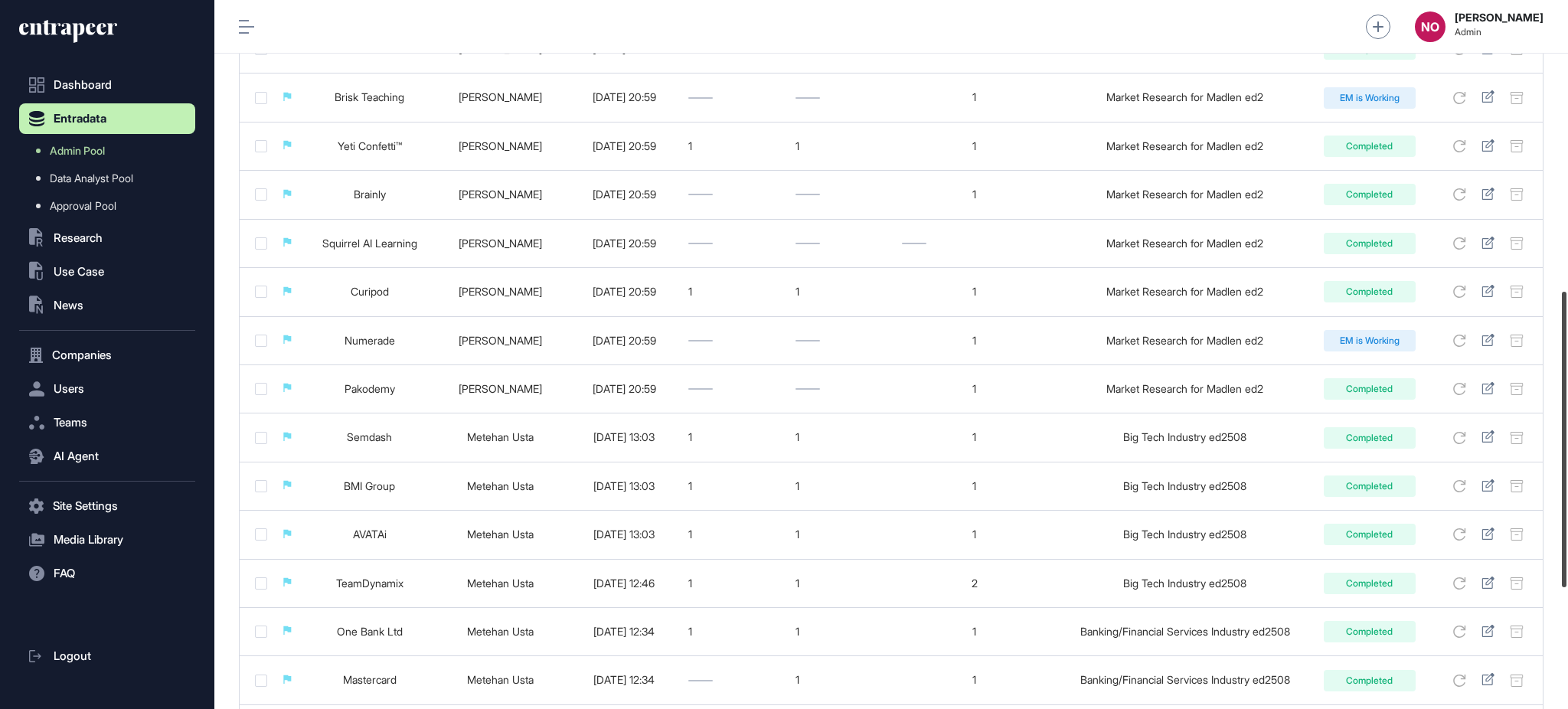
drag, startPoint x: 1566, startPoint y: 135, endPoint x: 1566, endPoint y: 425, distance: 290.0
click at [1566, 425] on div at bounding box center [1564, 439] width 4 height 295
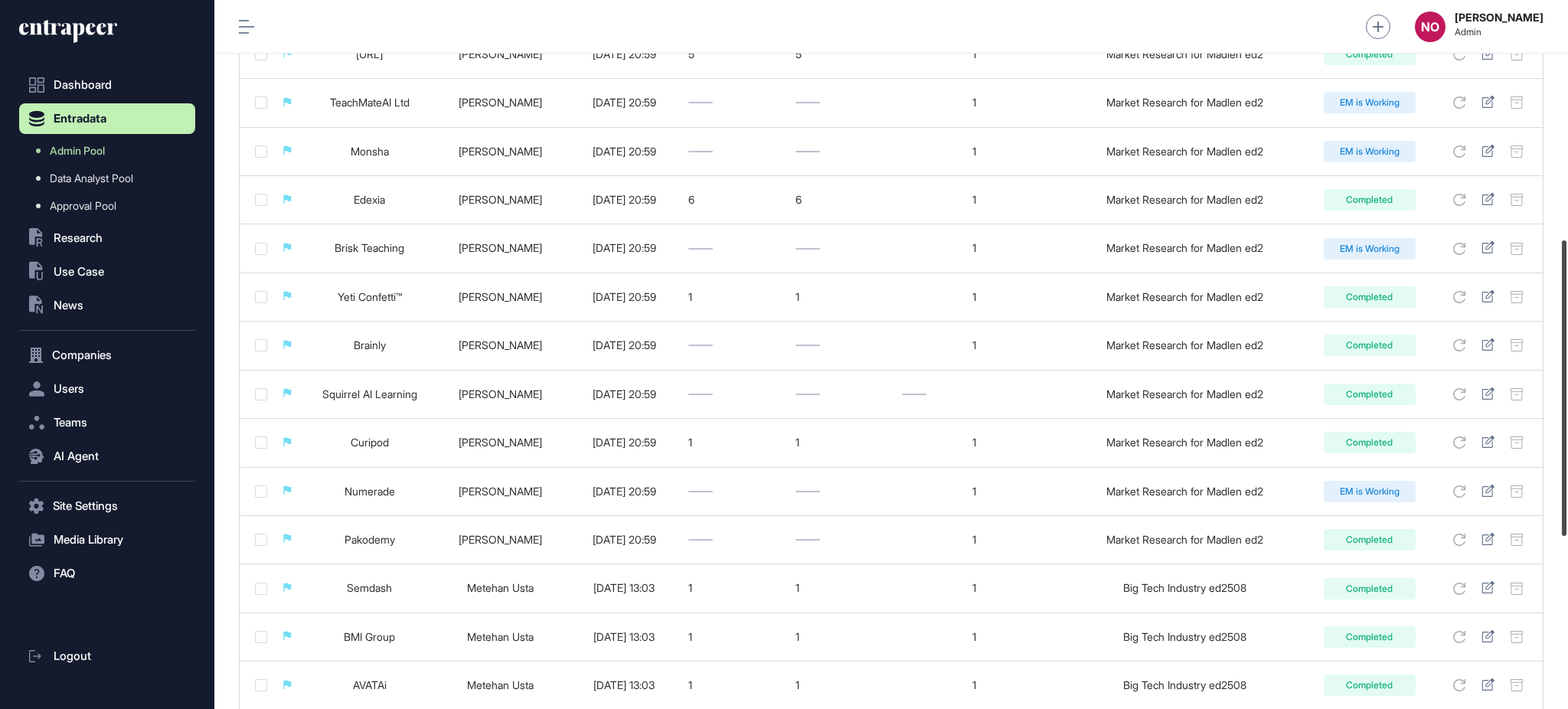
scroll to position [542, 0]
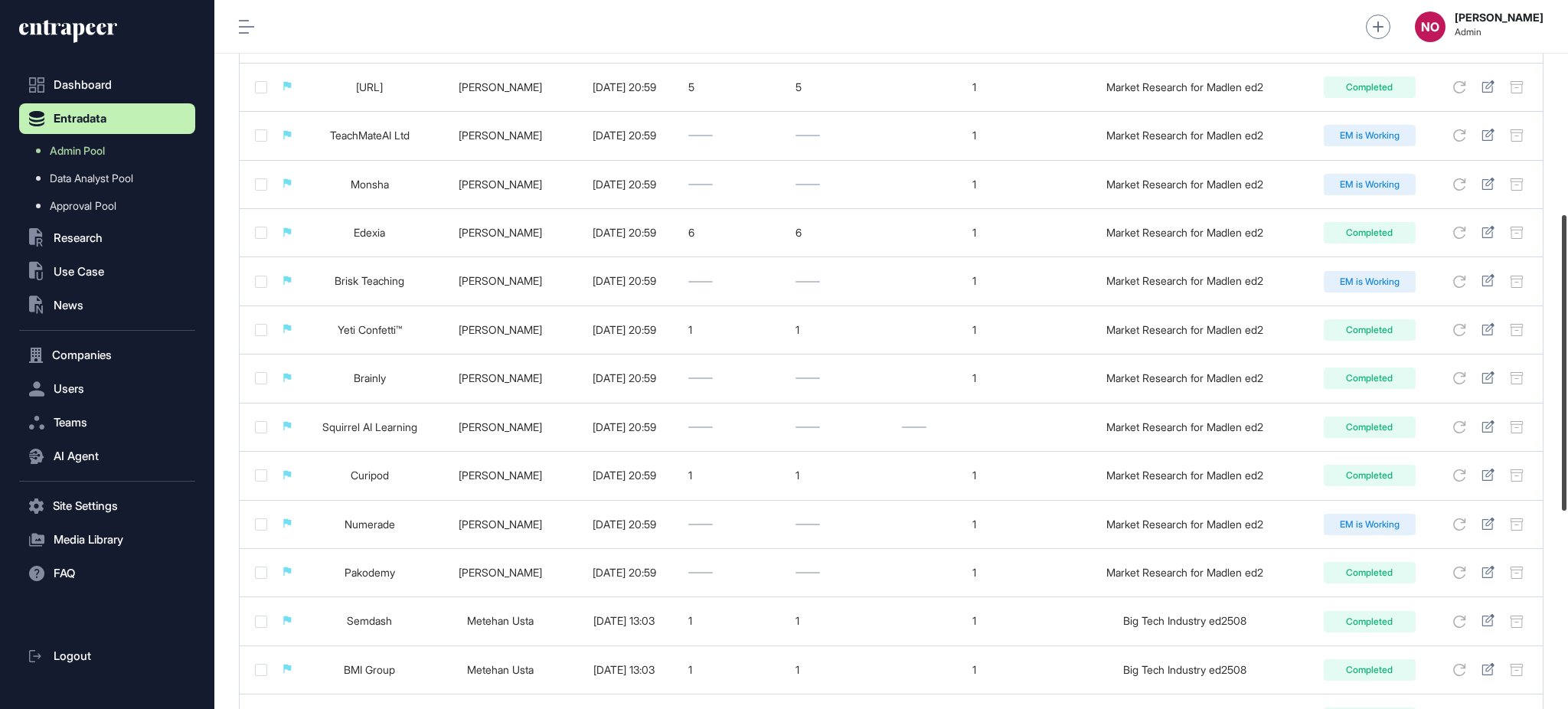
drag, startPoint x: 1566, startPoint y: 369, endPoint x: 1566, endPoint y: 287, distance: 82.0
click at [1566, 288] on div at bounding box center [1564, 363] width 4 height 295
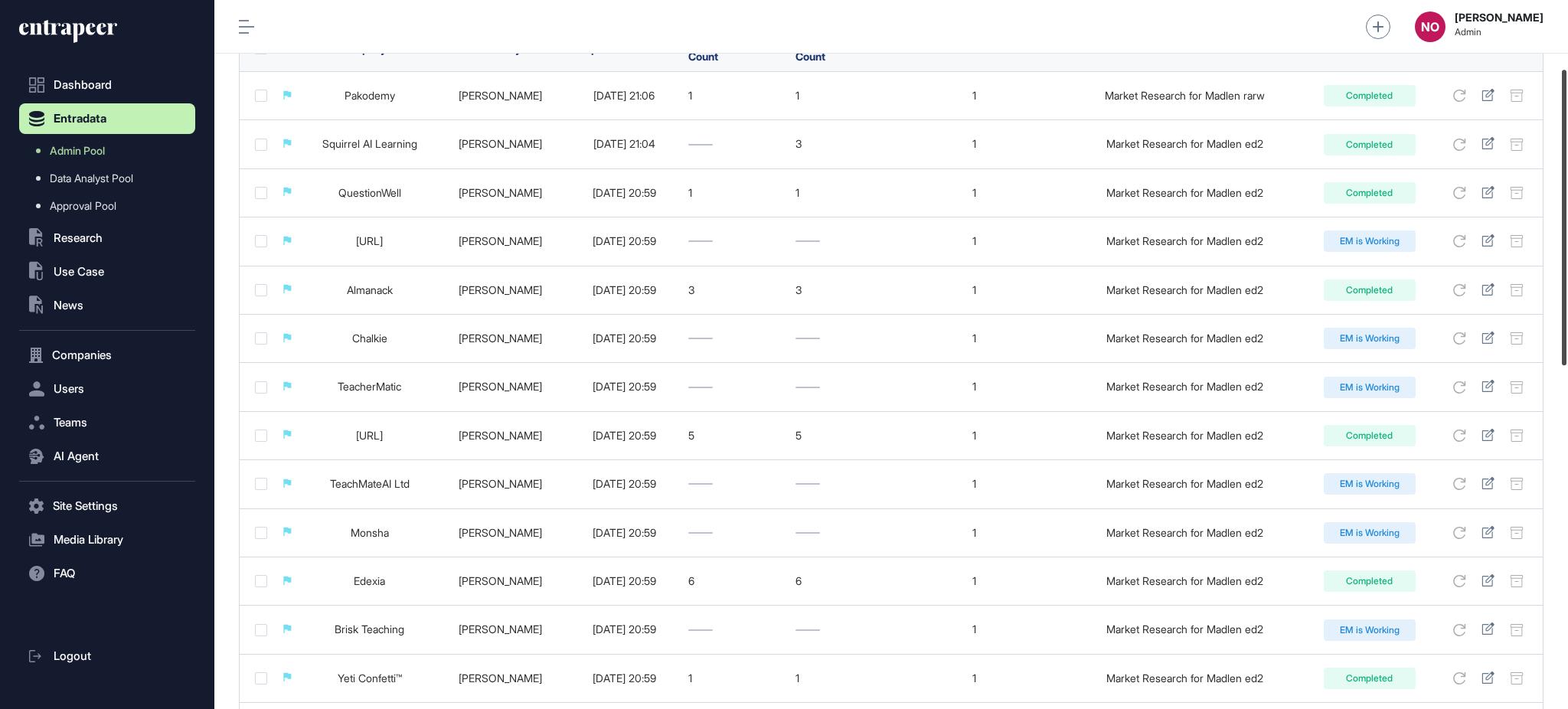
drag, startPoint x: 1566, startPoint y: 298, endPoint x: 1566, endPoint y: 154, distance: 144.0
click at [1566, 154] on div at bounding box center [1564, 217] width 4 height 295
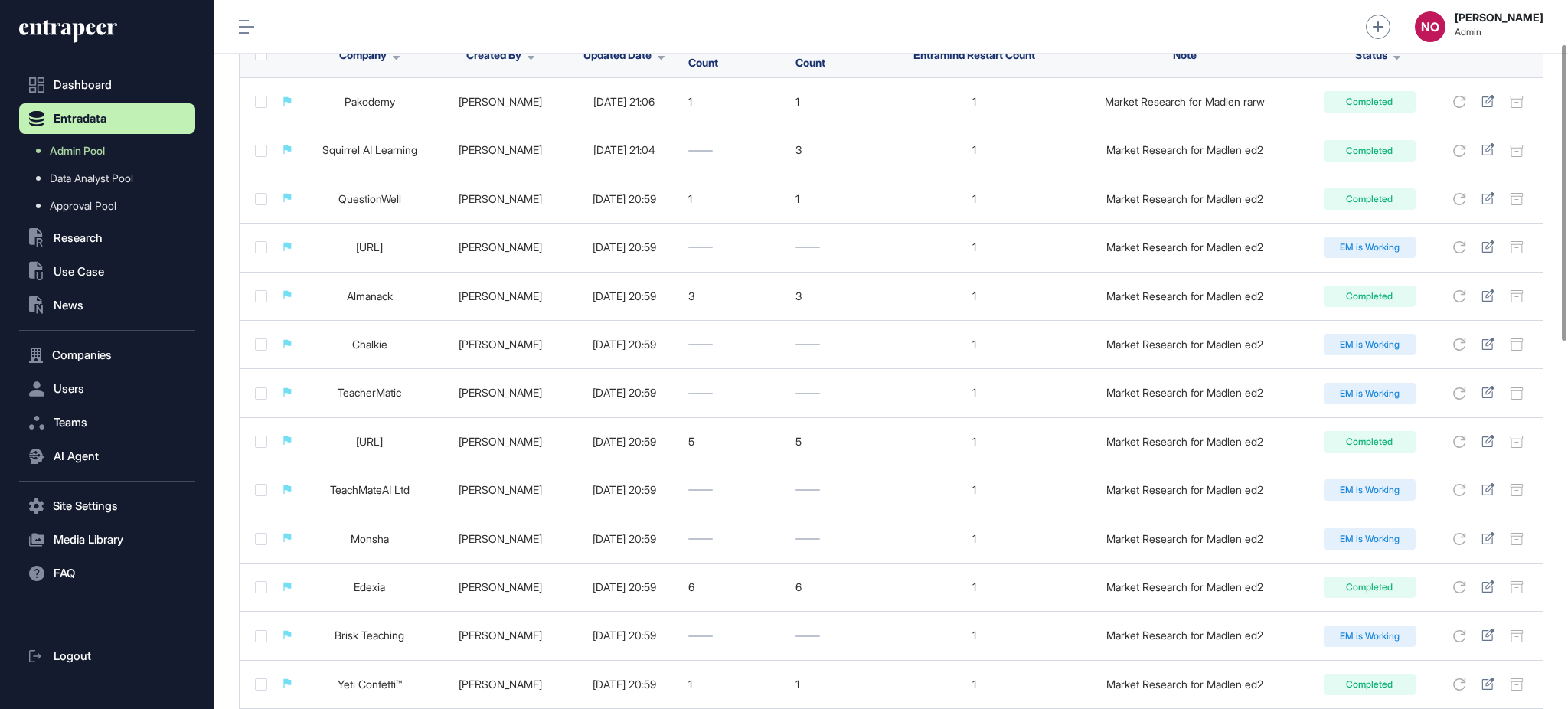
scroll to position [0, 0]
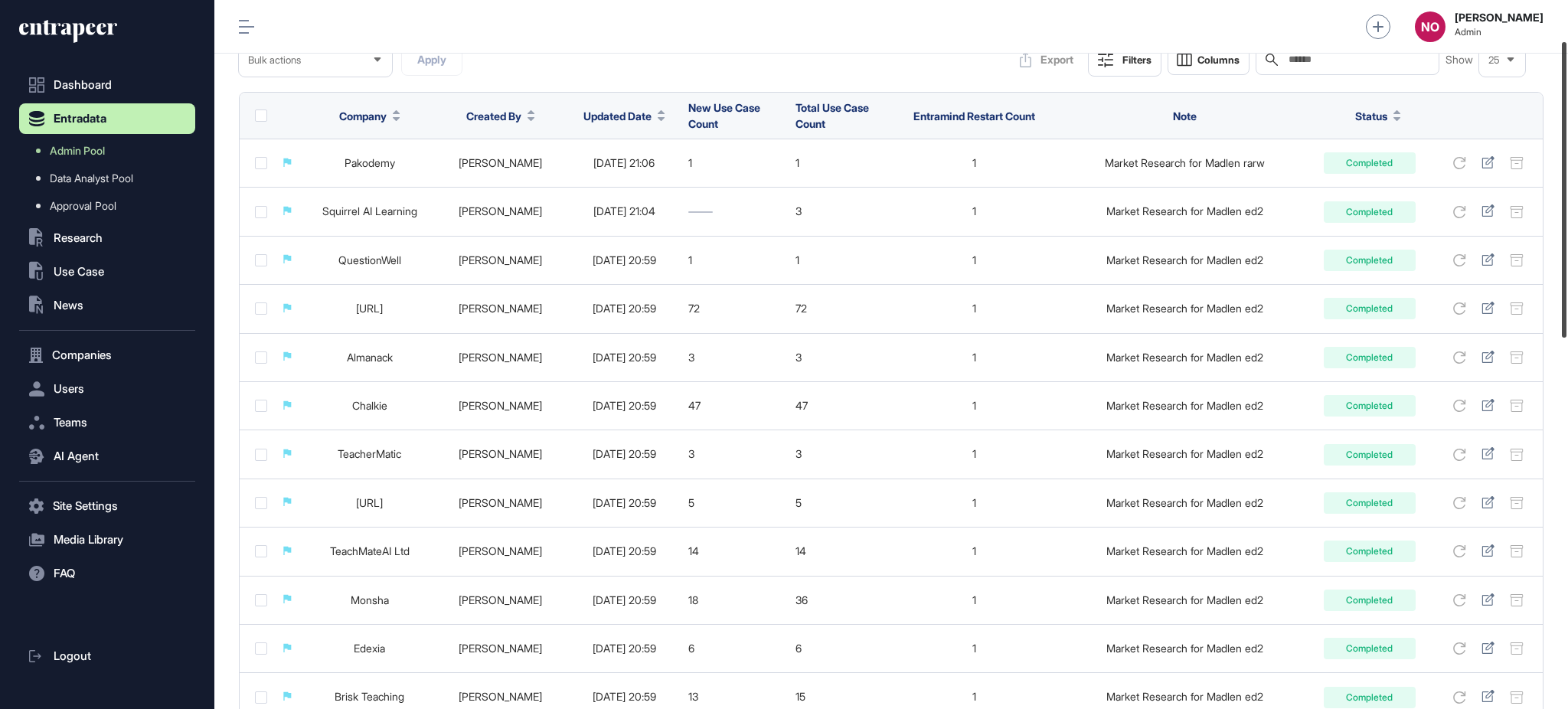
scroll to position [106, 0]
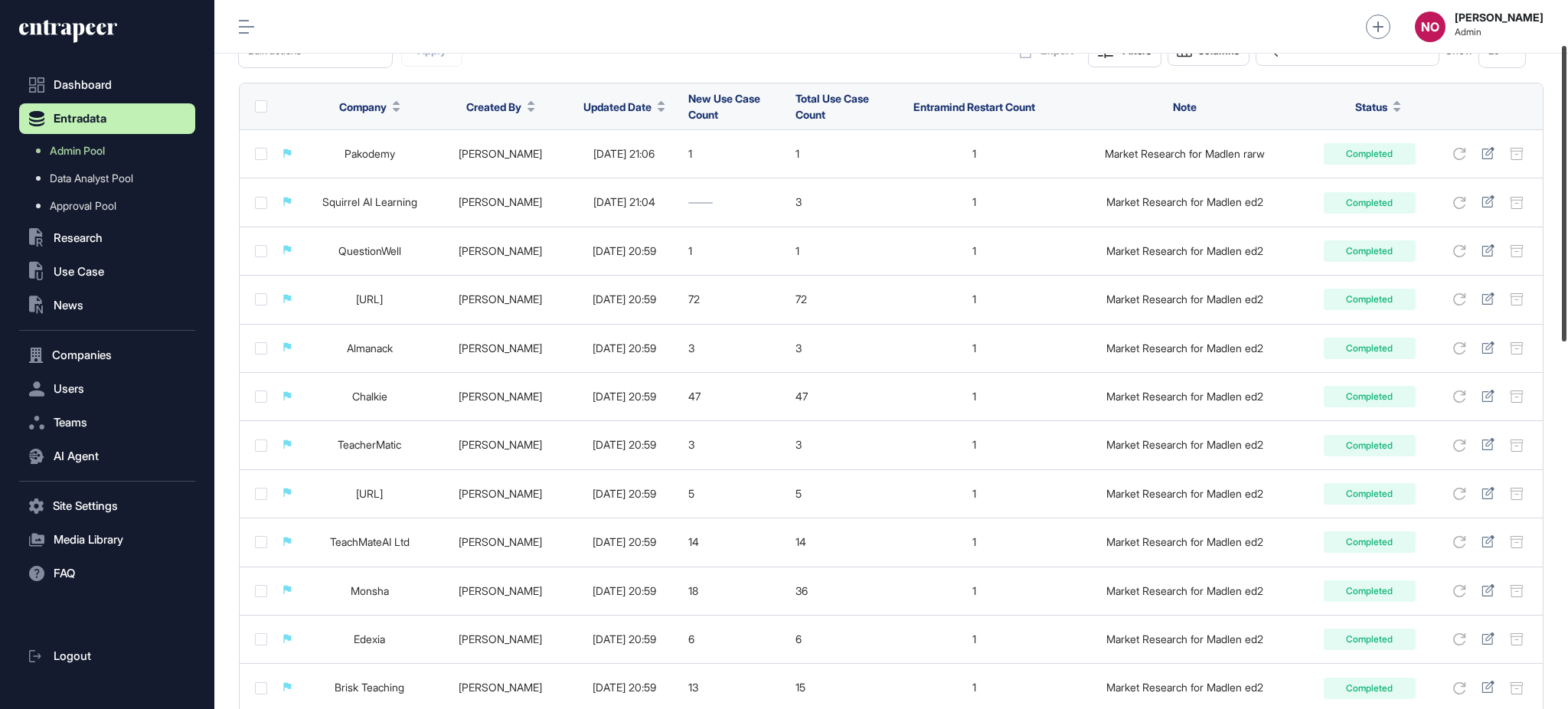
drag, startPoint x: 1566, startPoint y: 198, endPoint x: 1566, endPoint y: 242, distance: 44.0
click at [1566, 242] on div at bounding box center [1564, 193] width 4 height 295
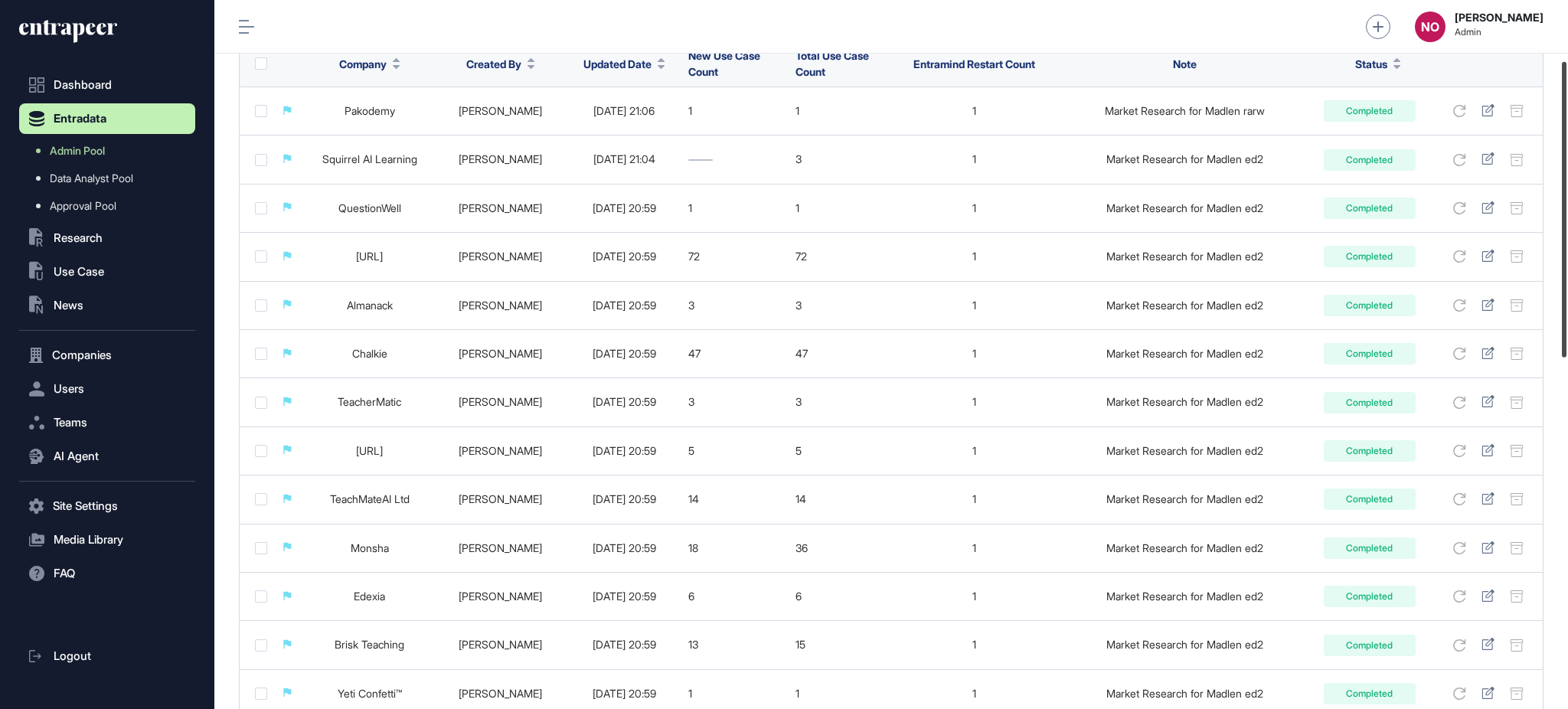
scroll to position [144, 0]
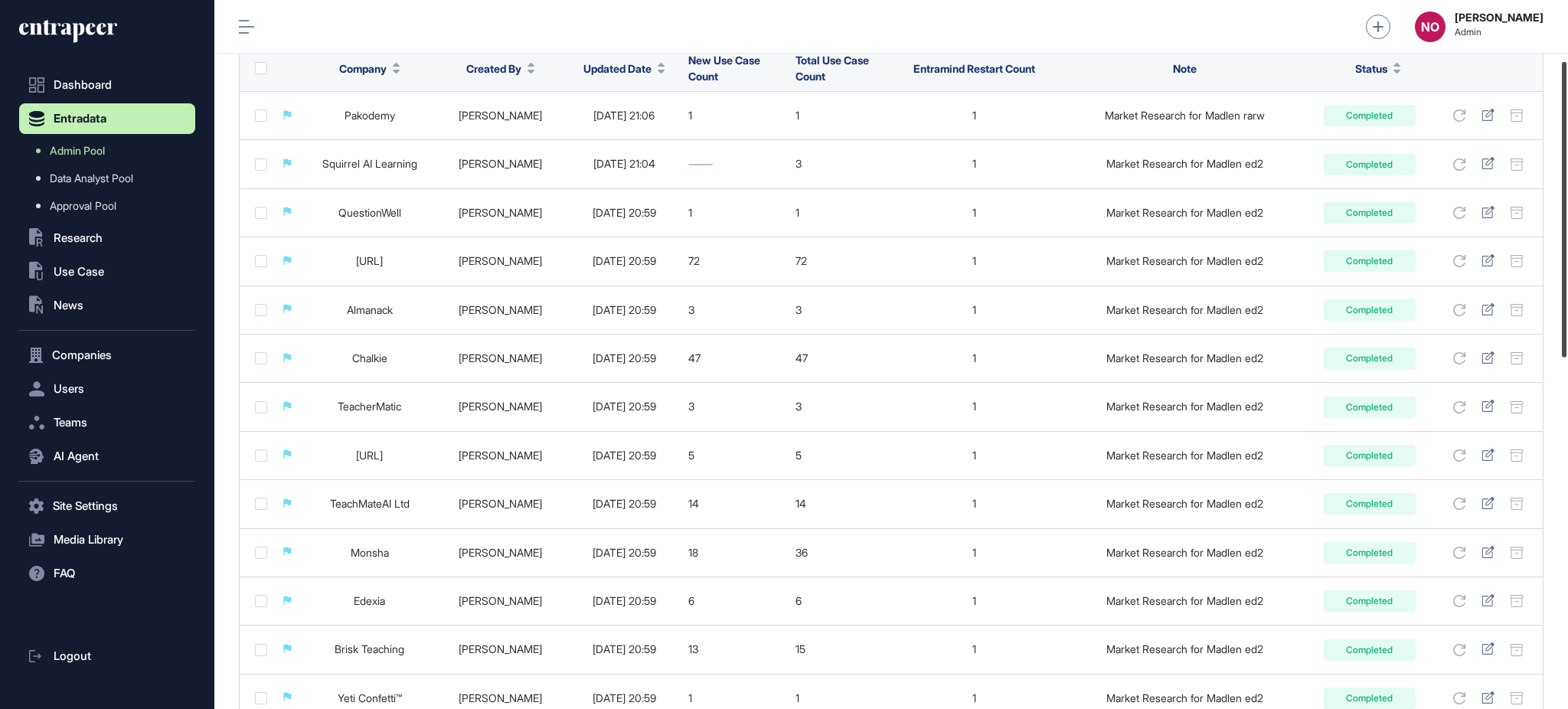
click at [1566, 348] on div at bounding box center [1564, 209] width 4 height 295
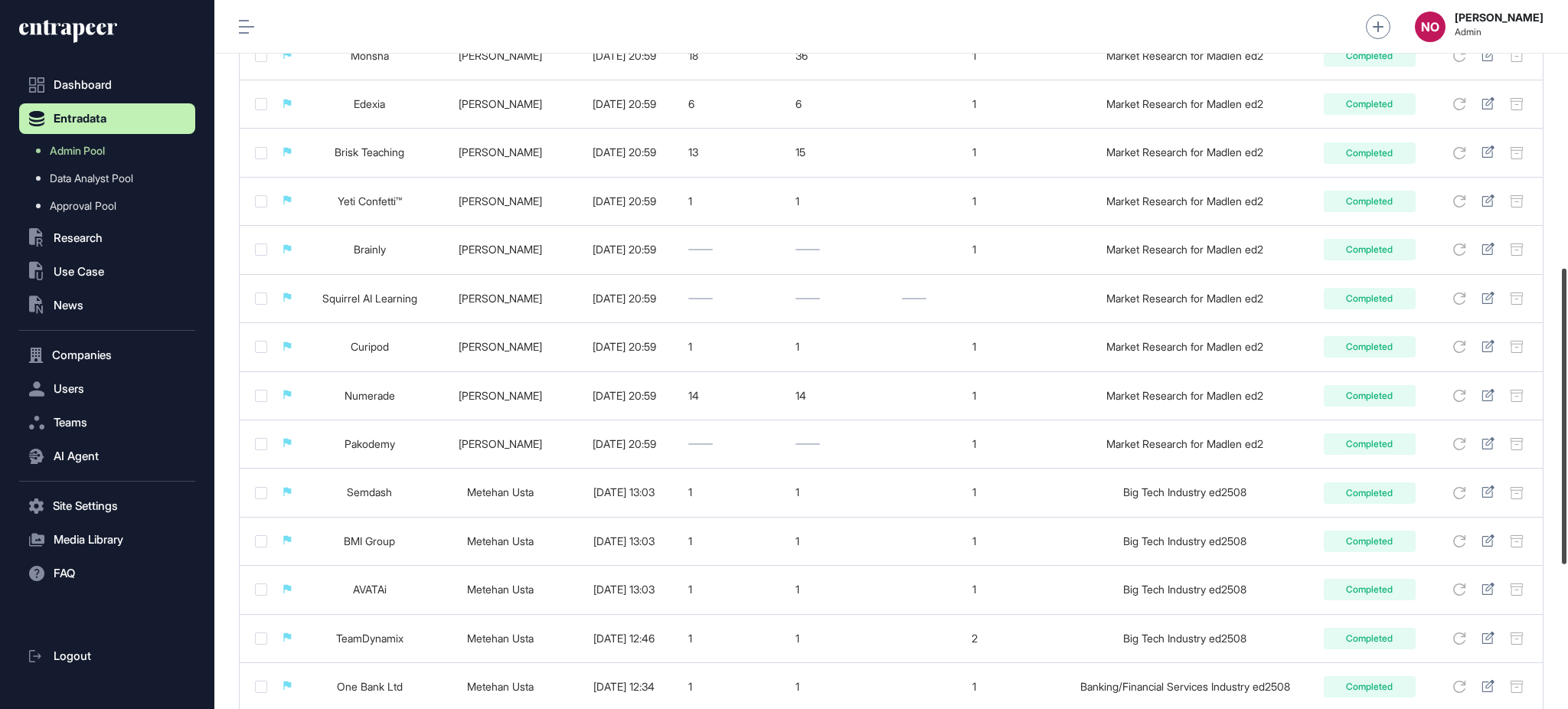
scroll to position [644, 0]
drag, startPoint x: 1566, startPoint y: 244, endPoint x: 1544, endPoint y: 446, distance: 203.2
click at [1550, 452] on div "Admin Dashboard Dashboard Profile My Content Request More Data NO [PERSON_NAME]…" at bounding box center [892, 354] width 1354 height 709
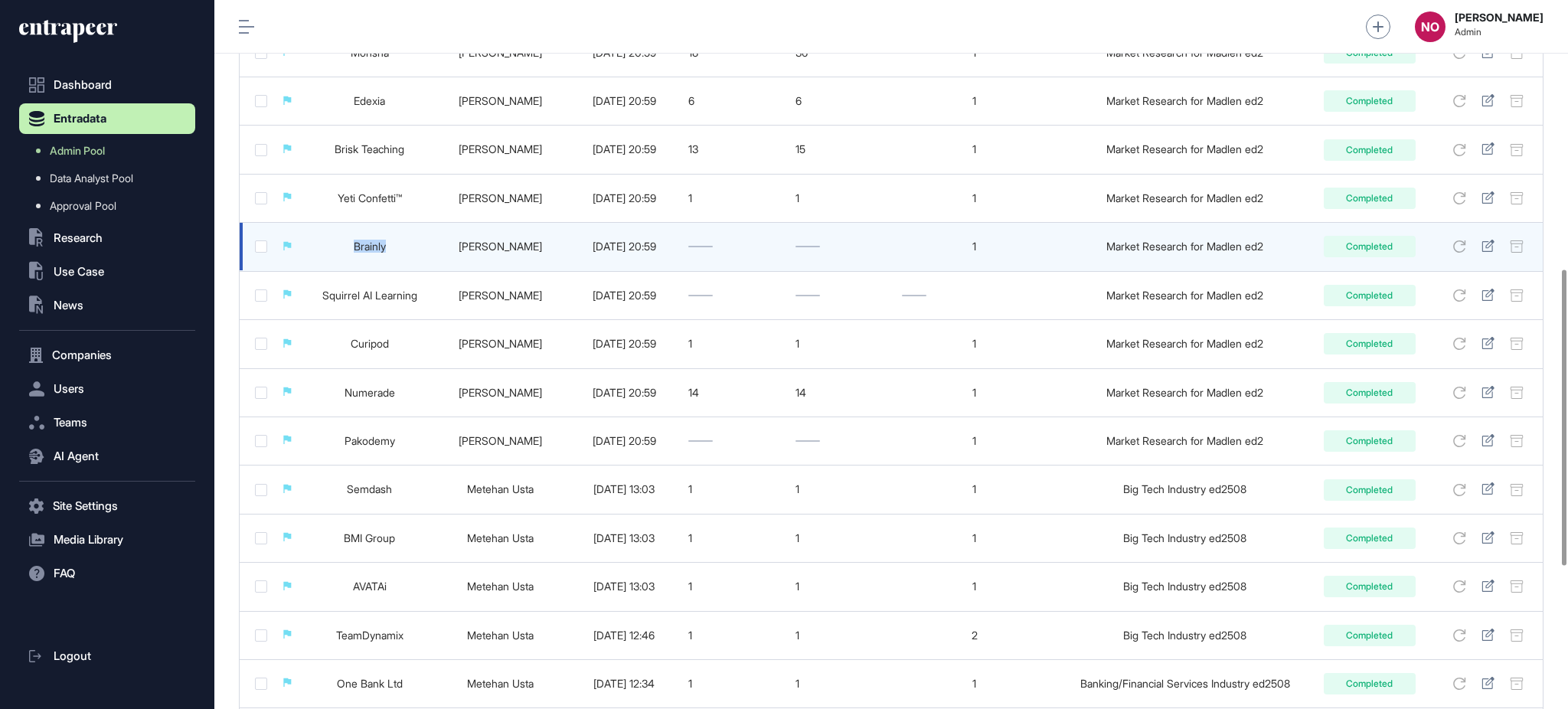
drag, startPoint x: 333, startPoint y: 243, endPoint x: 390, endPoint y: 251, distance: 57.6
click at [390, 251] on td "Brainly" at bounding box center [370, 247] width 129 height 48
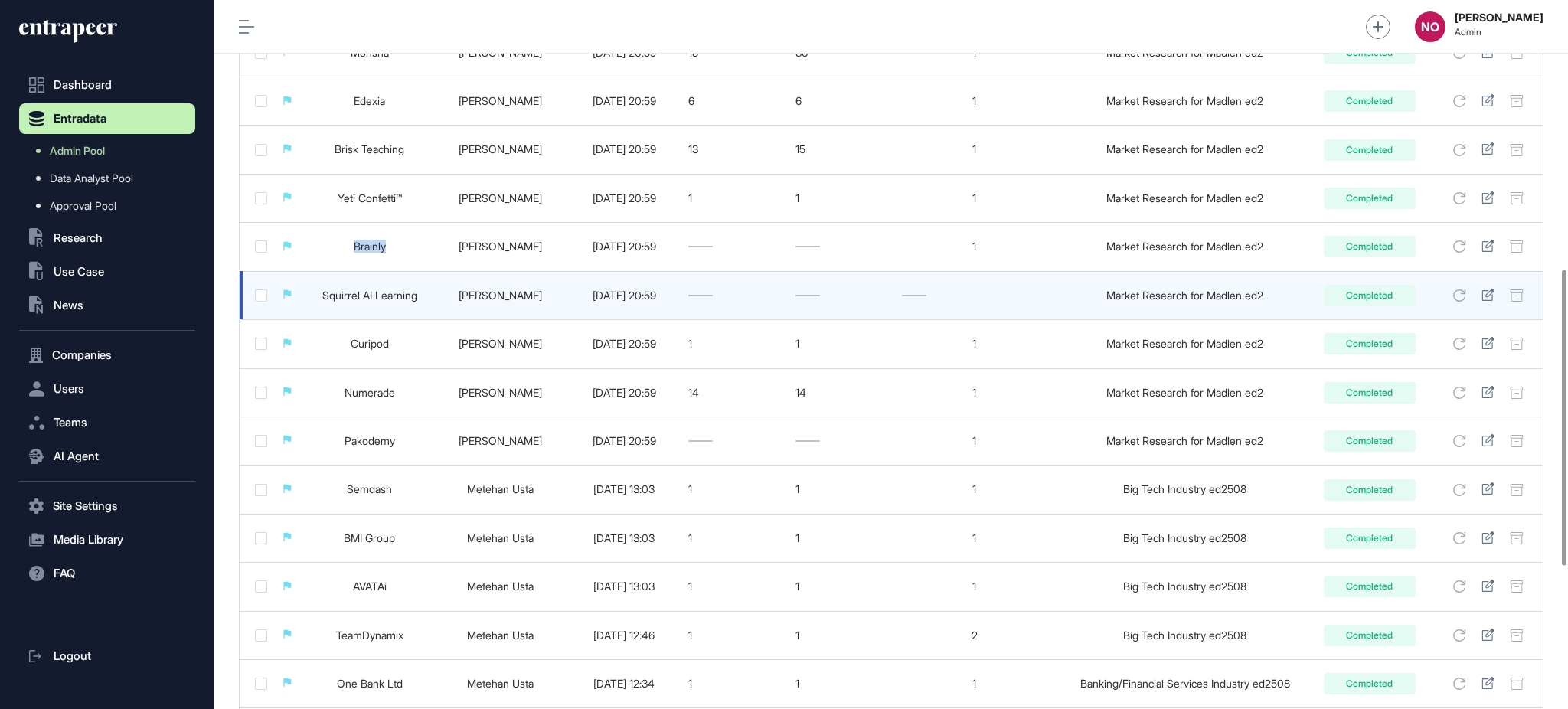
scroll to position [23, 0]
